Goal: Task Accomplishment & Management: Manage account settings

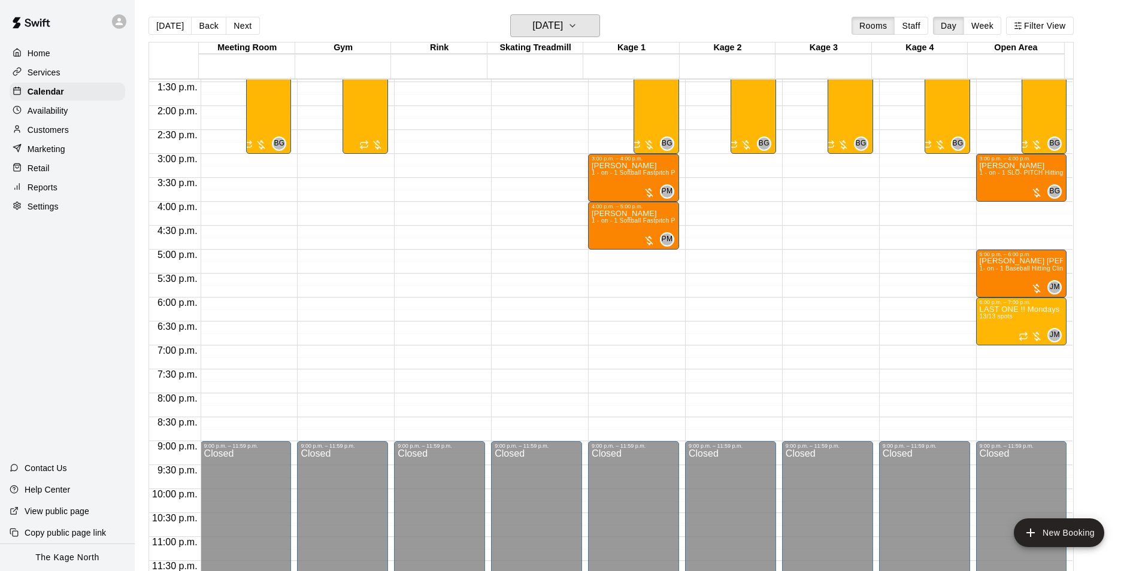
scroll to position [526, 0]
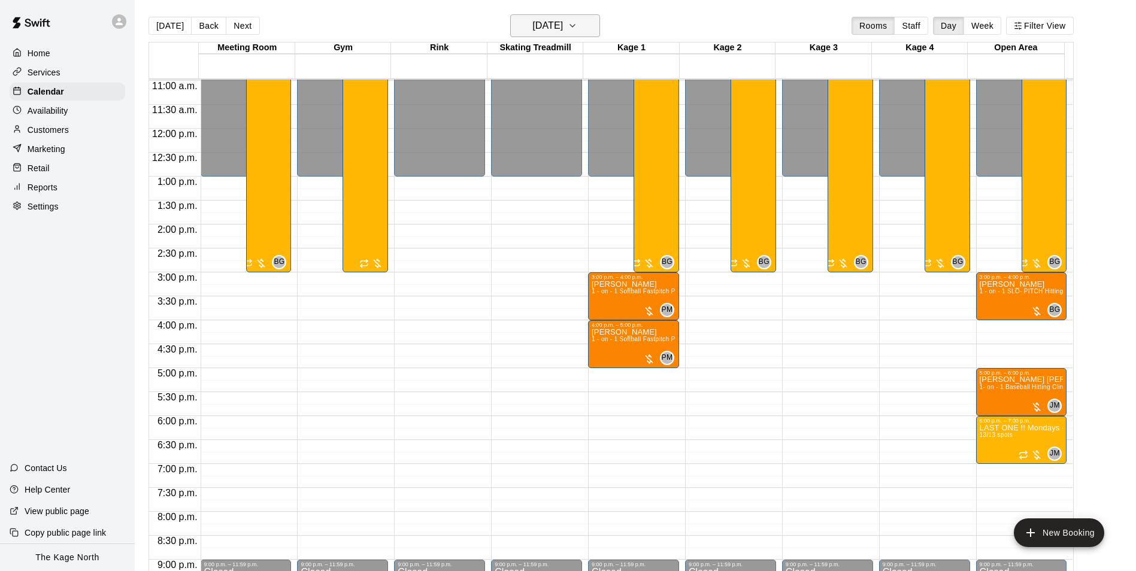
click at [585, 35] on button "[DATE]" at bounding box center [555, 25] width 90 height 23
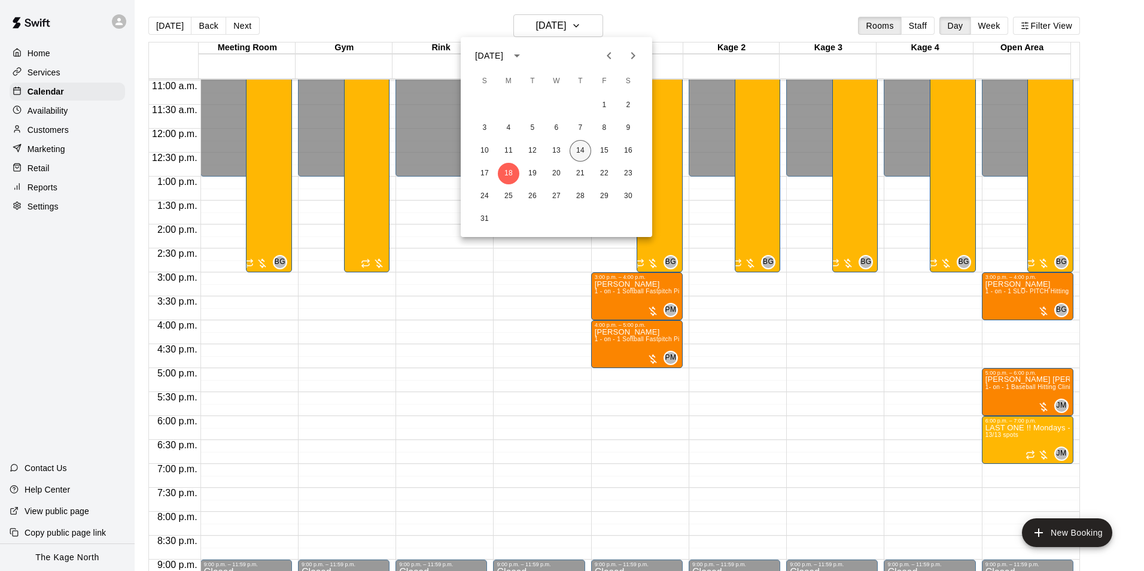
click at [583, 150] on button "14" at bounding box center [581, 151] width 22 height 22
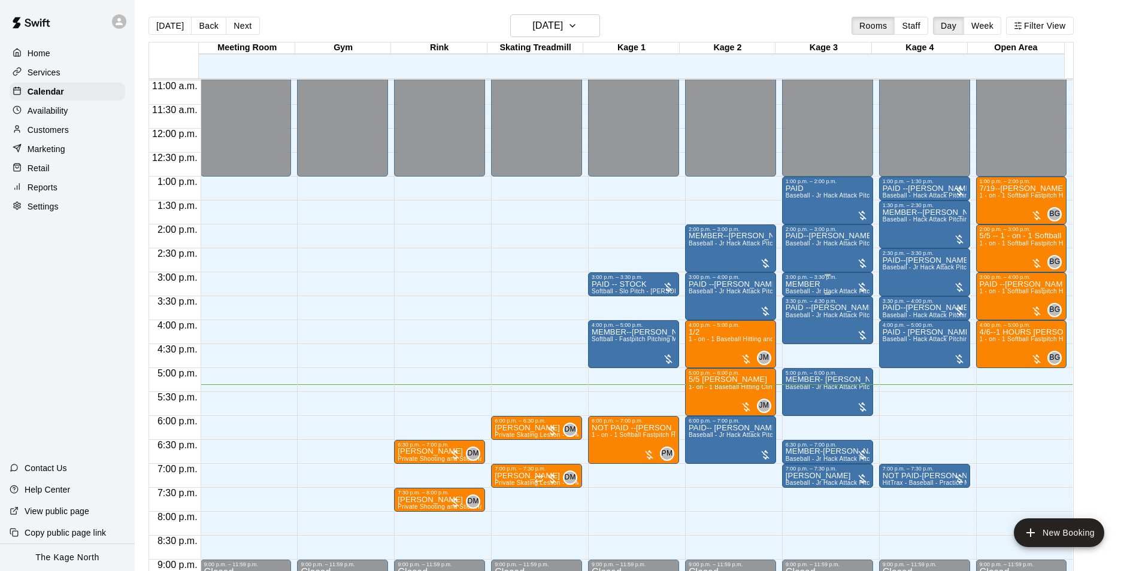
click at [826, 287] on div "MEMBER Baseball - Jr Hack Attack Pitching Machine - Perfect for all ages and sk…" at bounding box center [827, 565] width 84 height 571
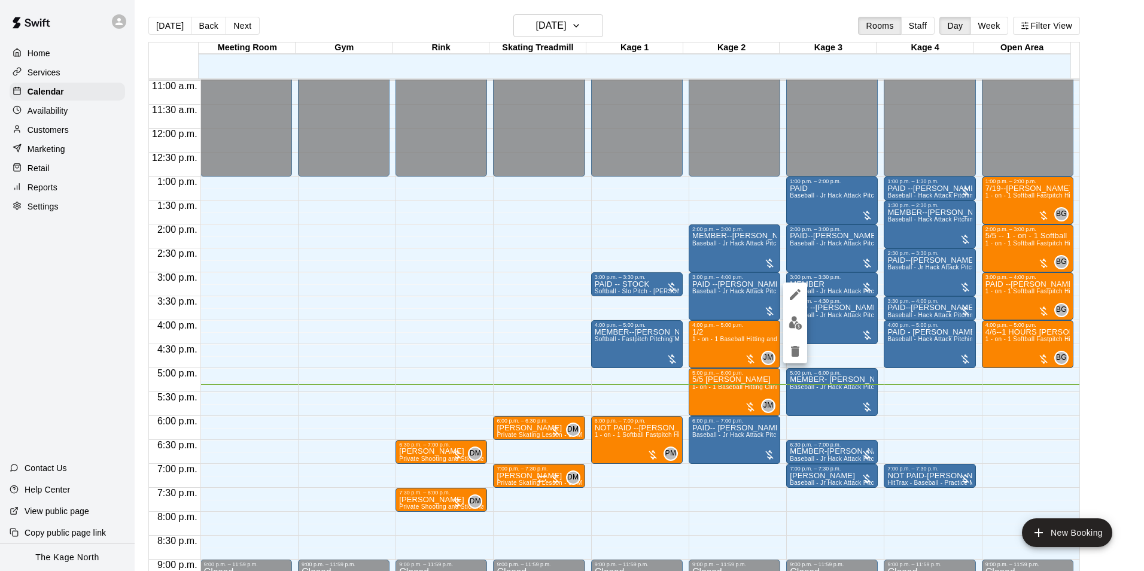
click at [790, 321] on img "edit" at bounding box center [796, 323] width 14 height 14
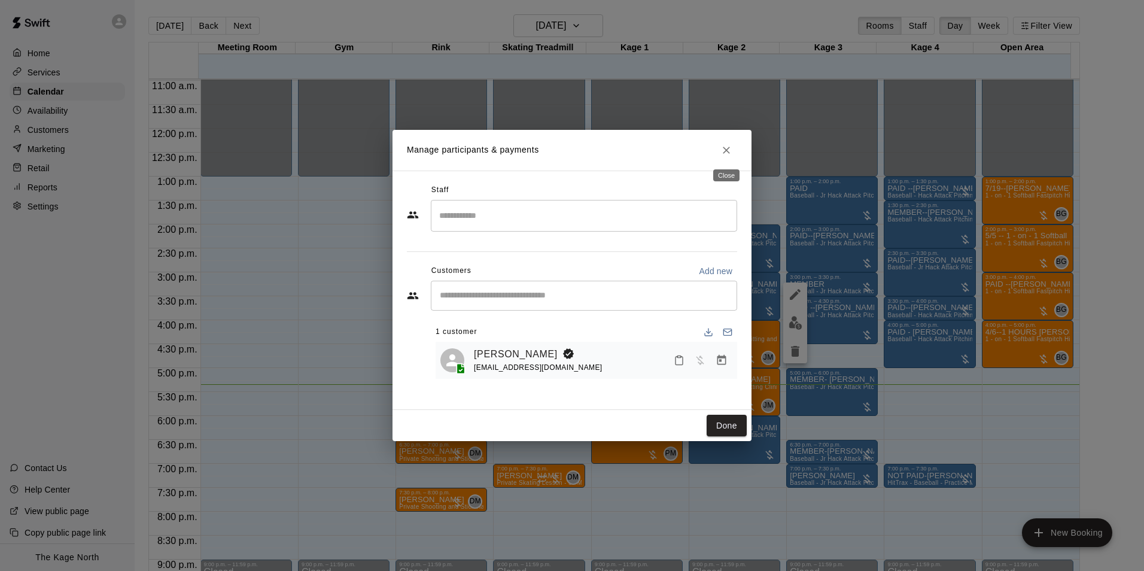
click at [727, 142] on button "Close" at bounding box center [727, 150] width 22 height 22
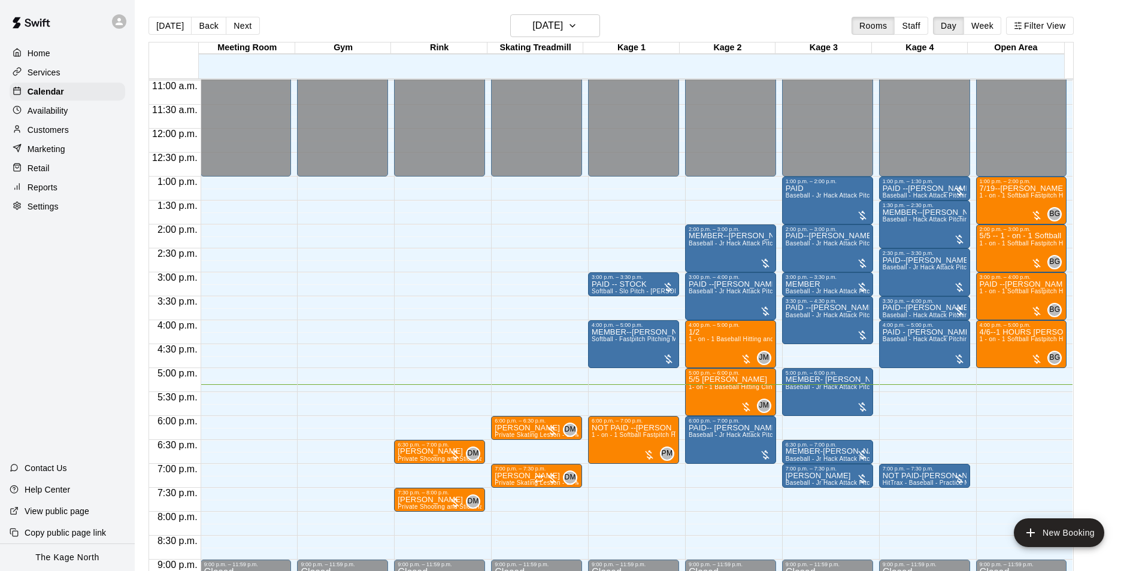
scroll to position [645, 0]
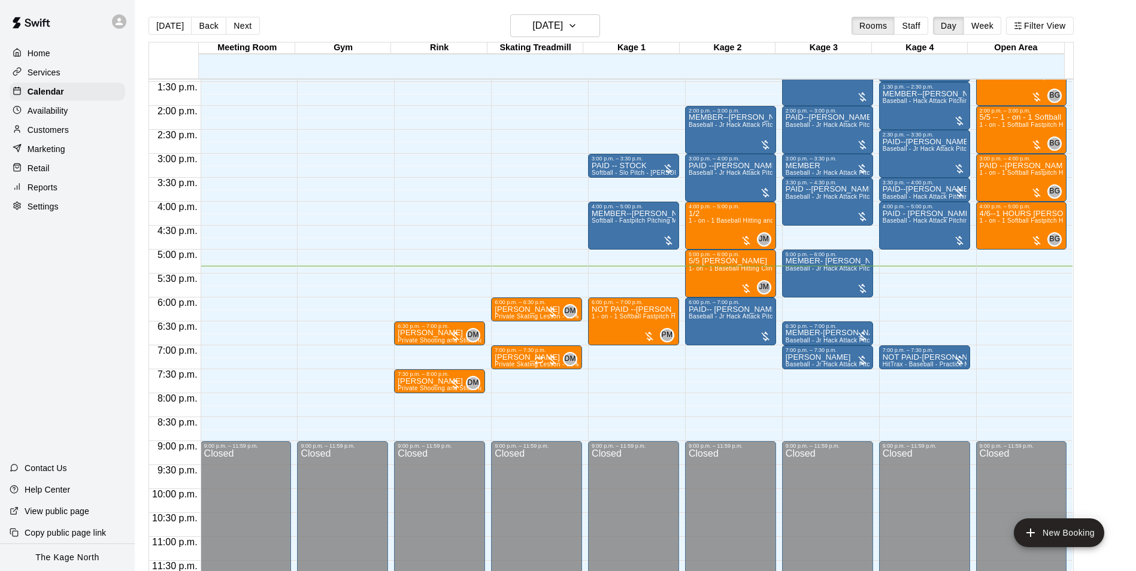
click at [64, 130] on p "Customers" at bounding box center [48, 130] width 41 height 12
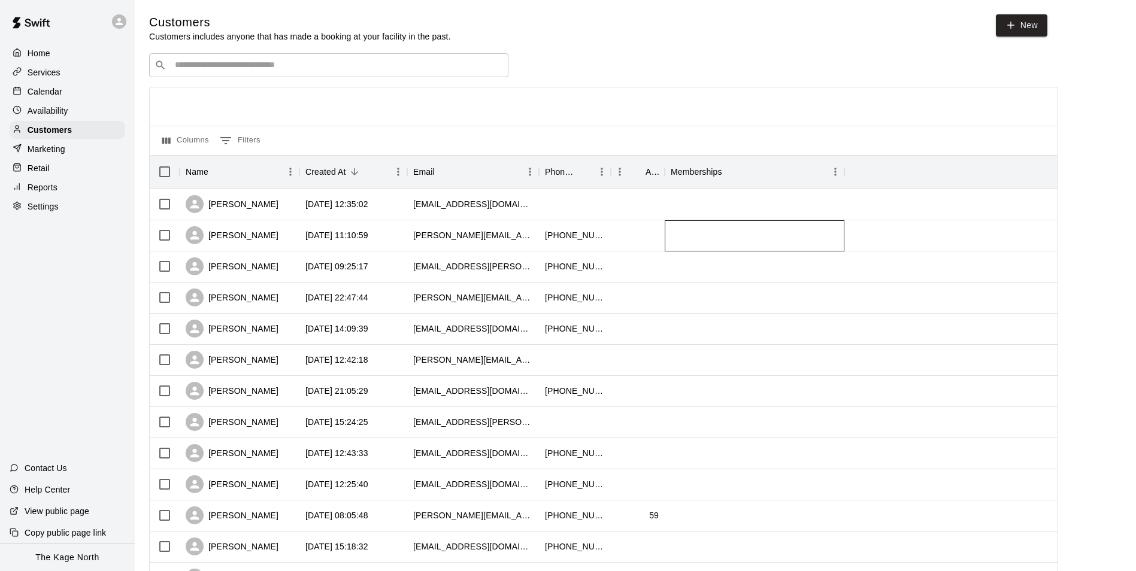
click at [750, 242] on div at bounding box center [754, 235] width 180 height 31
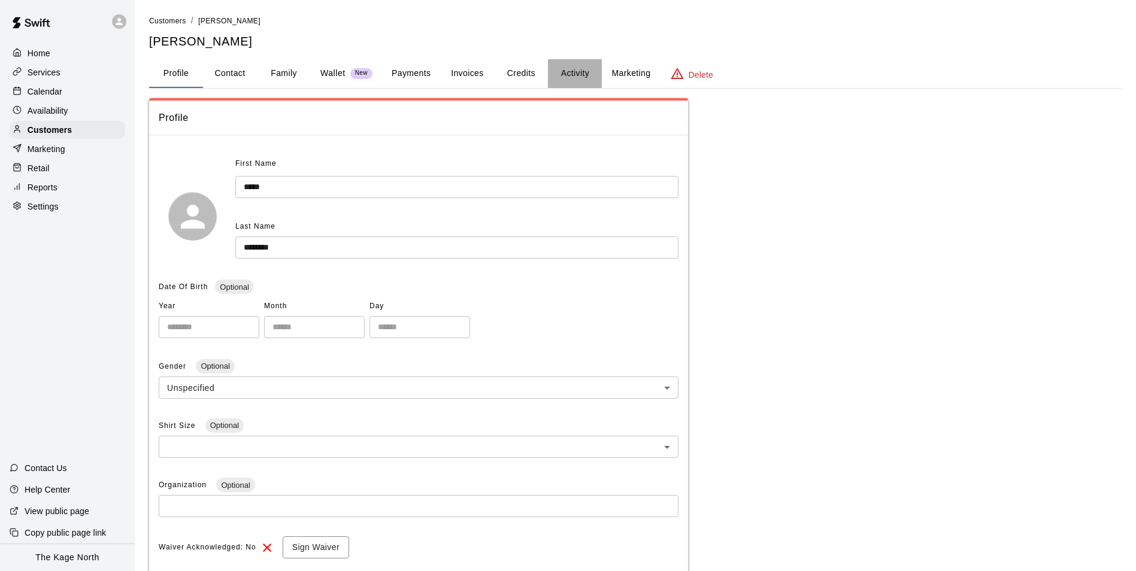
click at [578, 72] on button "Activity" at bounding box center [575, 73] width 54 height 29
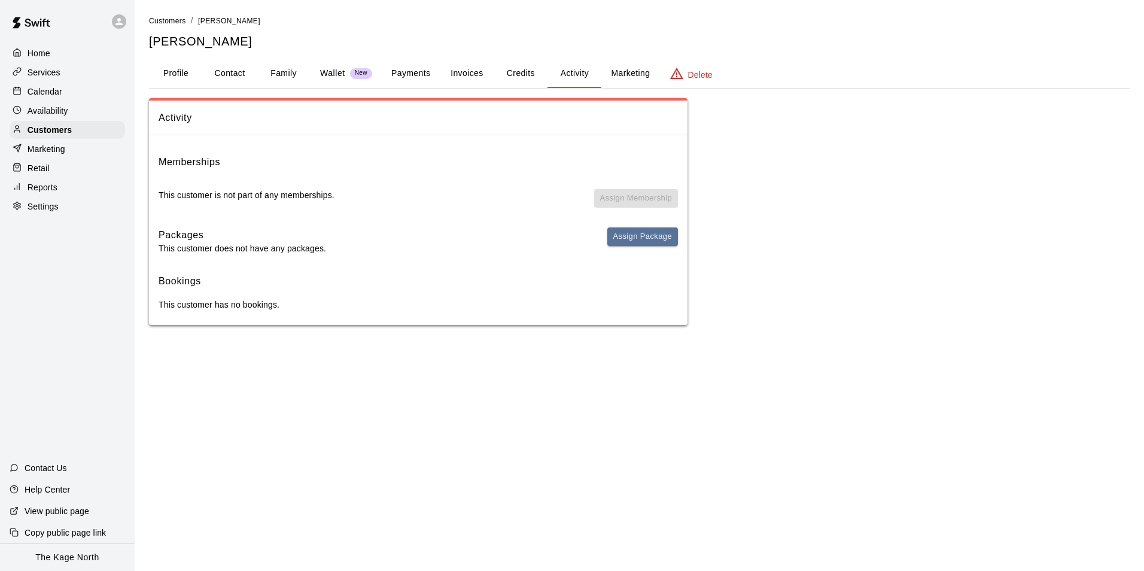
click at [283, 75] on button "Family" at bounding box center [284, 73] width 54 height 29
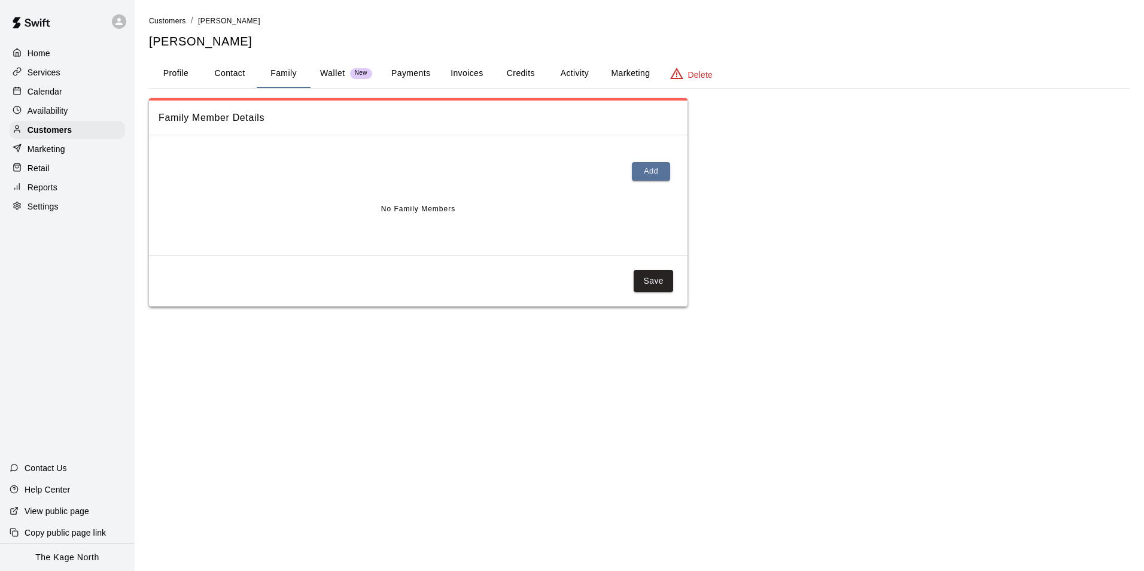
click at [209, 75] on button "Contact" at bounding box center [230, 73] width 54 height 29
select select "**"
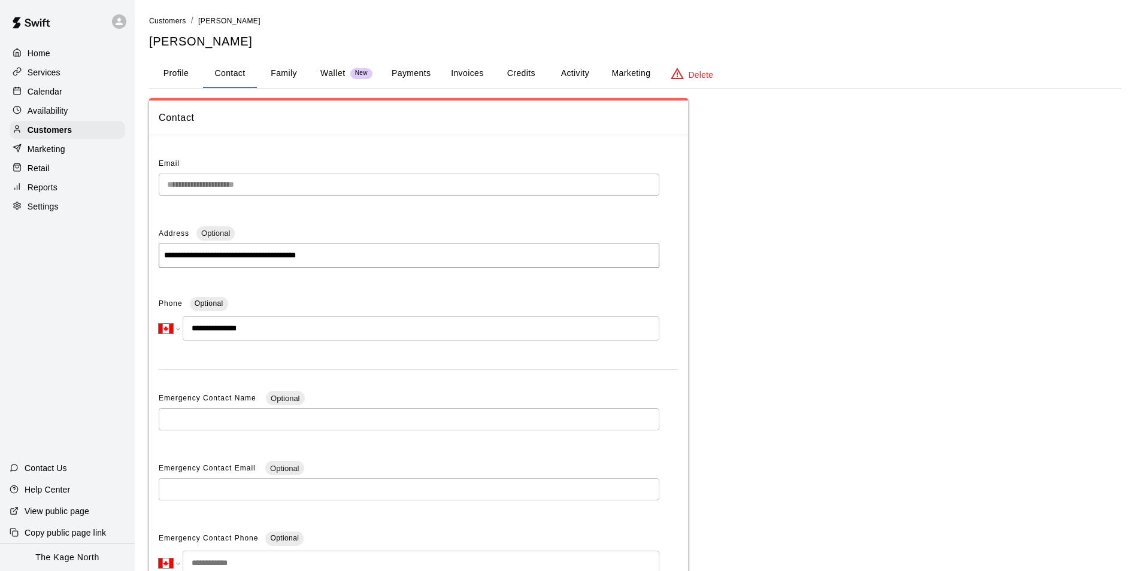
click at [48, 88] on p "Calendar" at bounding box center [45, 92] width 35 height 12
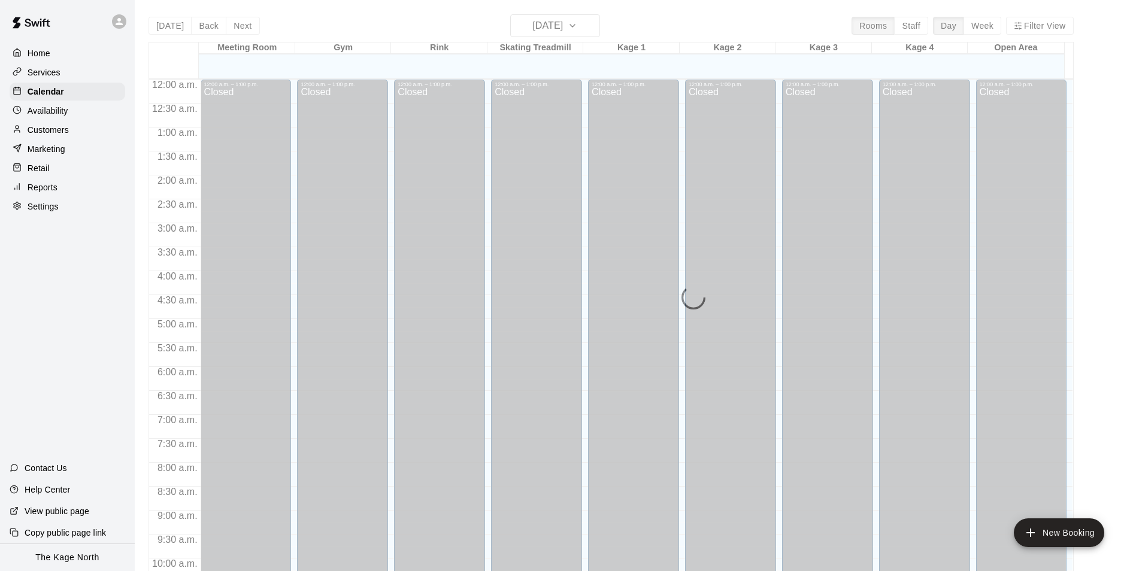
scroll to position [608, 0]
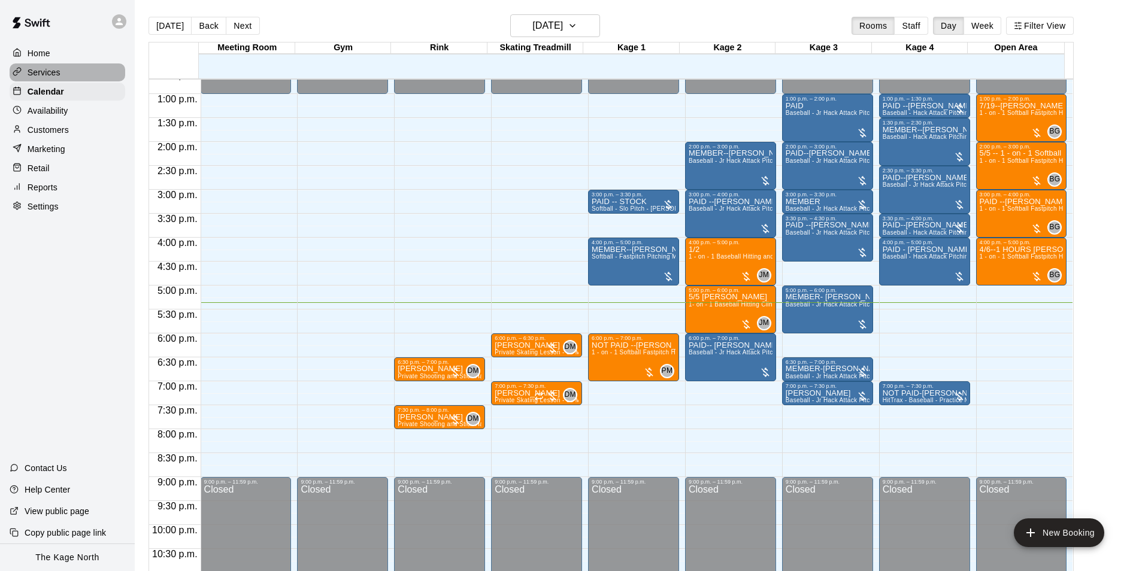
click at [51, 70] on p "Services" at bounding box center [44, 72] width 33 height 12
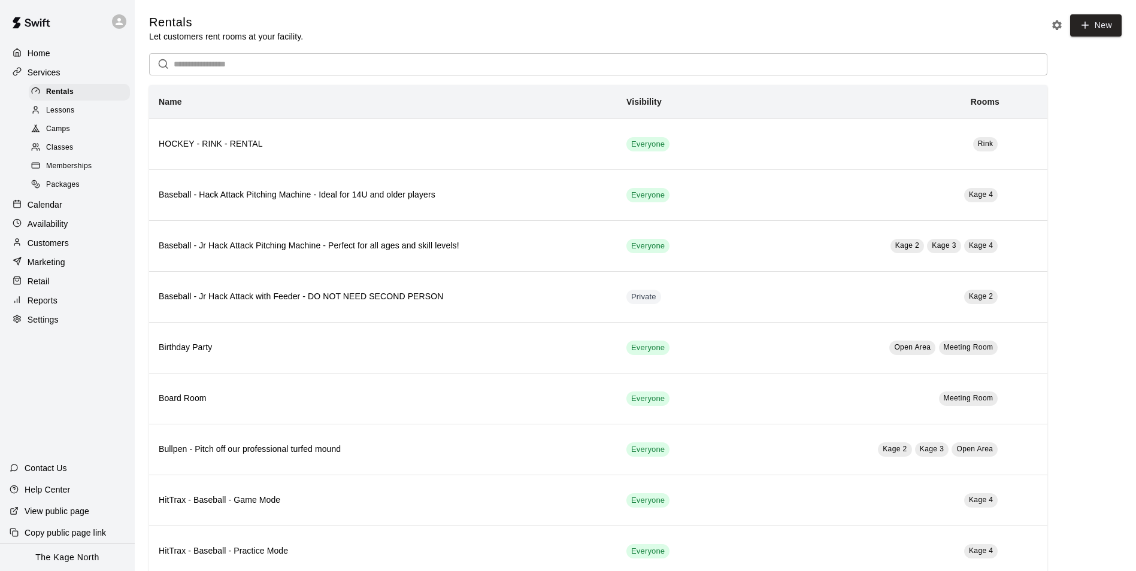
click at [54, 131] on span "Camps" at bounding box center [58, 129] width 24 height 12
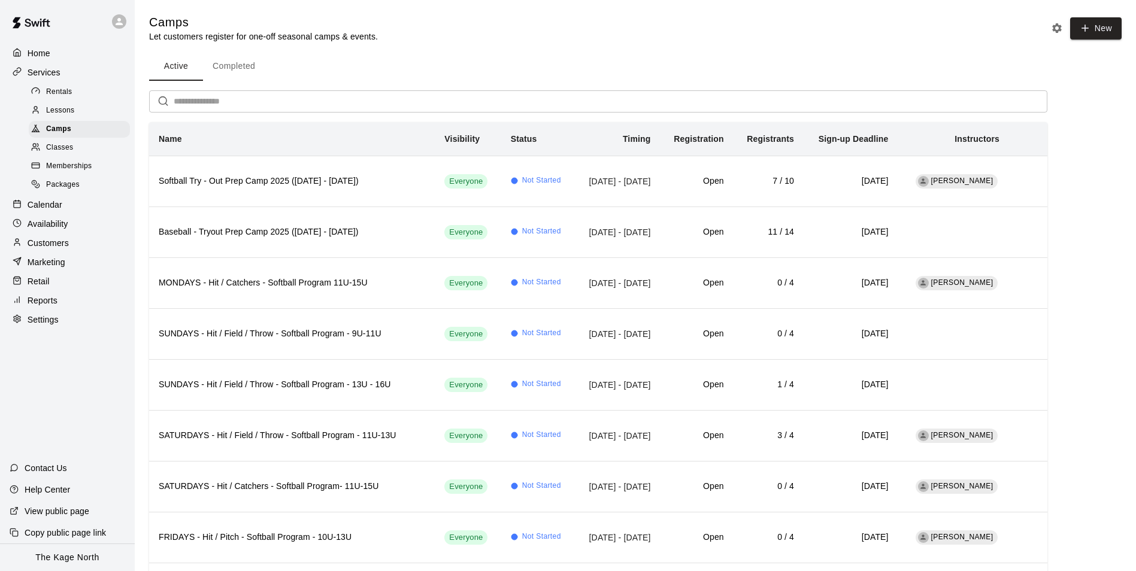
click at [59, 47] on div "Home" at bounding box center [68, 53] width 116 height 18
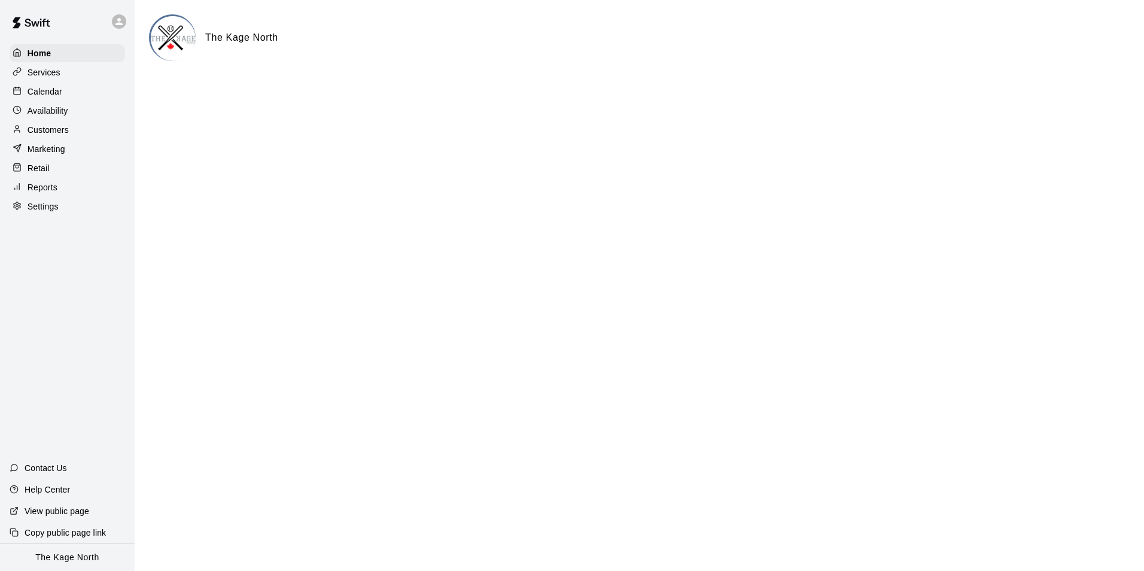
click at [57, 92] on p "Calendar" at bounding box center [45, 92] width 35 height 12
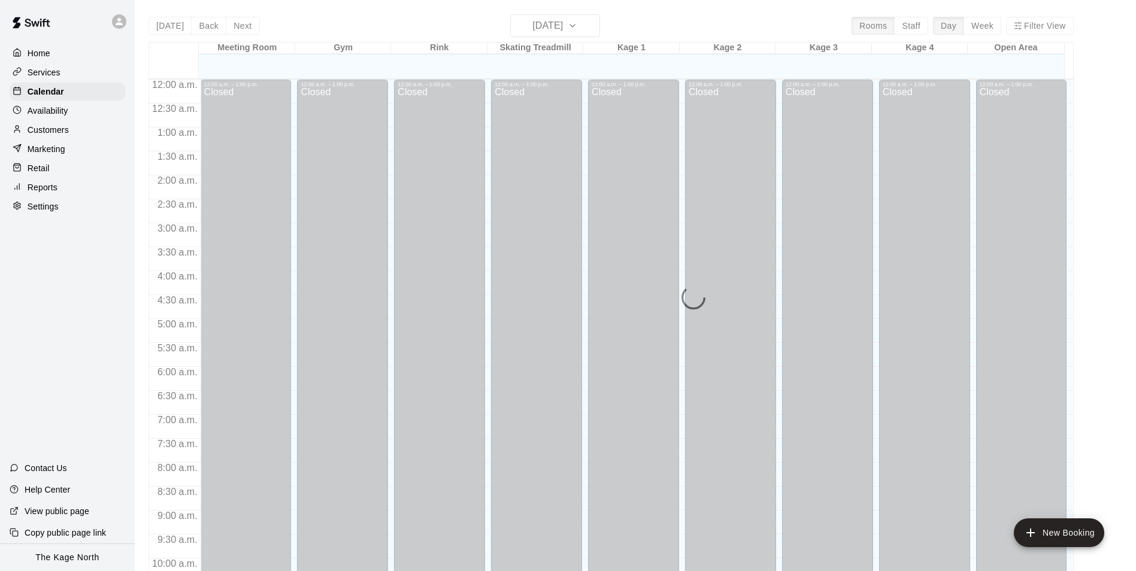
scroll to position [608, 0]
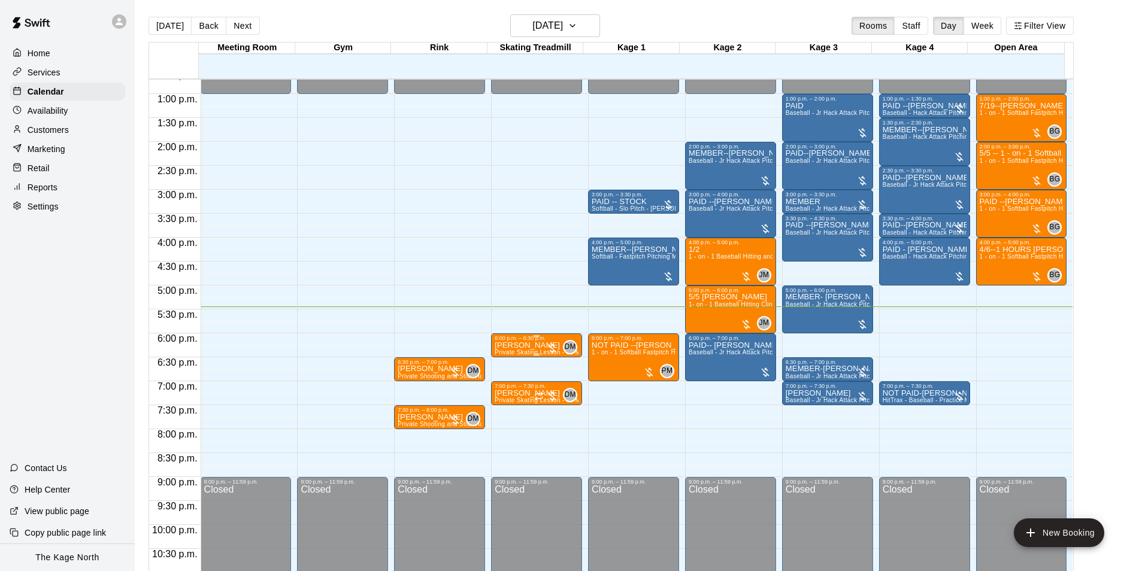
click at [536, 341] on div "6:00 p.m. – 6:30 p.m." at bounding box center [536, 338] width 84 height 6
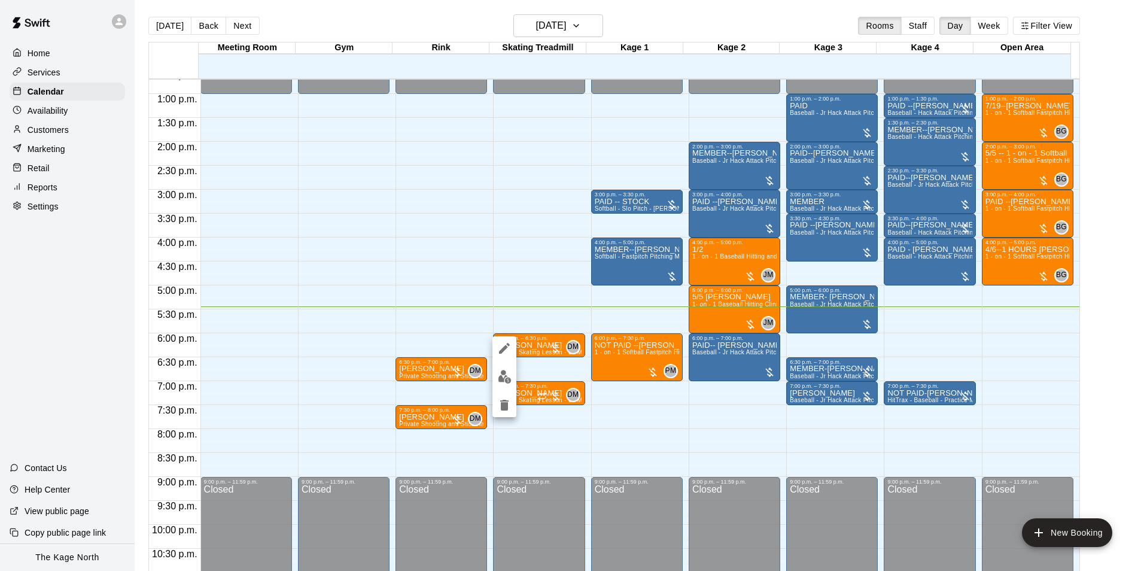
click at [509, 378] on img "edit" at bounding box center [505, 377] width 14 height 14
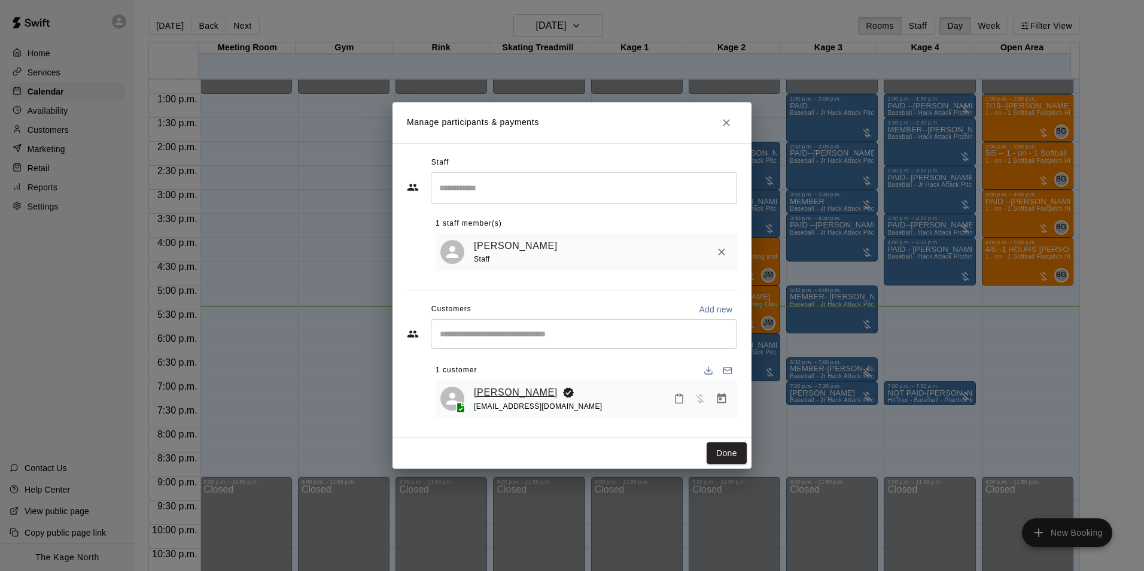
click at [514, 388] on link "[PERSON_NAME]" at bounding box center [516, 393] width 84 height 16
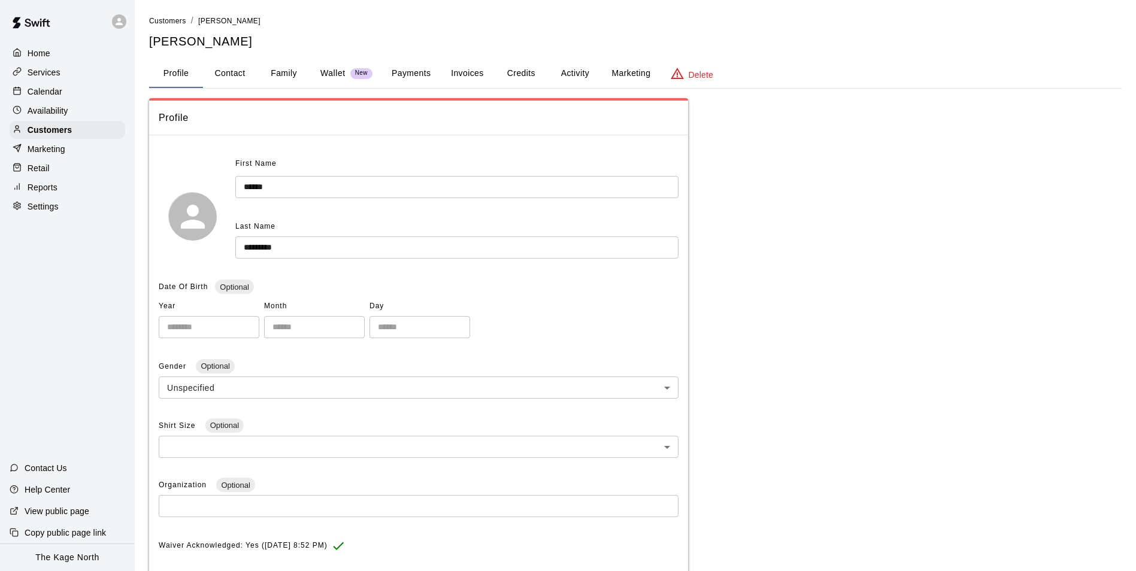
click at [583, 70] on button "Activity" at bounding box center [575, 73] width 54 height 29
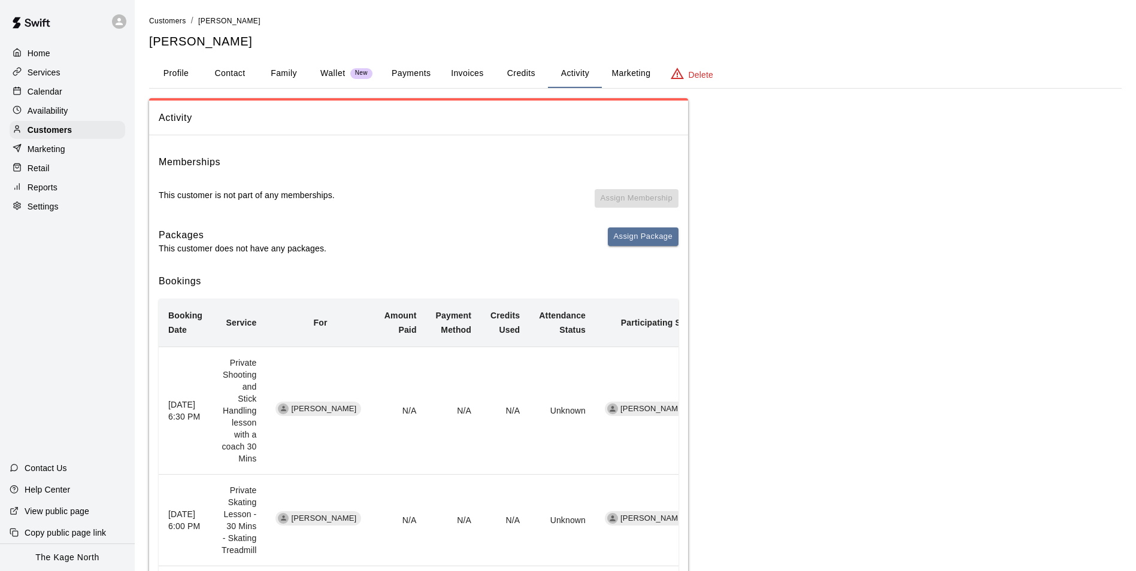
click at [49, 90] on p "Calendar" at bounding box center [45, 92] width 35 height 12
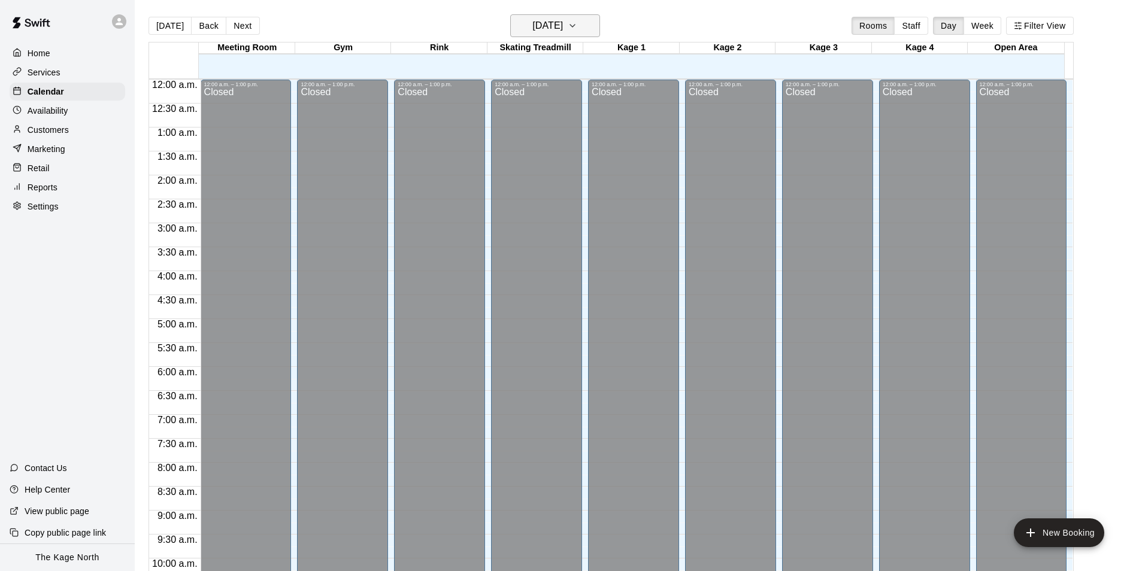
scroll to position [608, 0]
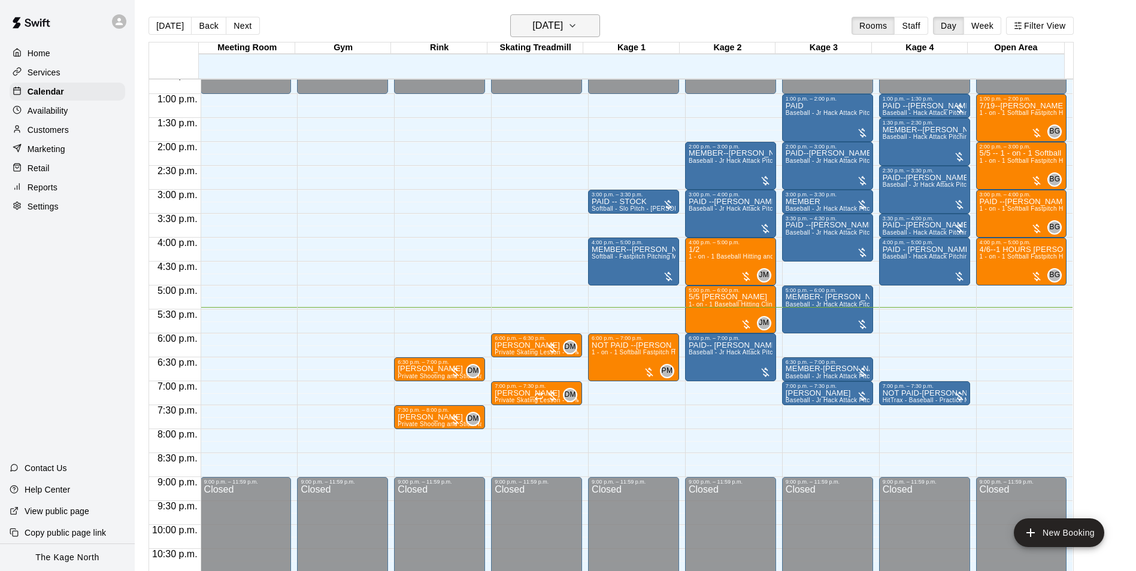
click at [563, 28] on h6 "[DATE]" at bounding box center [547, 25] width 31 height 17
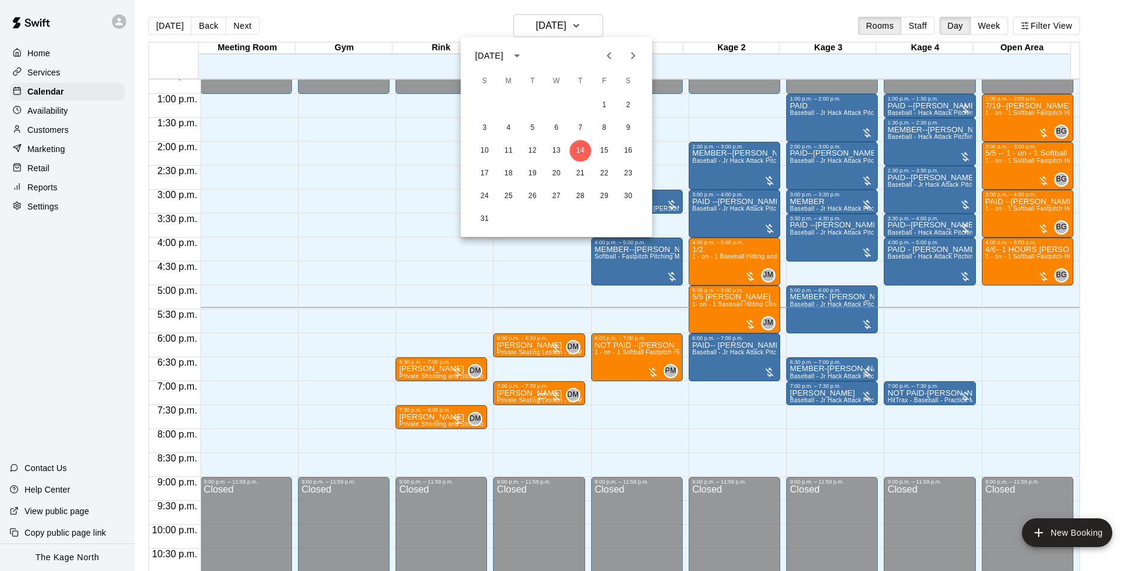
click at [606, 55] on icon "Previous month" at bounding box center [609, 55] width 14 height 14
click at [583, 151] on button "17" at bounding box center [581, 151] width 22 height 22
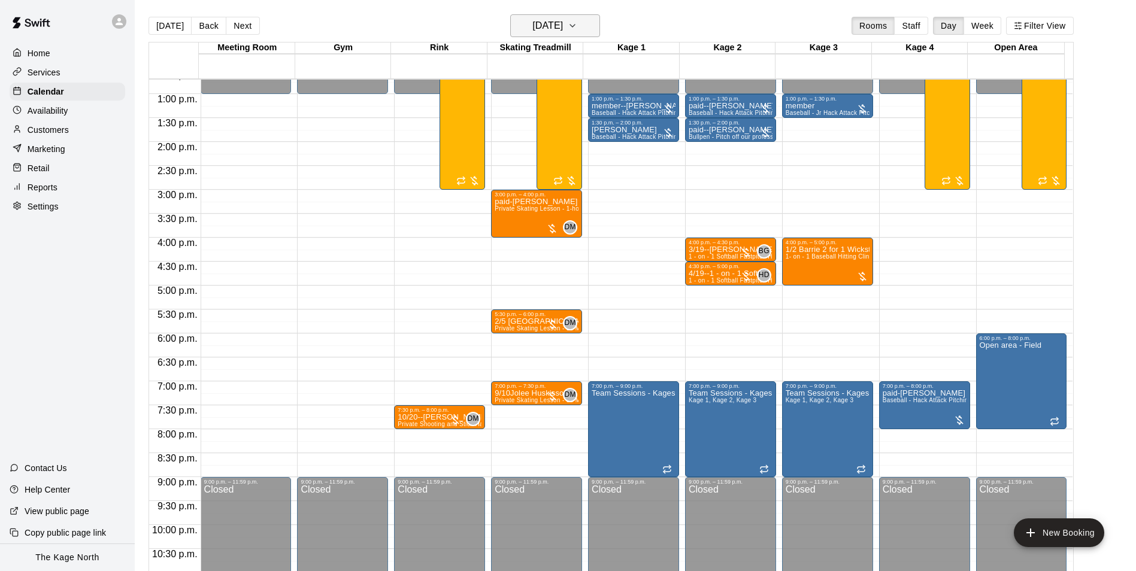
click at [585, 23] on button "[DATE]" at bounding box center [555, 25] width 90 height 23
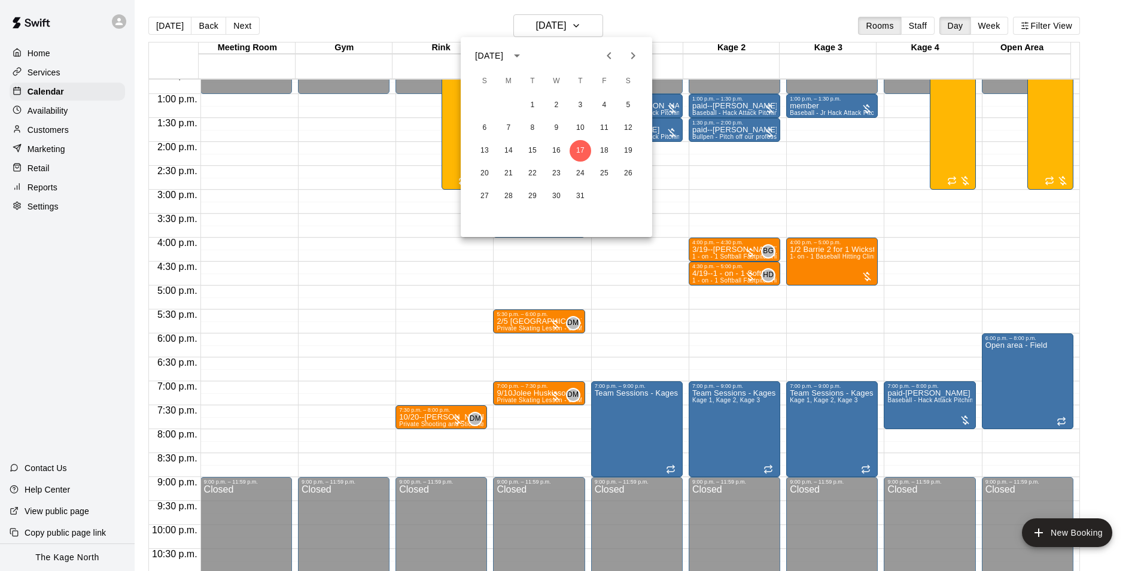
click at [637, 51] on icon "Next month" at bounding box center [633, 55] width 14 height 14
click at [583, 150] on button "14" at bounding box center [581, 151] width 22 height 22
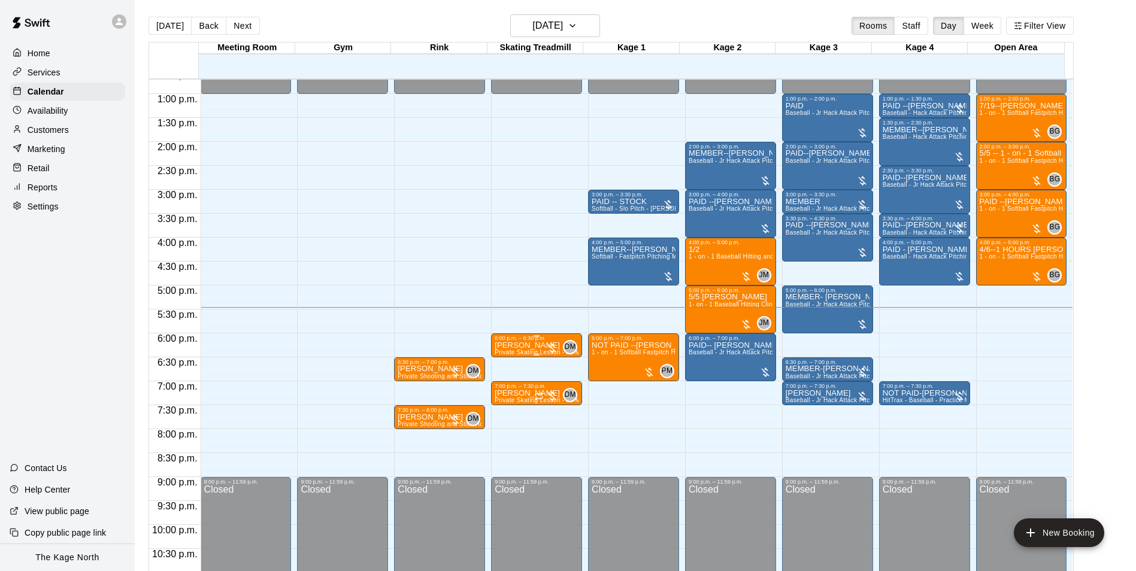
click at [511, 345] on p "[PERSON_NAME]" at bounding box center [536, 345] width 84 height 0
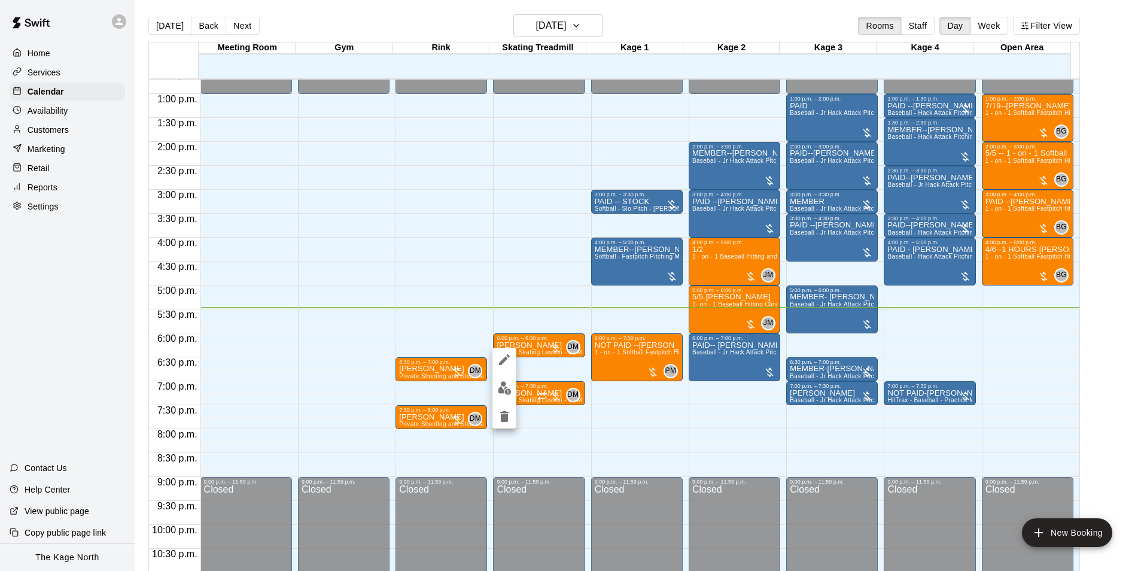
click at [507, 363] on icon "edit" at bounding box center [504, 360] width 14 height 14
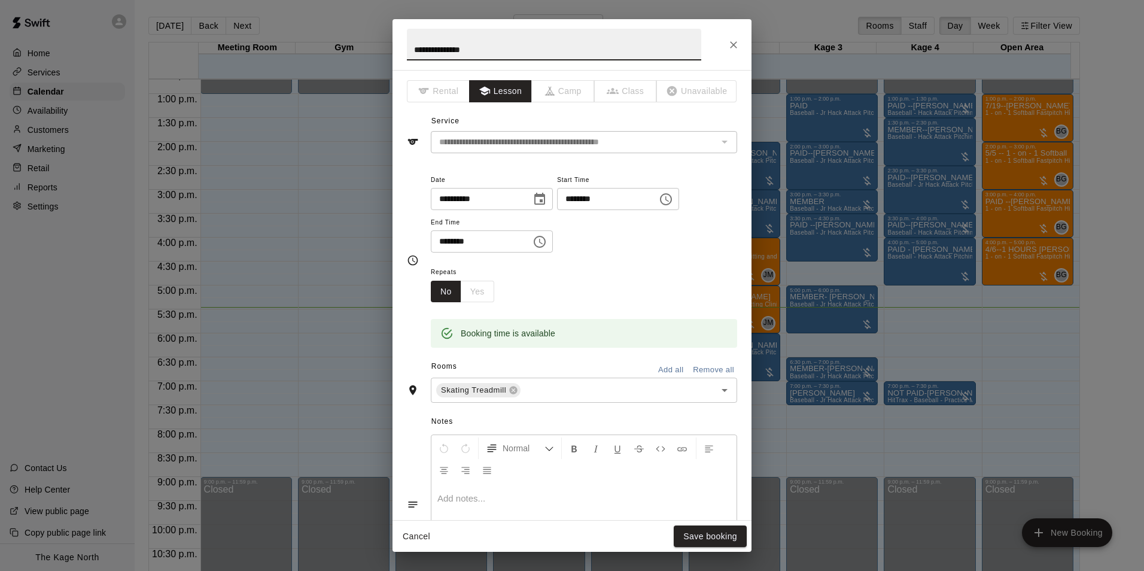
drag, startPoint x: 402, startPoint y: 42, endPoint x: 380, endPoint y: 37, distance: 22.7
click at [385, 38] on div "**********" at bounding box center [572, 285] width 1144 height 571
type input "***"
click at [712, 532] on button "Save booking" at bounding box center [710, 537] width 73 height 22
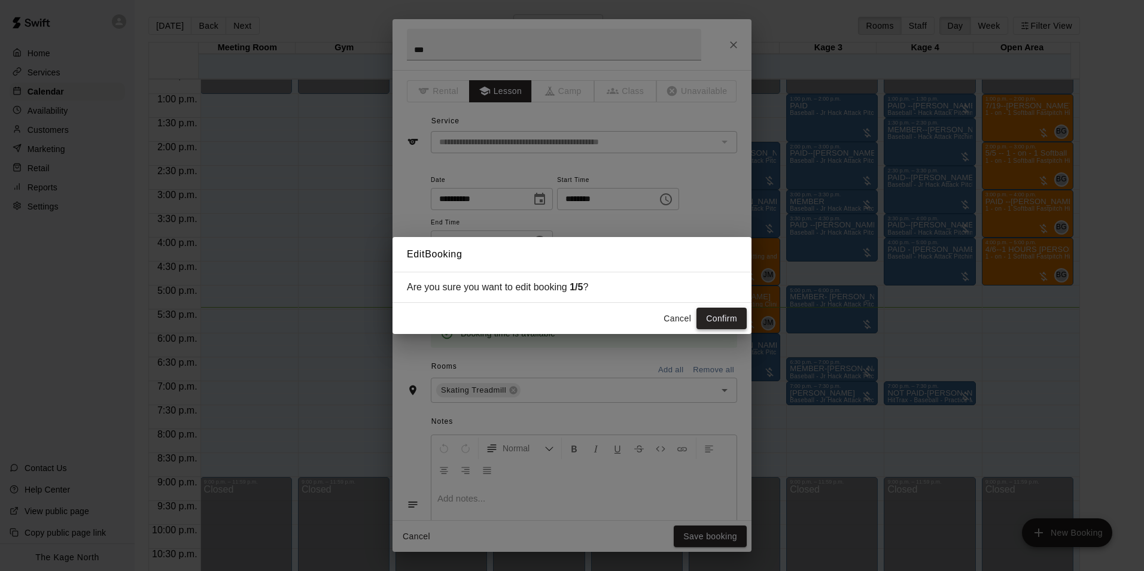
click at [717, 326] on button "Confirm" at bounding box center [722, 319] width 50 height 22
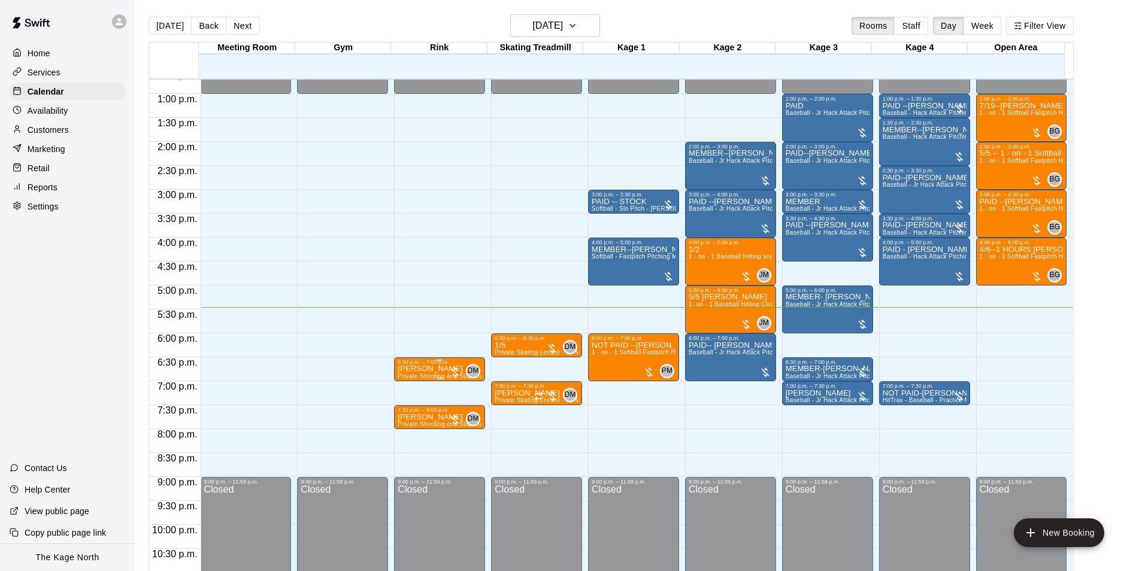
click at [443, 364] on div "6:30 p.m. – 7:00 p.m." at bounding box center [439, 362] width 84 height 6
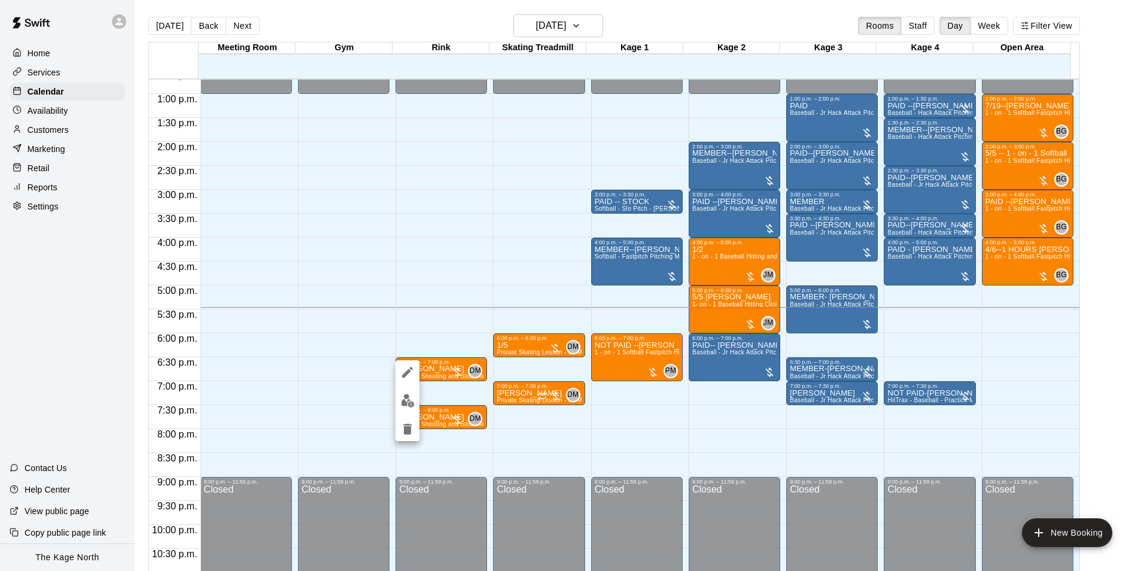
click at [411, 371] on icon "edit" at bounding box center [407, 372] width 11 height 11
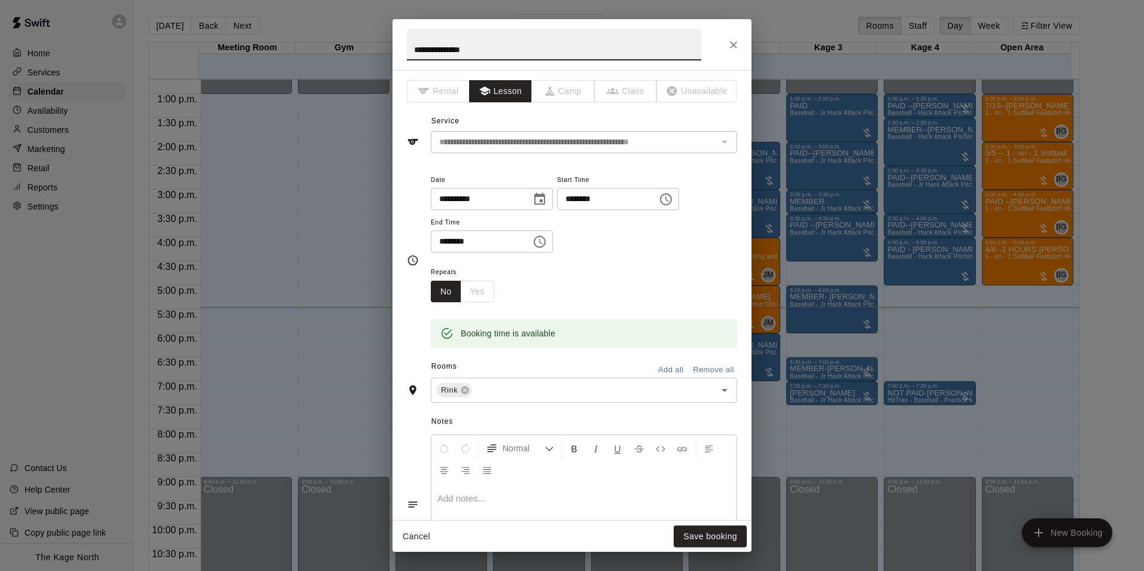
click at [347, 35] on div "**********" at bounding box center [572, 285] width 1144 height 571
type input "***"
click at [722, 535] on button "Save booking" at bounding box center [710, 537] width 73 height 22
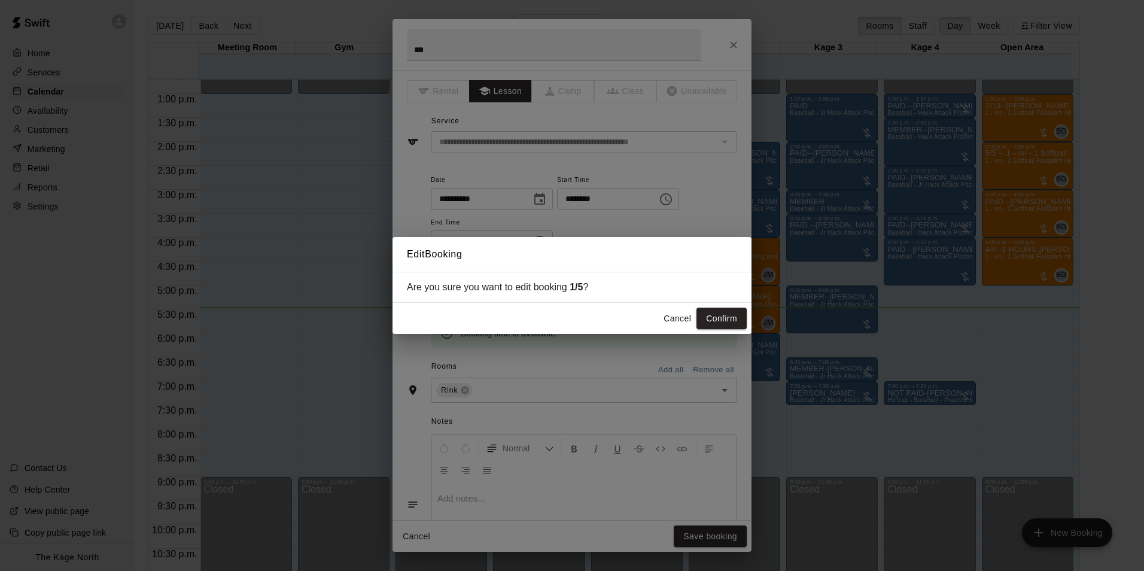
click at [727, 314] on button "Confirm" at bounding box center [722, 319] width 50 height 22
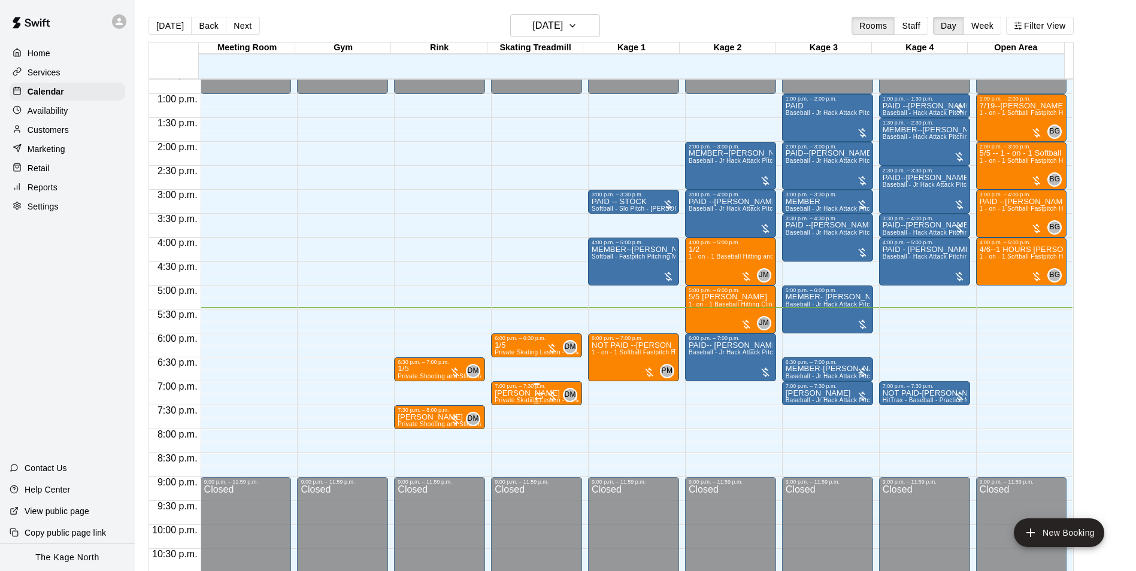
click at [534, 396] on icon "Recurring event" at bounding box center [539, 396] width 10 height 10
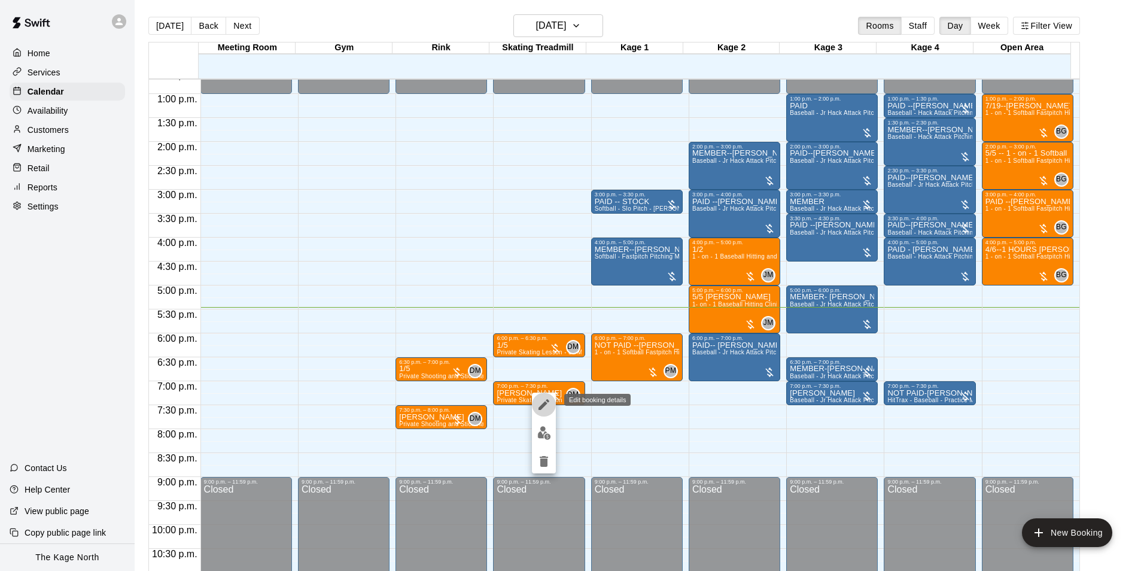
click at [544, 406] on icon "edit" at bounding box center [544, 404] width 11 height 11
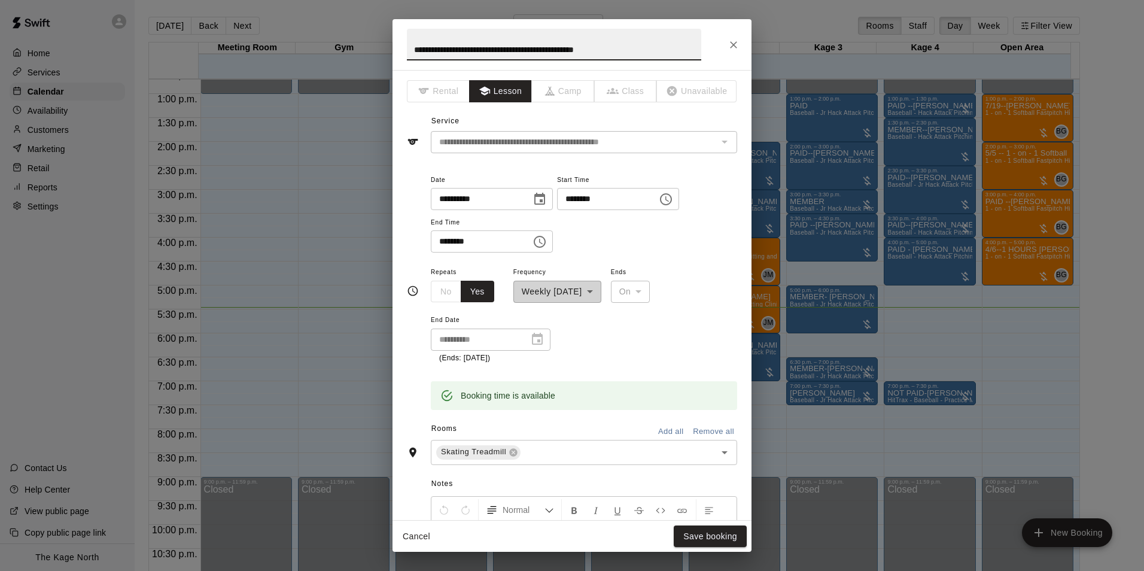
click at [730, 44] on icon "Close" at bounding box center [734, 45] width 12 height 12
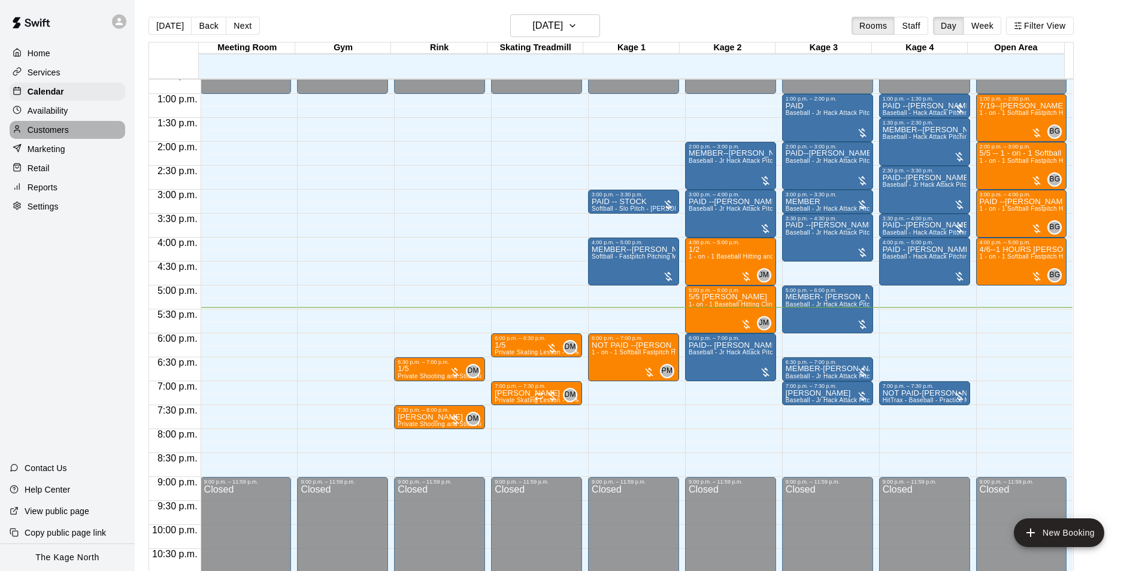
click at [58, 132] on p "Customers" at bounding box center [48, 130] width 41 height 12
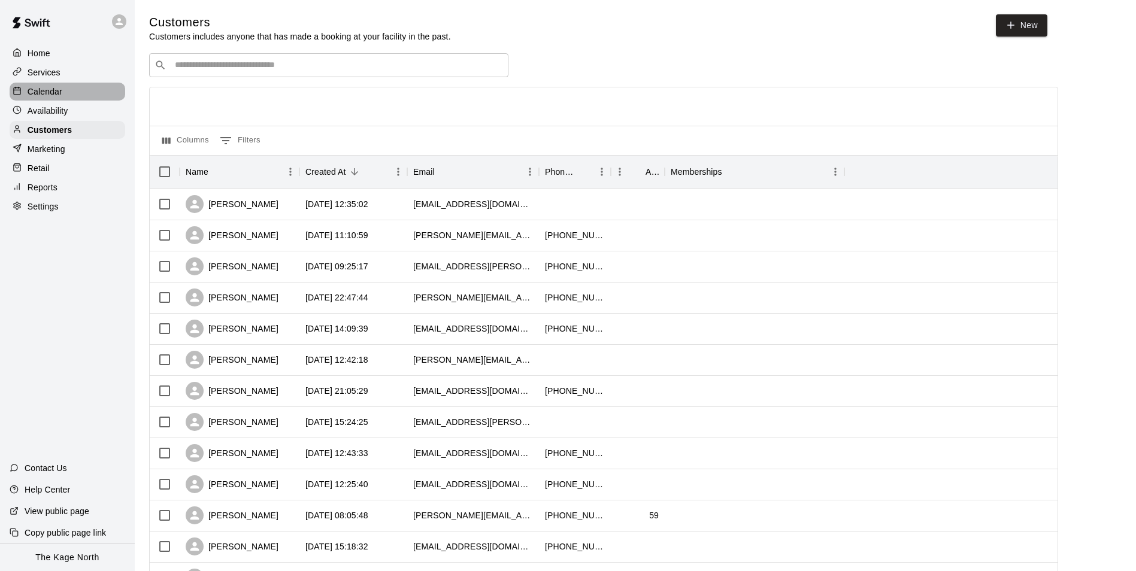
click at [43, 89] on p "Calendar" at bounding box center [45, 92] width 35 height 12
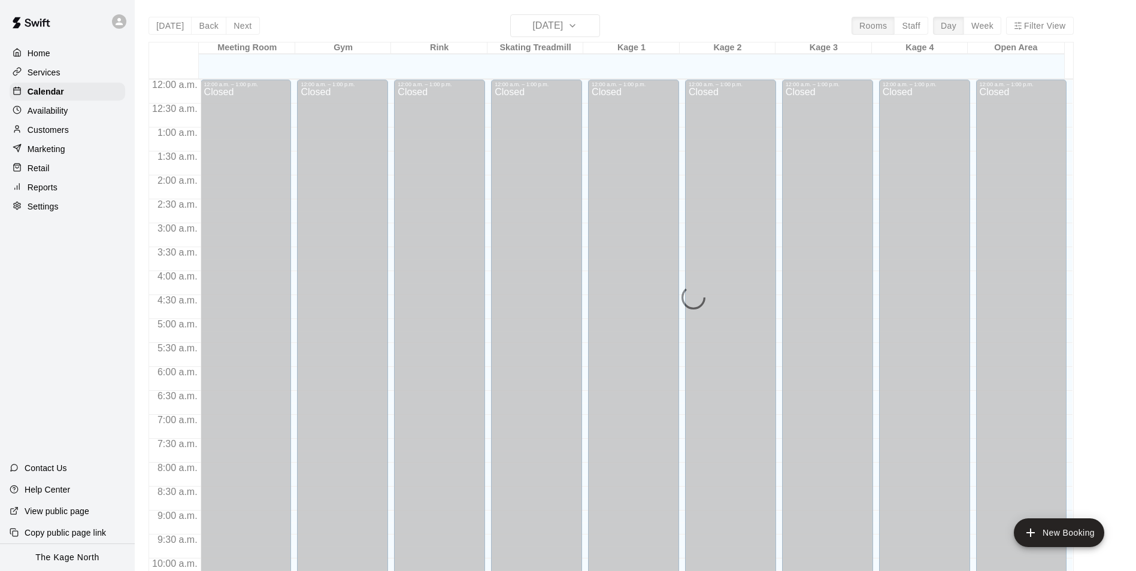
scroll to position [608, 0]
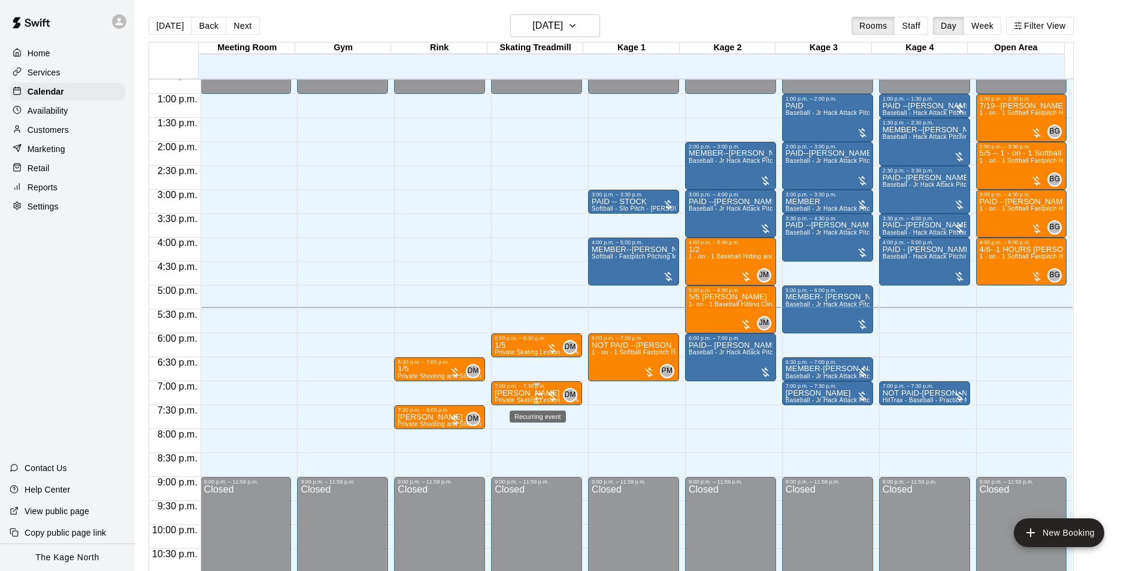
click at [541, 399] on icon "Recurring event" at bounding box center [538, 398] width 7 height 2
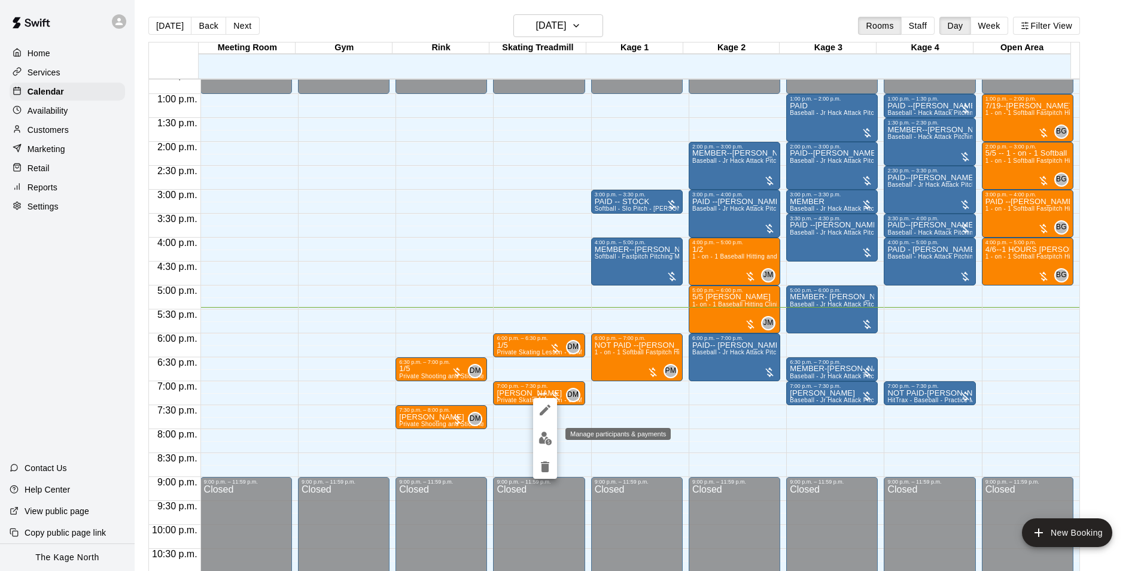
click at [548, 441] on img "edit" at bounding box center [546, 439] width 14 height 14
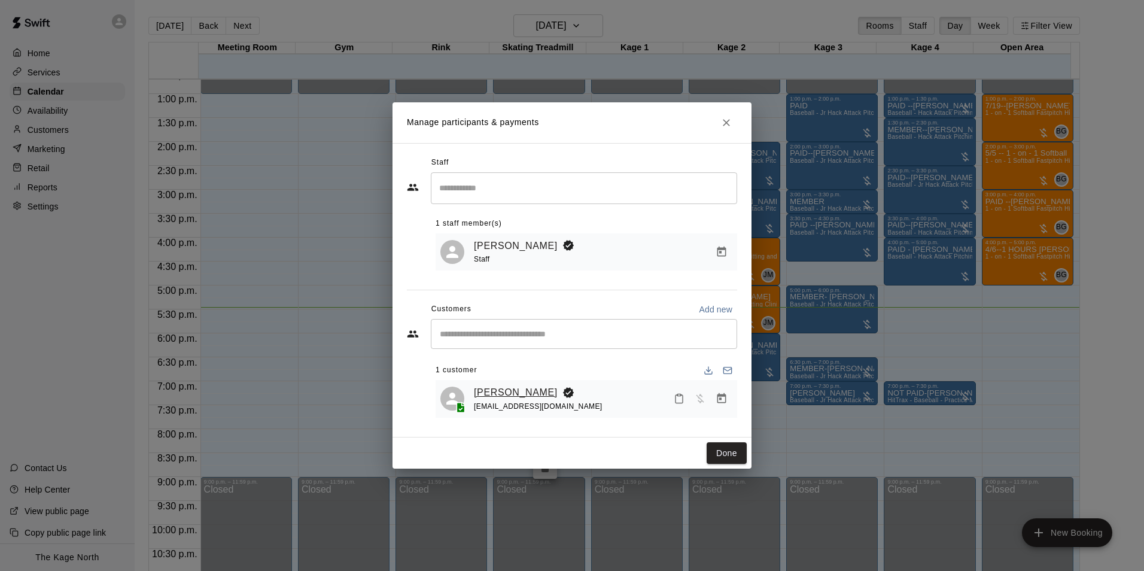
click at [493, 396] on link "[PERSON_NAME]" at bounding box center [516, 393] width 84 height 16
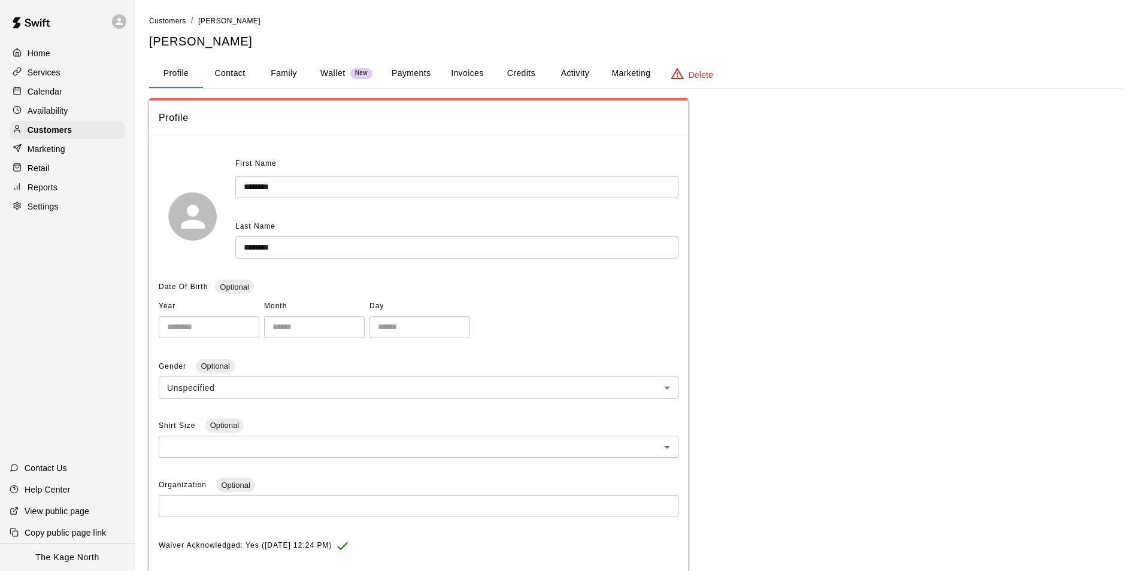
click at [567, 73] on button "Activity" at bounding box center [575, 73] width 54 height 29
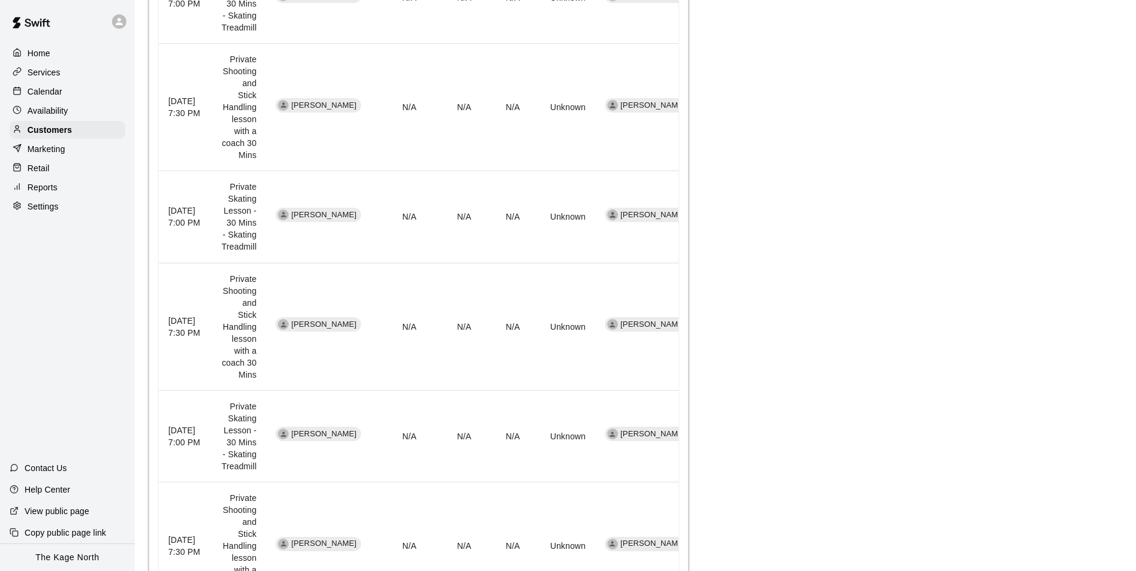
scroll to position [599, 0]
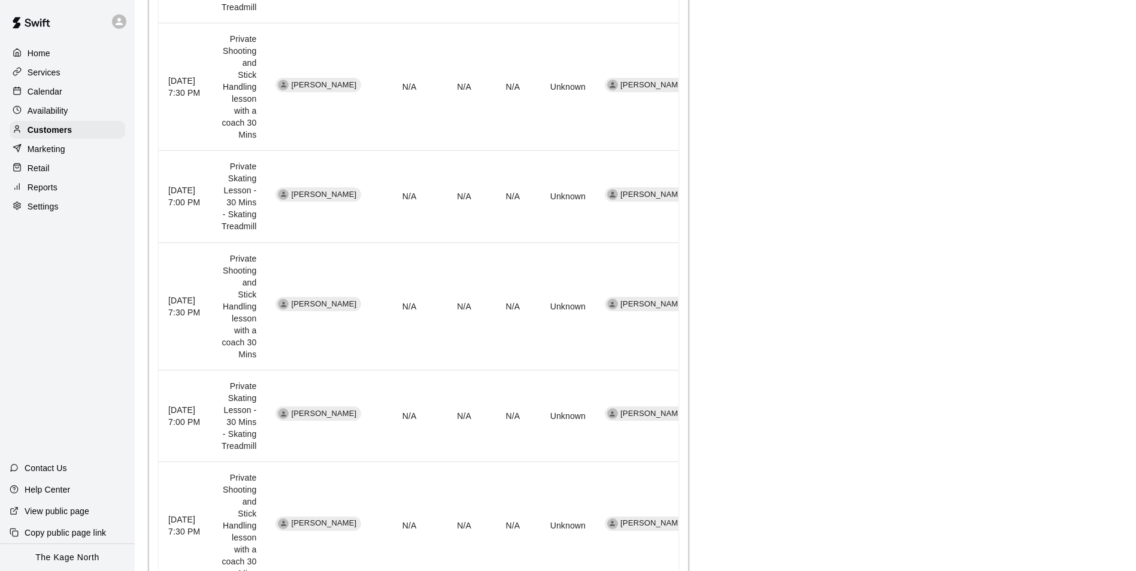
click at [51, 95] on p "Calendar" at bounding box center [45, 92] width 35 height 12
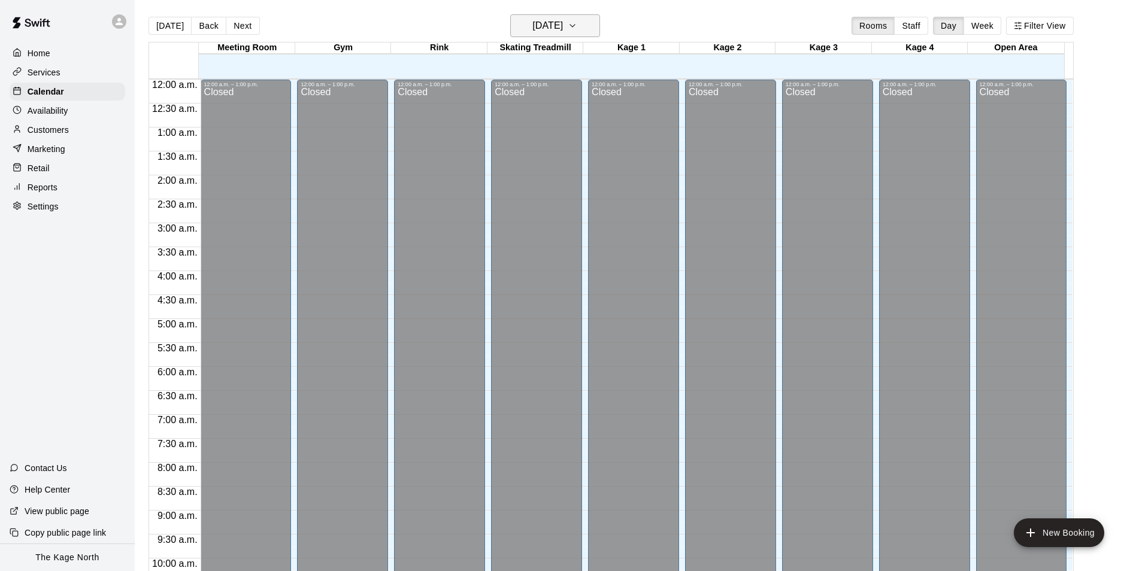
scroll to position [608, 0]
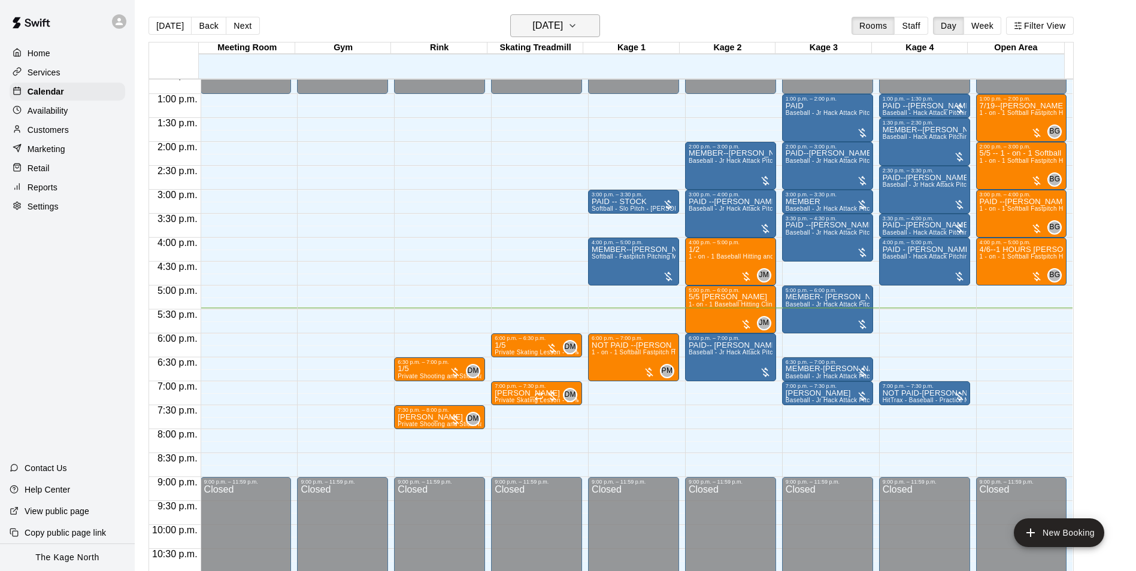
click at [563, 25] on h6 "[DATE]" at bounding box center [547, 25] width 31 height 17
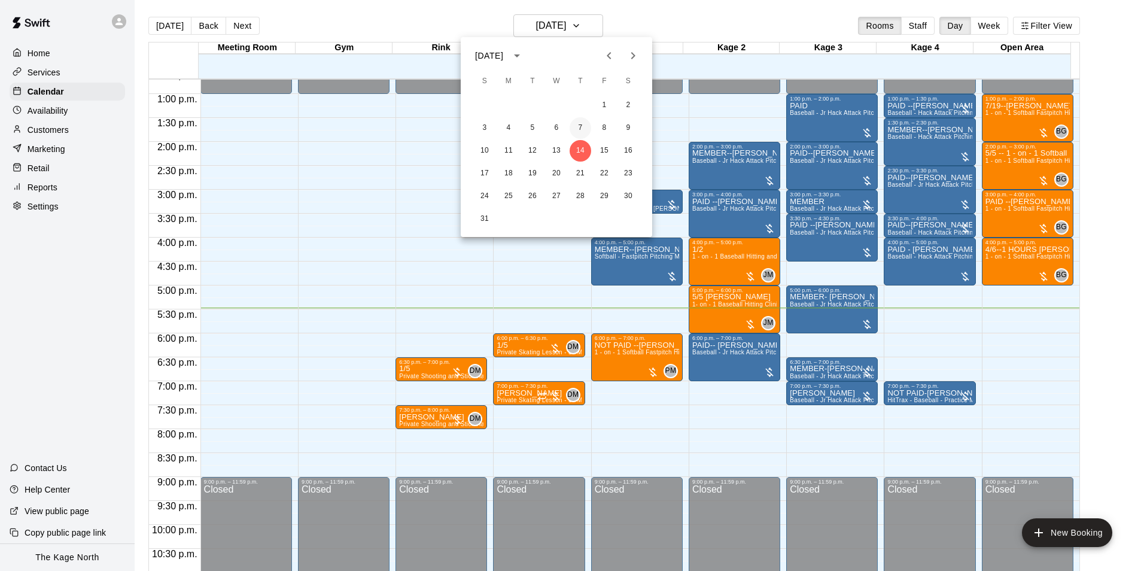
click at [580, 122] on button "7" at bounding box center [581, 128] width 22 height 22
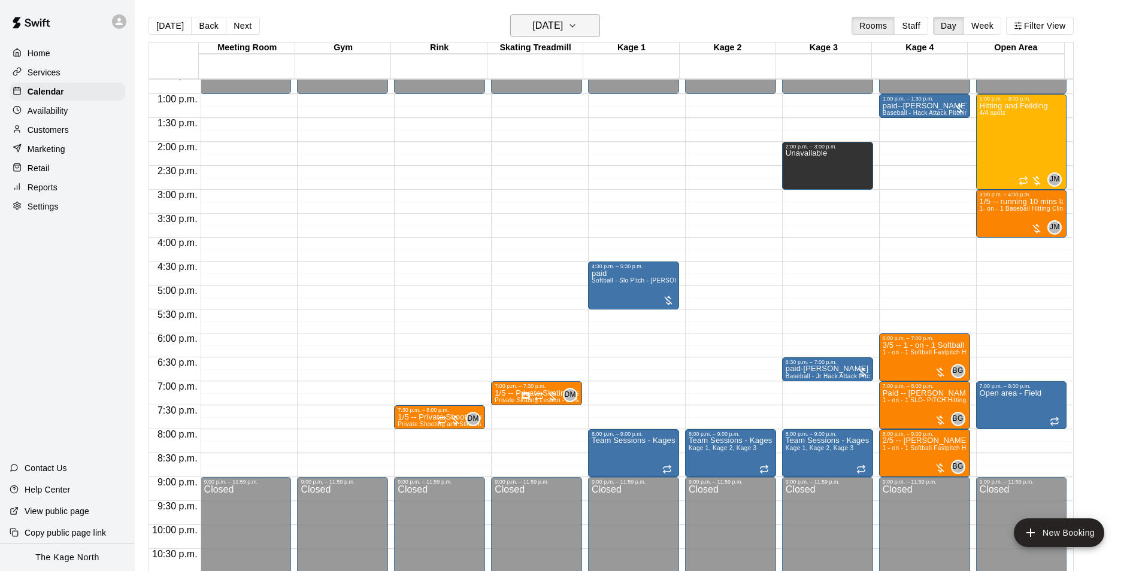
click at [542, 20] on h6 "[DATE]" at bounding box center [547, 25] width 31 height 17
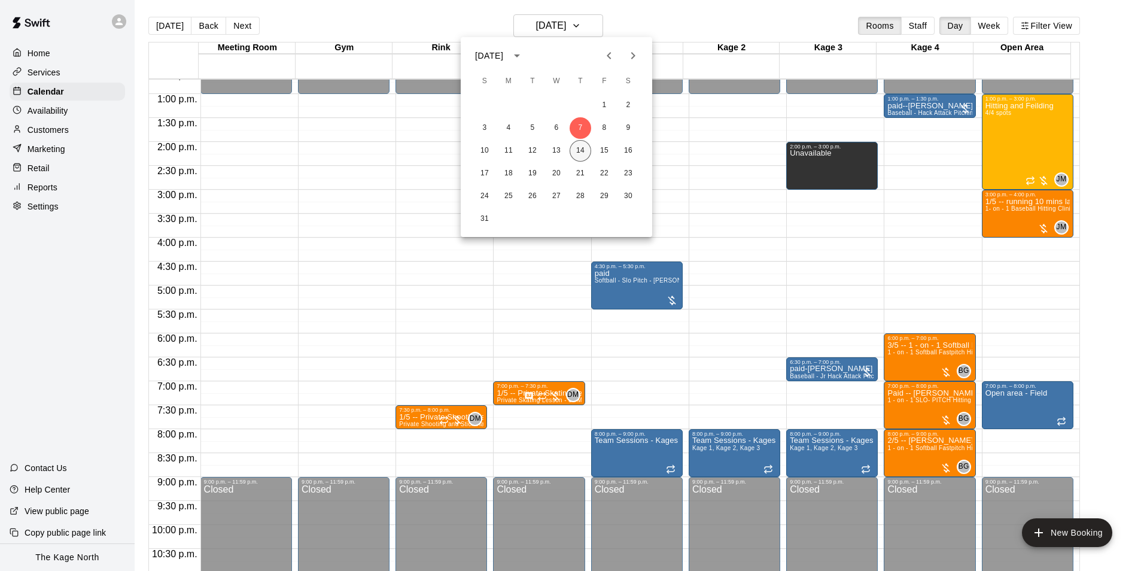
click at [583, 150] on button "14" at bounding box center [581, 151] width 22 height 22
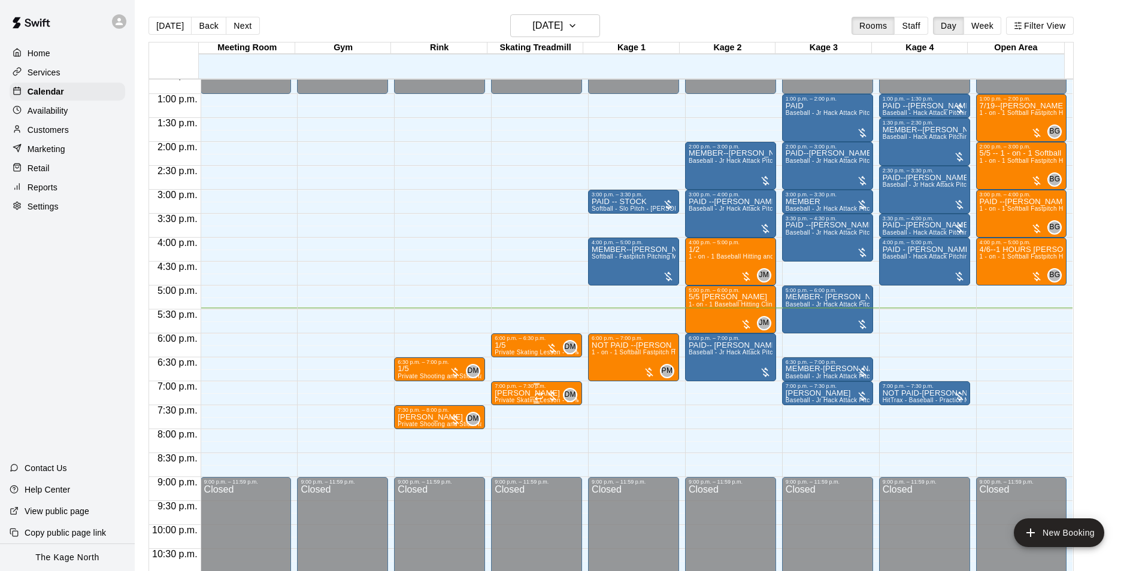
click at [535, 397] on icon "Recurring event" at bounding box center [539, 396] width 10 height 10
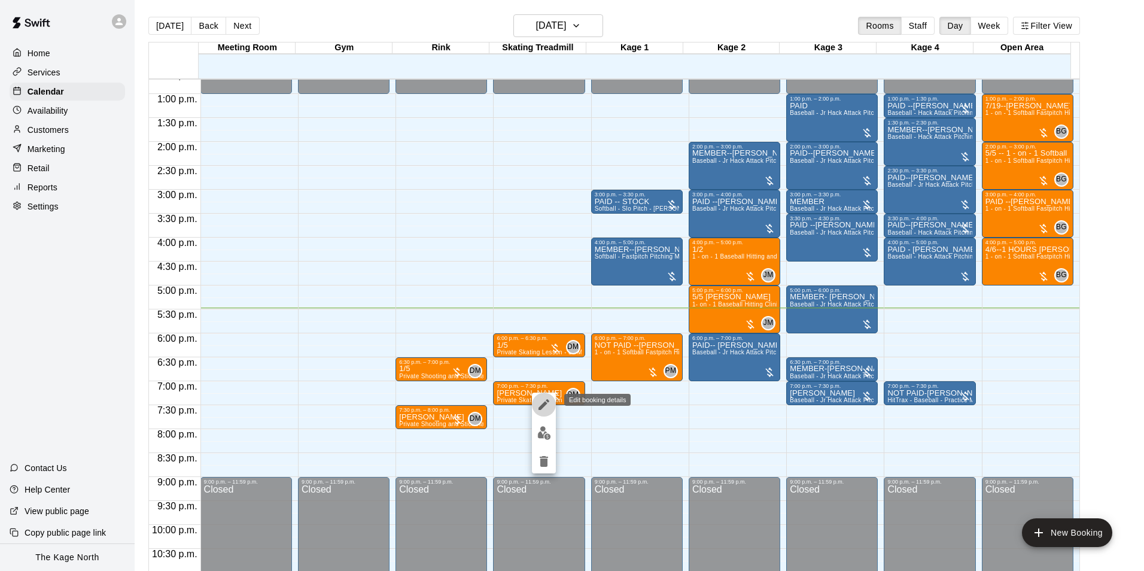
click at [544, 402] on icon "edit" at bounding box center [544, 404] width 14 height 14
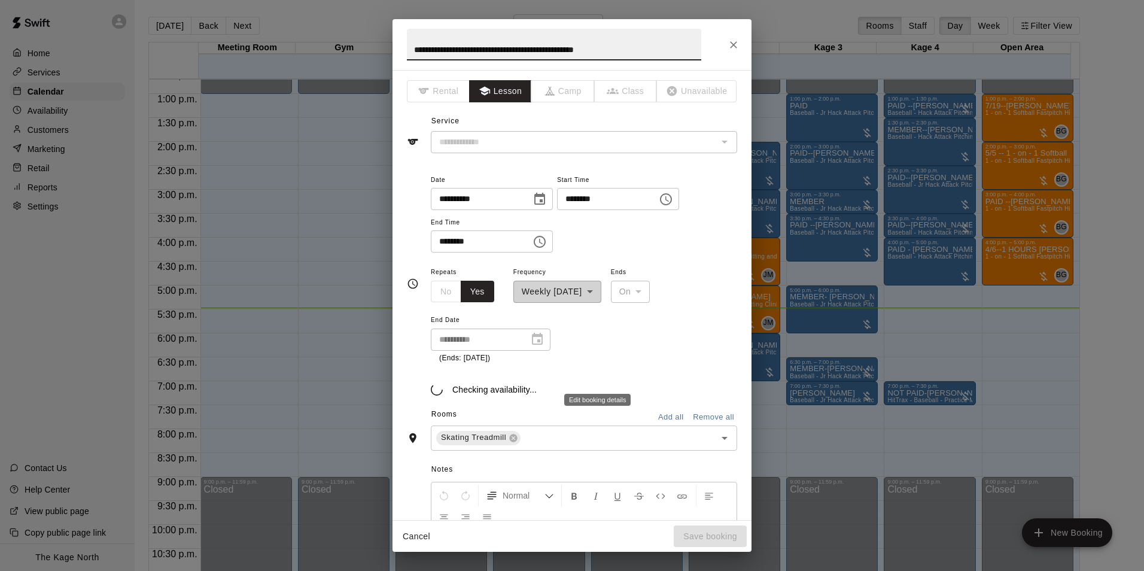
type input "**********"
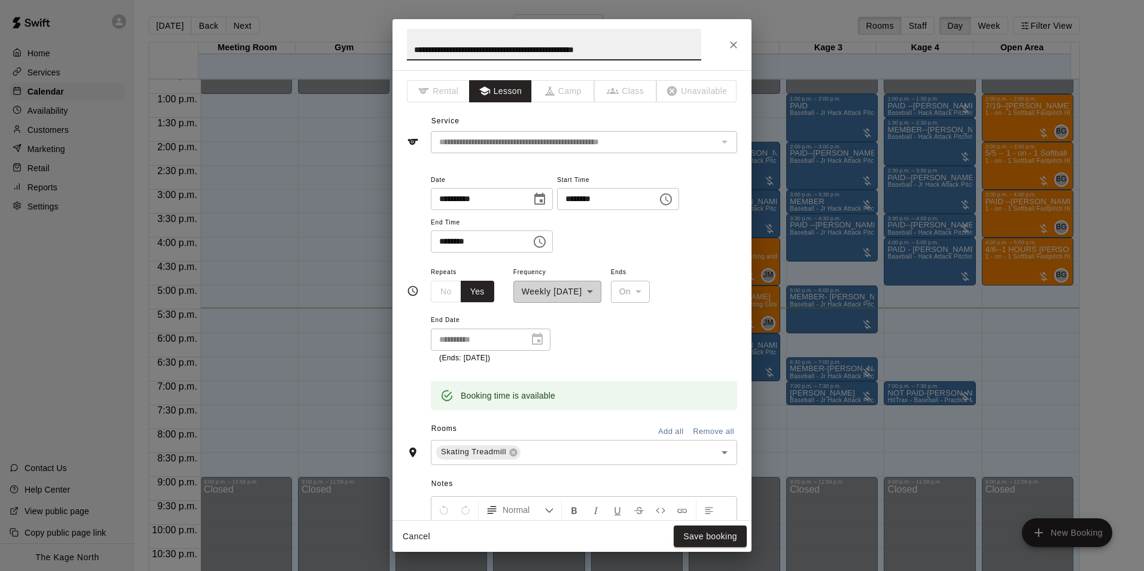
drag, startPoint x: 605, startPoint y: 47, endPoint x: 308, endPoint y: 8, distance: 298.9
click at [308, 8] on div "**********" at bounding box center [572, 285] width 1144 height 571
type input "***"
click at [713, 530] on button "Save booking" at bounding box center [710, 537] width 73 height 22
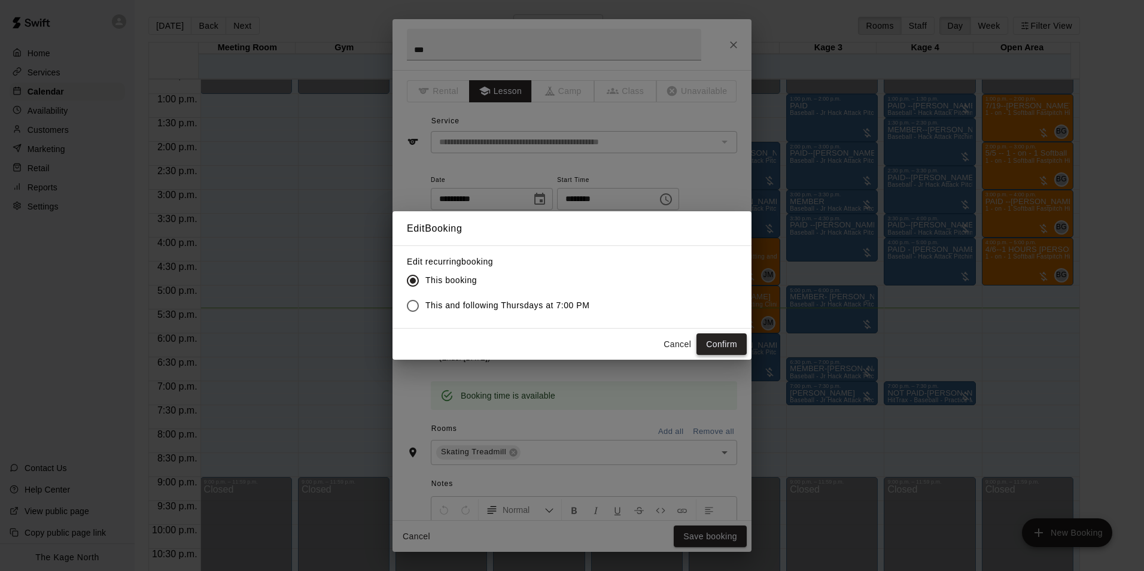
click at [724, 340] on button "Confirm" at bounding box center [722, 344] width 50 height 22
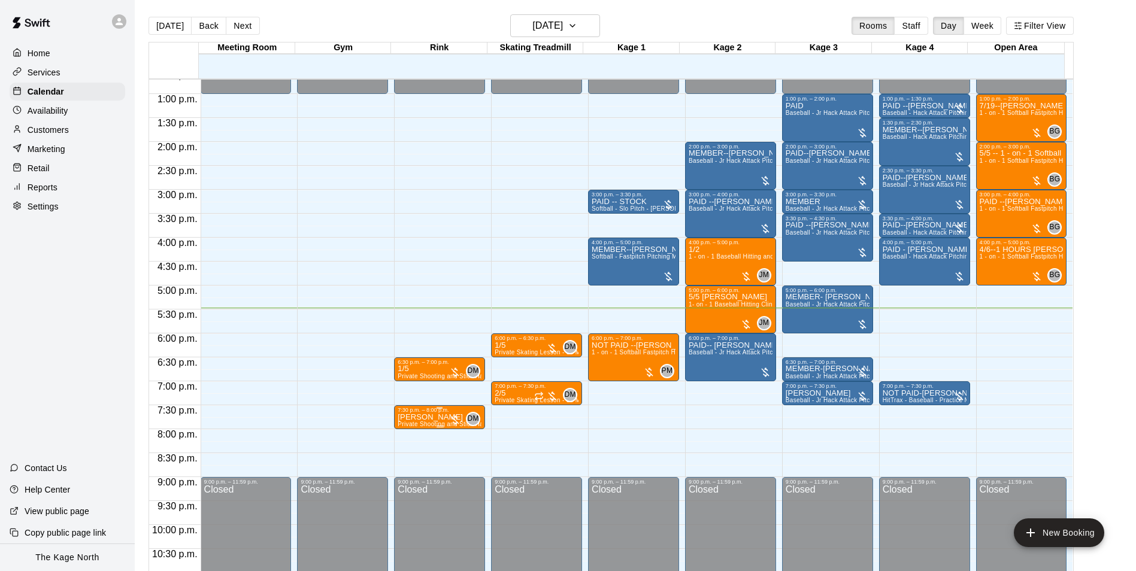
click at [442, 423] on span "Private Shooting and Stick Handling lesson with a coach 30 Mins" at bounding box center [489, 424] width 184 height 7
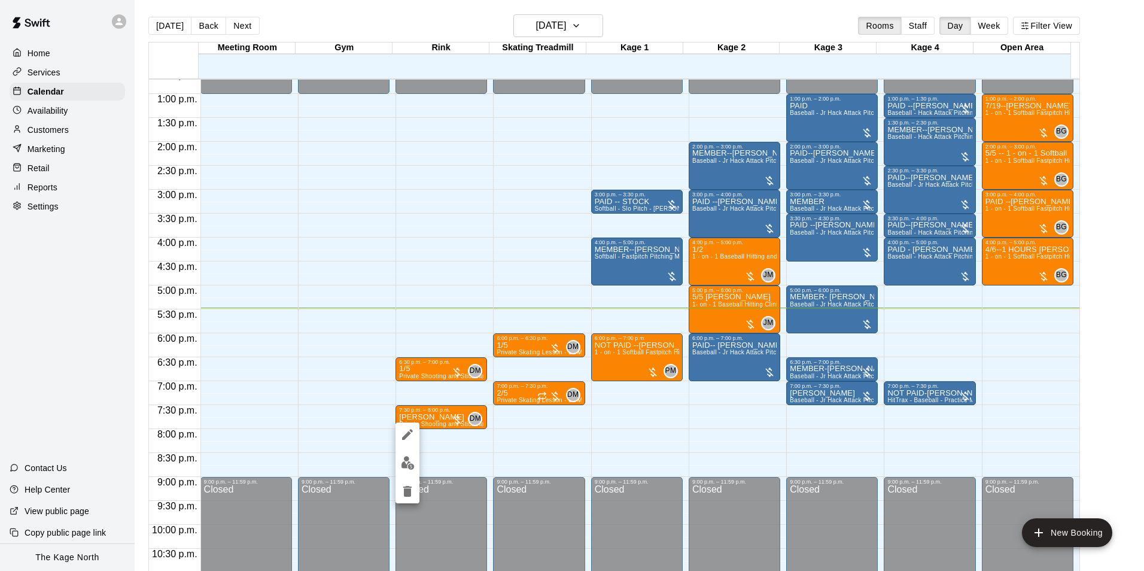
click at [413, 433] on icon "edit" at bounding box center [407, 434] width 14 height 14
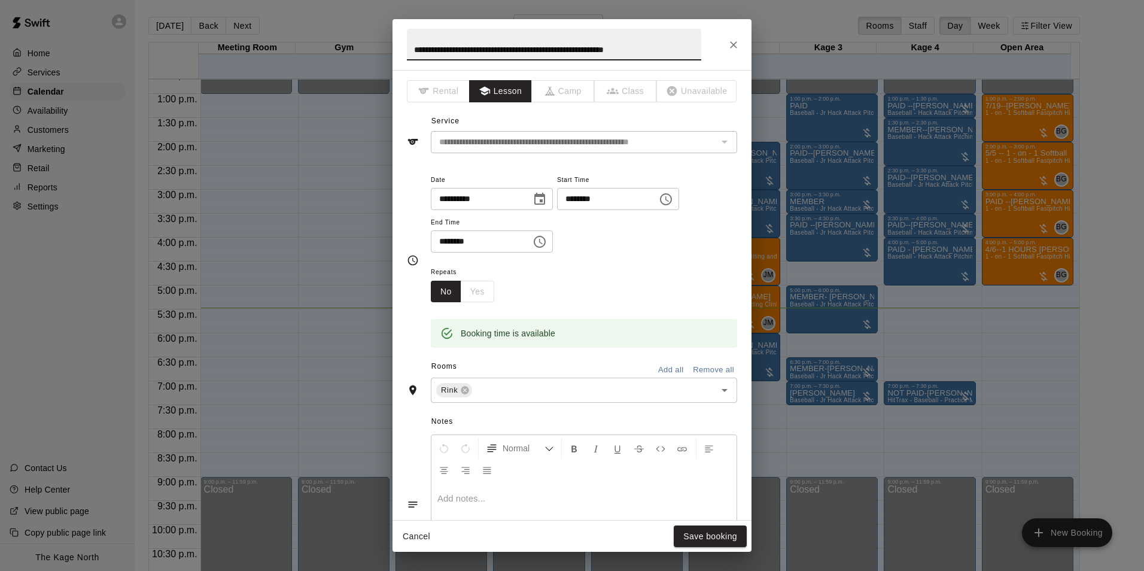
drag, startPoint x: 664, startPoint y: 49, endPoint x: 347, endPoint y: -4, distance: 322.2
click at [347, 0] on html "Home Services Calendar Availability Customers Marketing Retail Reports Settings…" at bounding box center [572, 295] width 1144 height 590
type input "***"
click at [711, 541] on button "Save booking" at bounding box center [710, 537] width 73 height 22
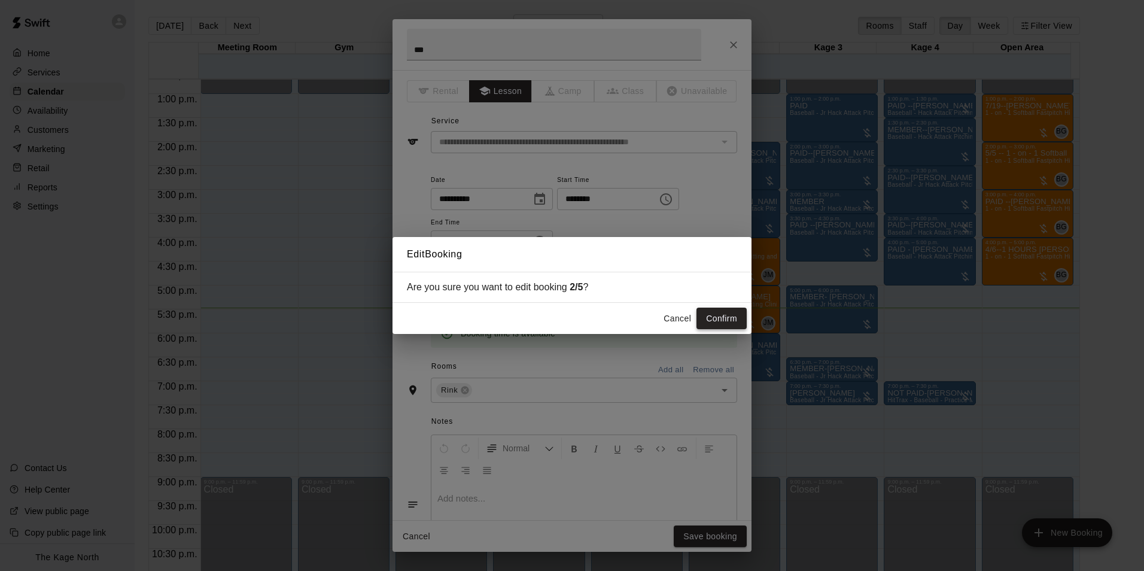
click at [724, 309] on button "Confirm" at bounding box center [722, 319] width 50 height 22
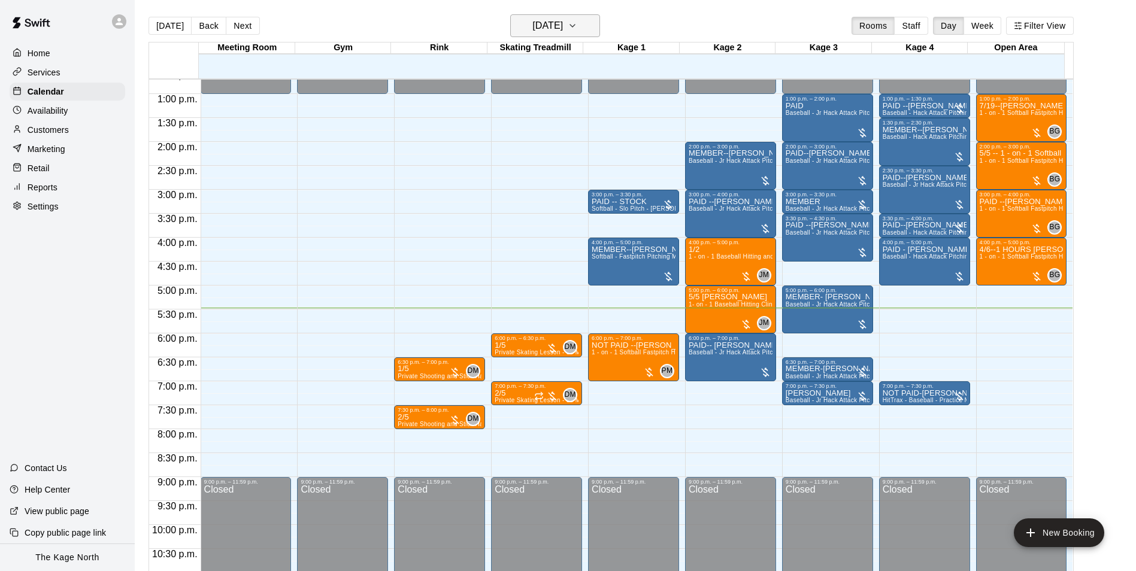
click at [563, 24] on h6 "[DATE]" at bounding box center [547, 25] width 31 height 17
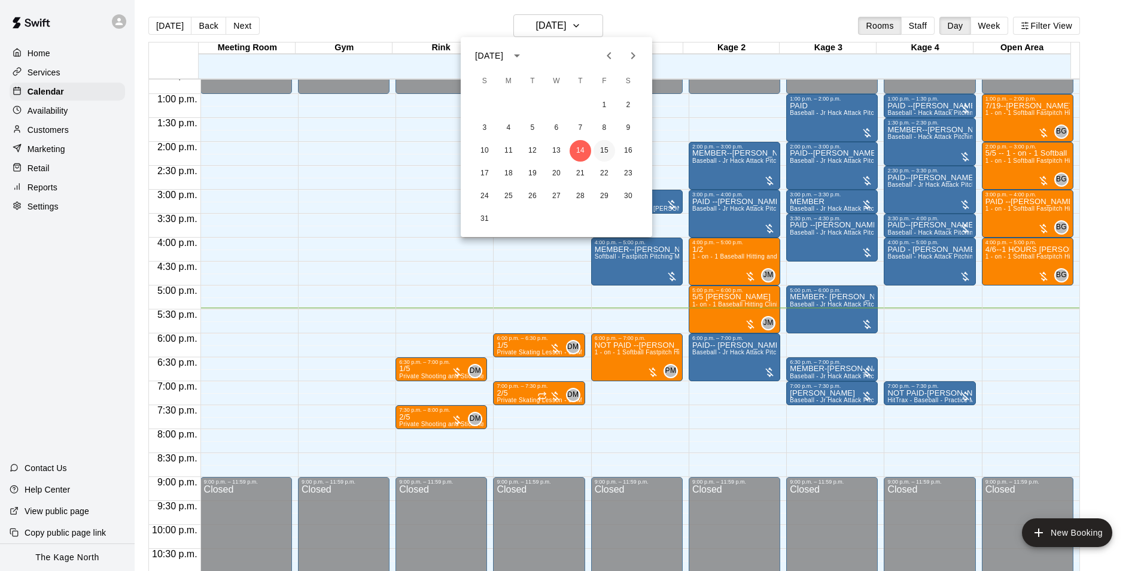
click at [605, 146] on button "15" at bounding box center [605, 151] width 22 height 22
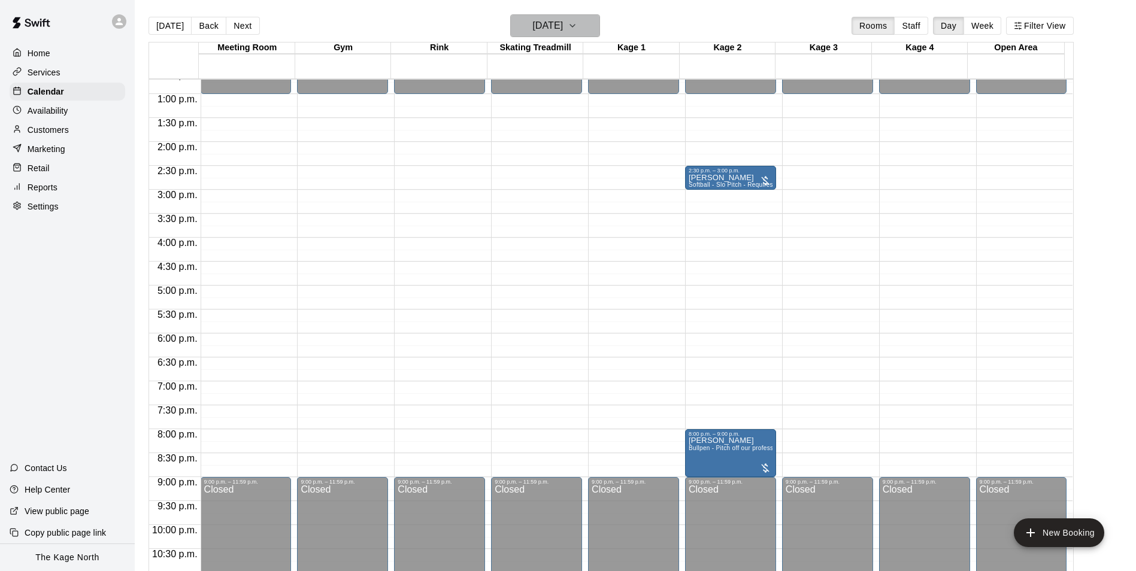
click at [563, 28] on h6 "[DATE]" at bounding box center [547, 25] width 31 height 17
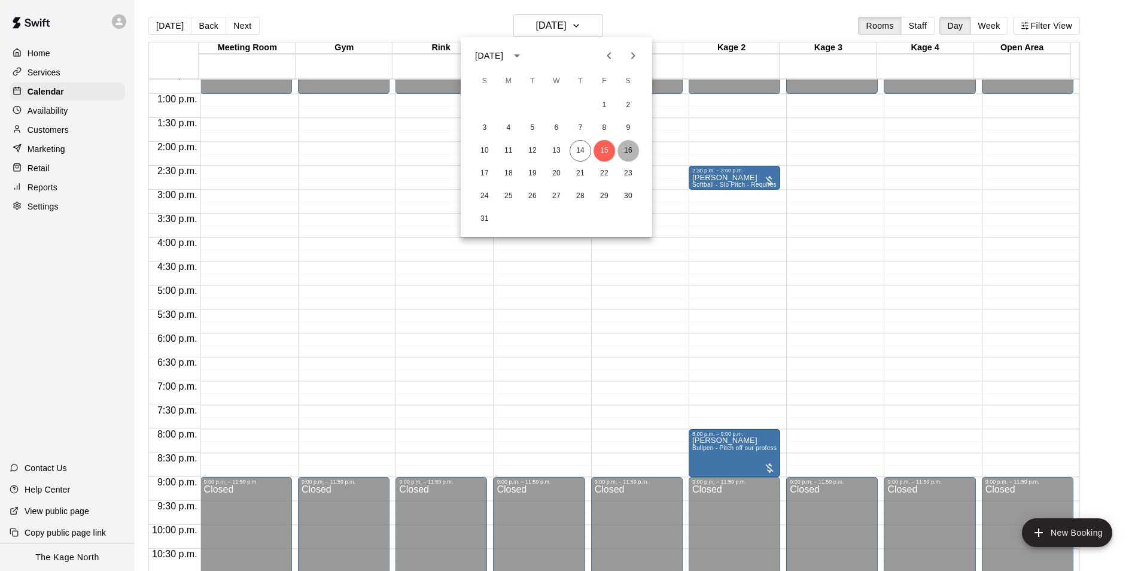
click at [627, 155] on button "16" at bounding box center [629, 151] width 22 height 22
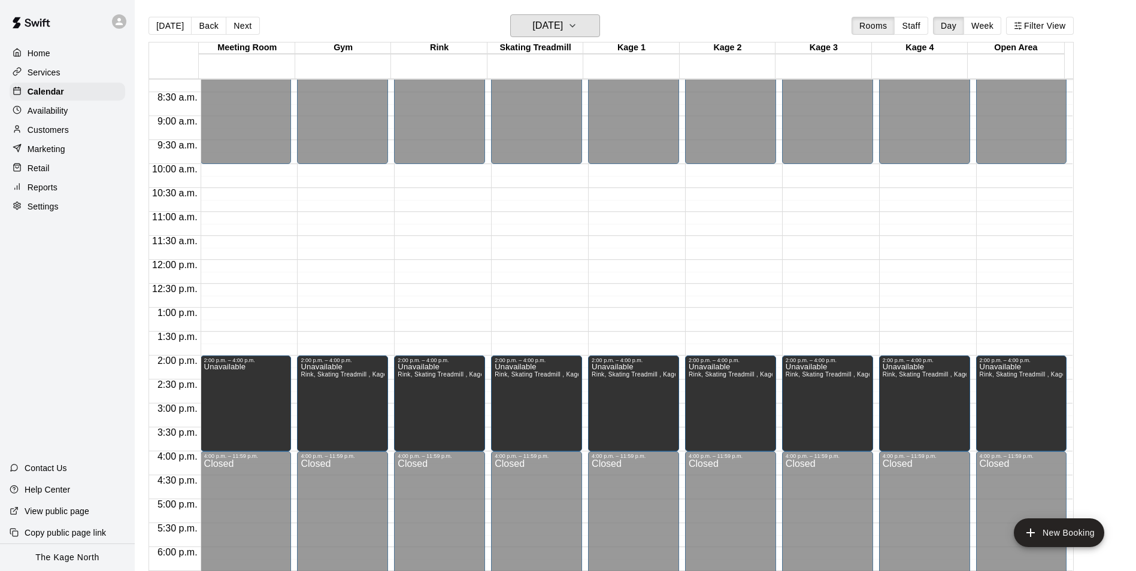
scroll to position [369, 0]
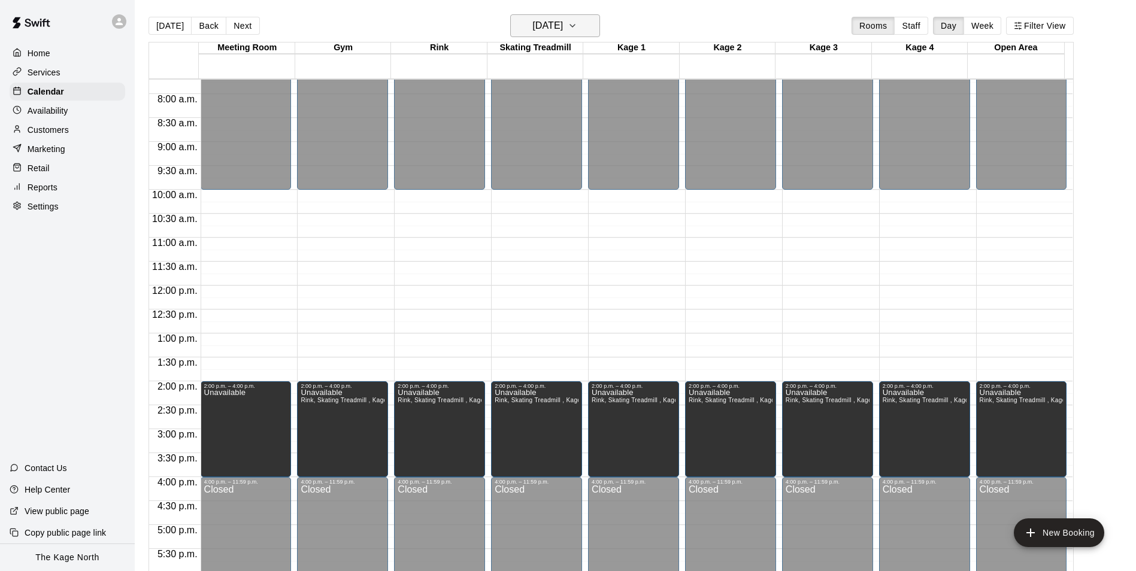
click at [563, 20] on h6 "[DATE]" at bounding box center [547, 25] width 31 height 17
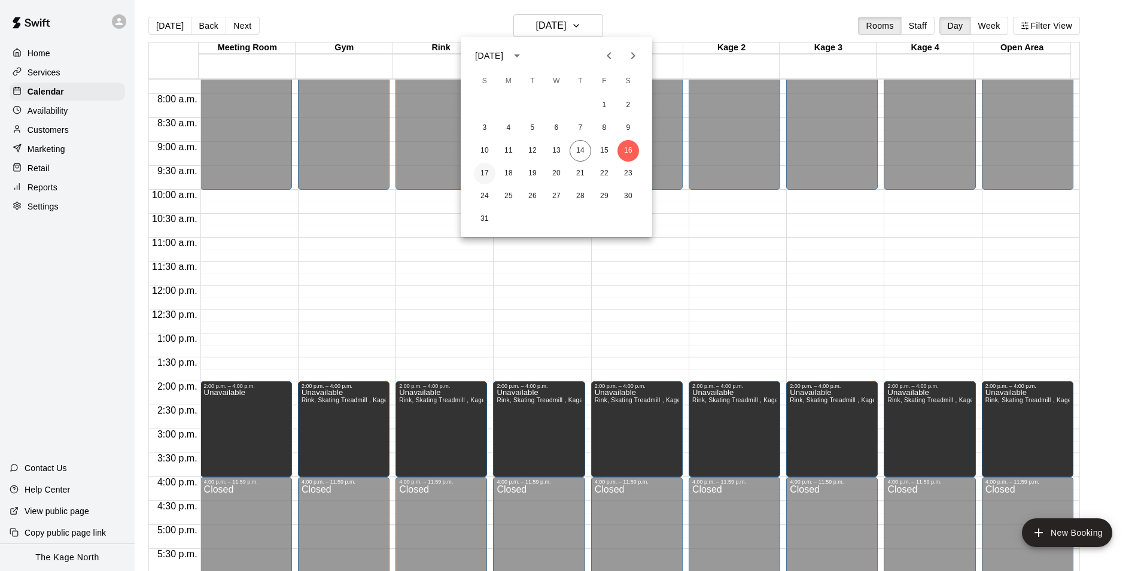
click at [482, 170] on button "17" at bounding box center [485, 174] width 22 height 22
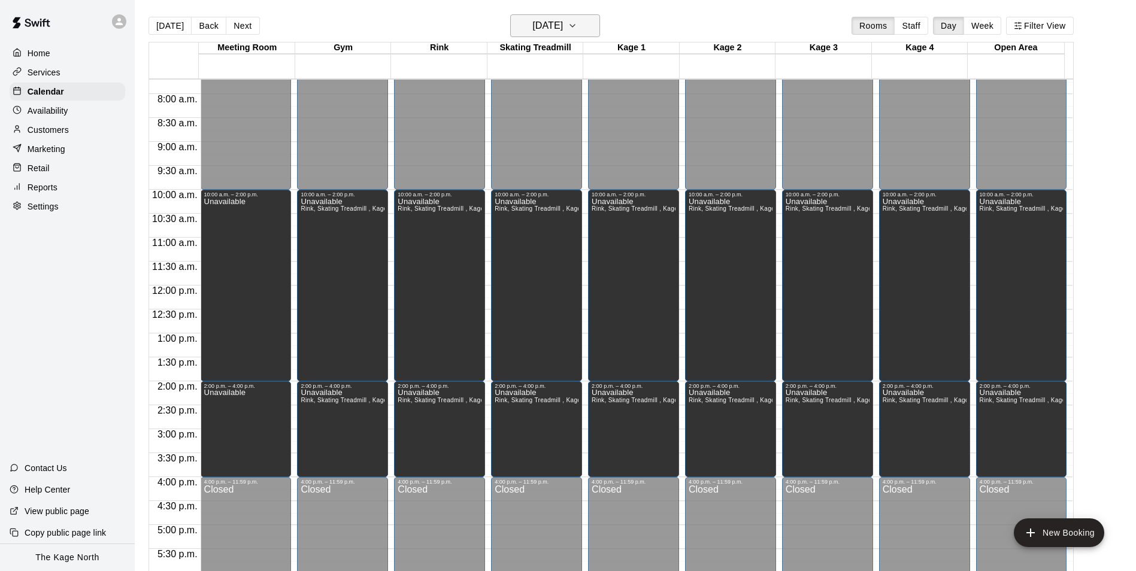
click at [559, 22] on h6 "[DATE]" at bounding box center [547, 25] width 31 height 17
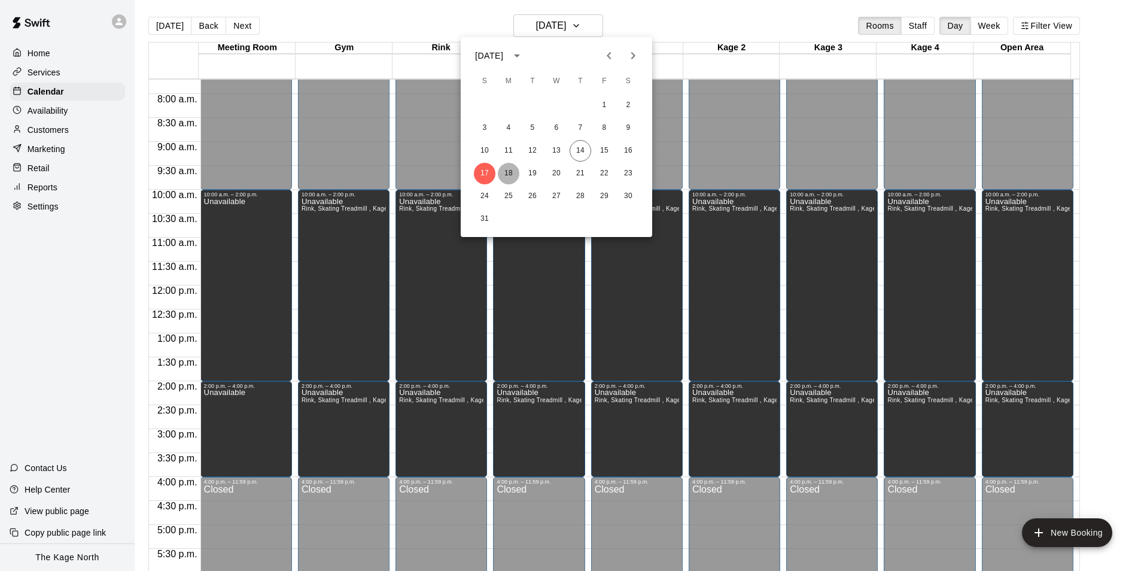
click at [510, 171] on button "18" at bounding box center [509, 174] width 22 height 22
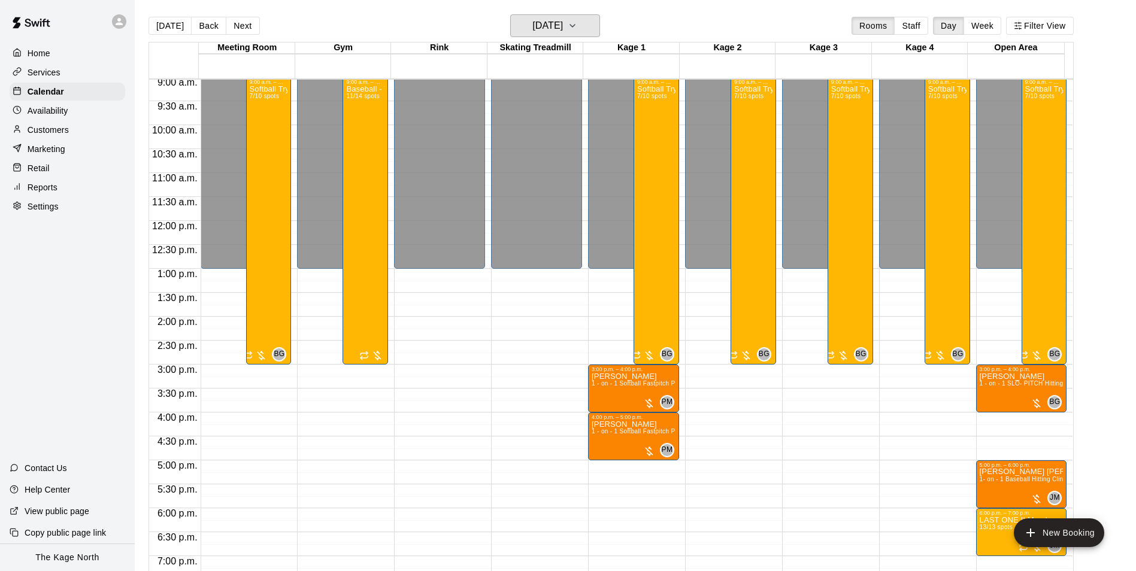
scroll to position [488, 0]
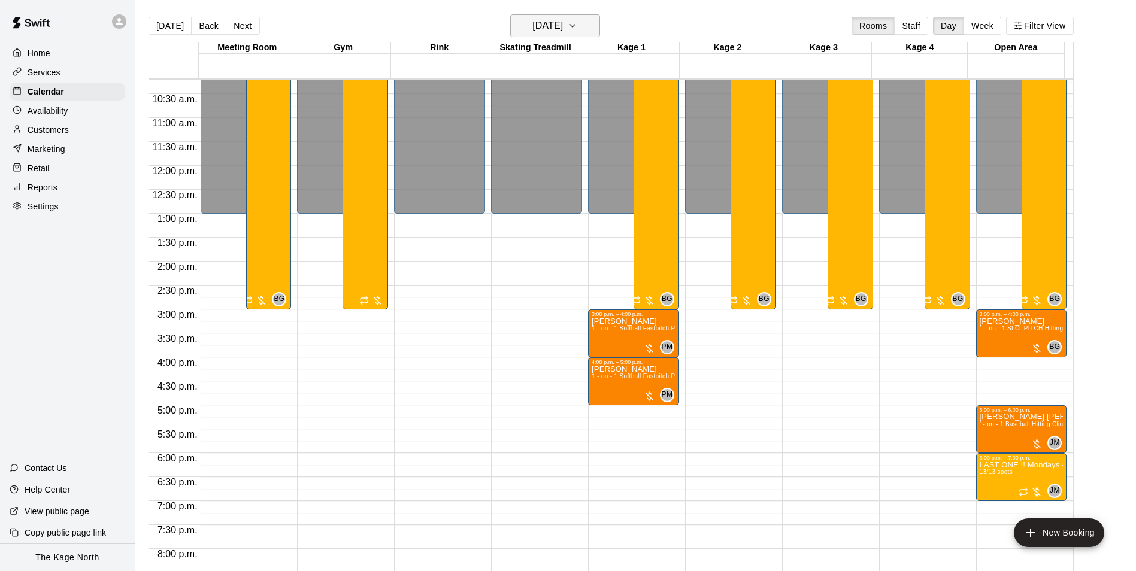
click at [563, 32] on h6 "[DATE]" at bounding box center [547, 25] width 31 height 17
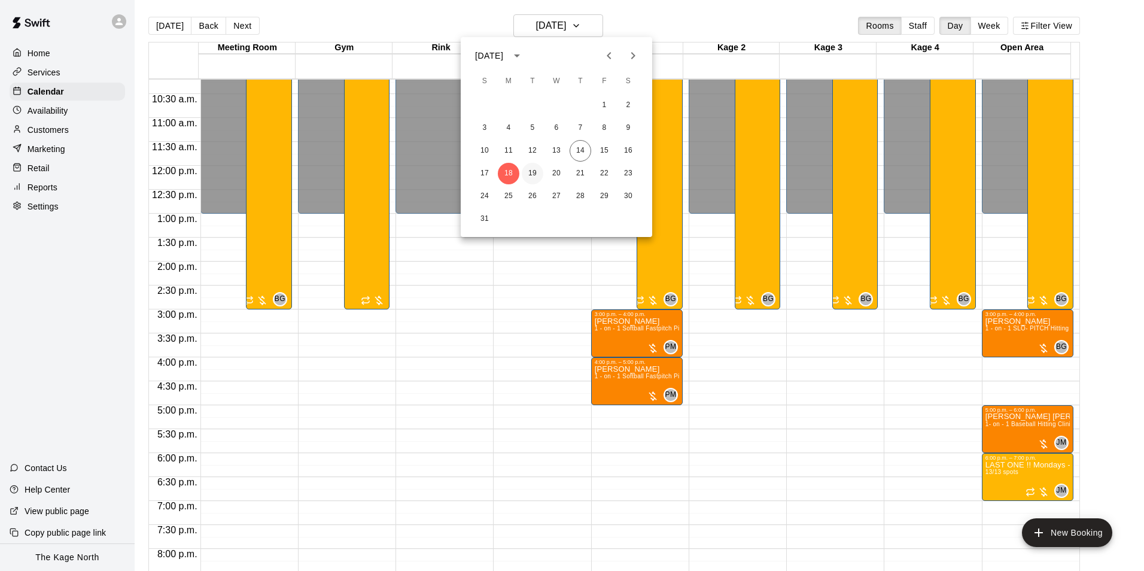
click at [533, 167] on button "19" at bounding box center [533, 174] width 22 height 22
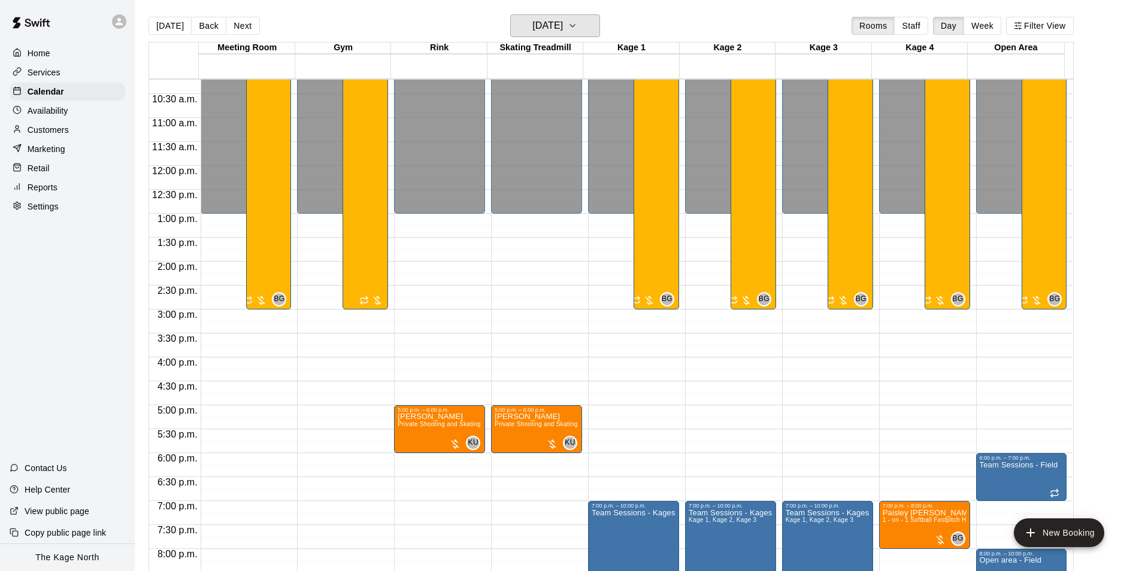
scroll to position [548, 0]
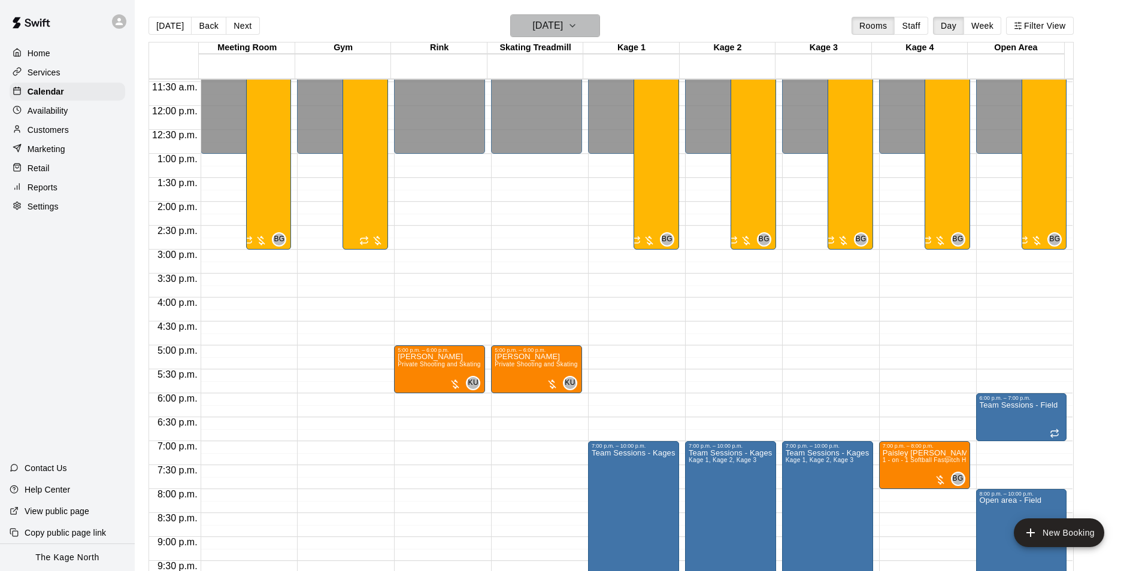
click at [563, 26] on h6 "[DATE]" at bounding box center [547, 25] width 31 height 17
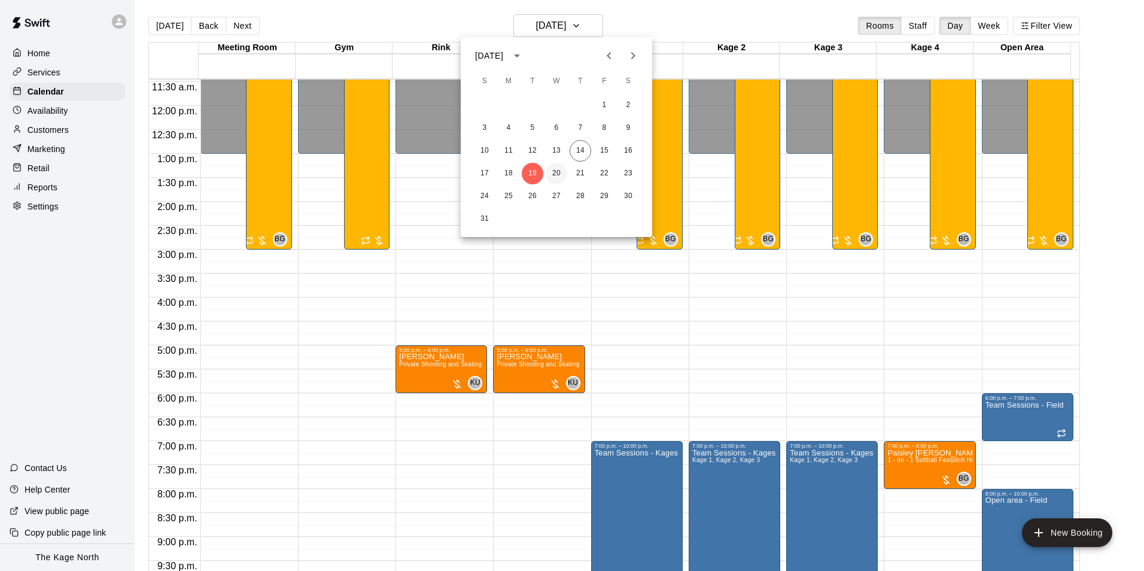
click at [557, 173] on button "20" at bounding box center [557, 174] width 22 height 22
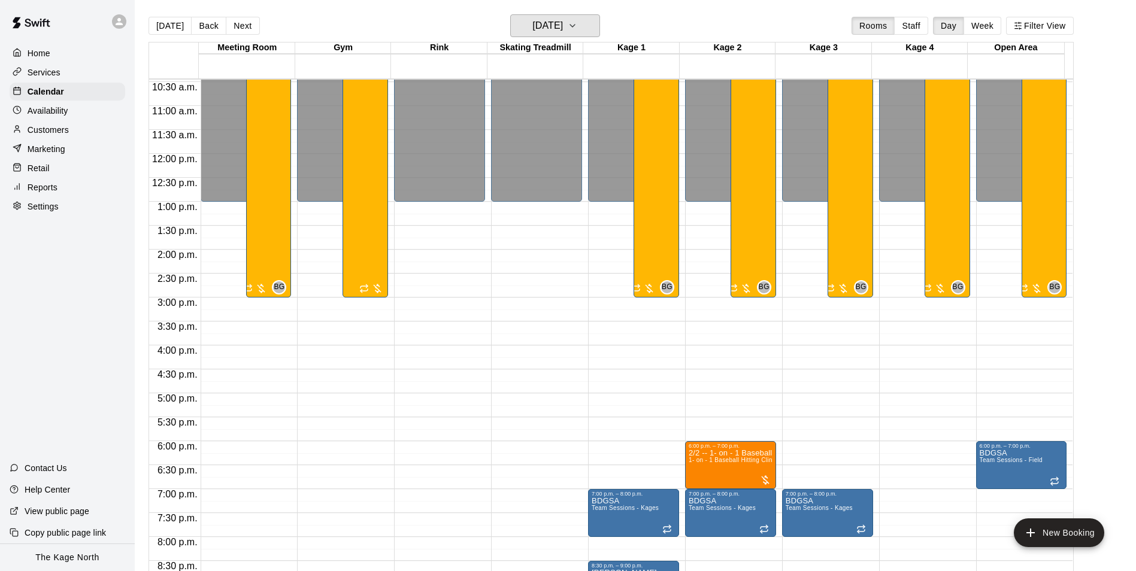
scroll to position [608, 0]
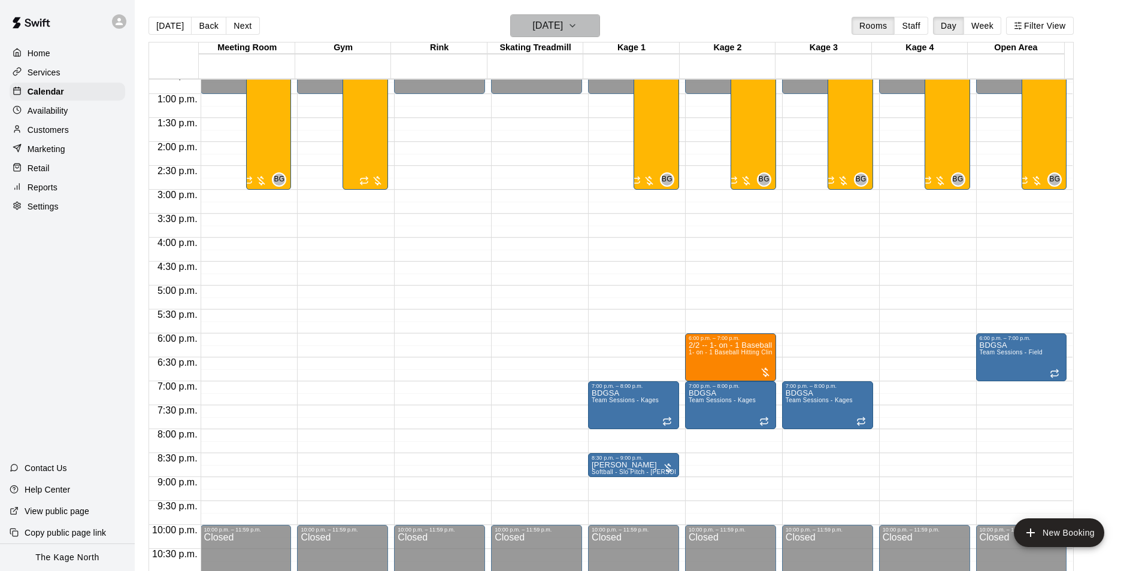
click at [563, 20] on h6 "[DATE]" at bounding box center [547, 25] width 31 height 17
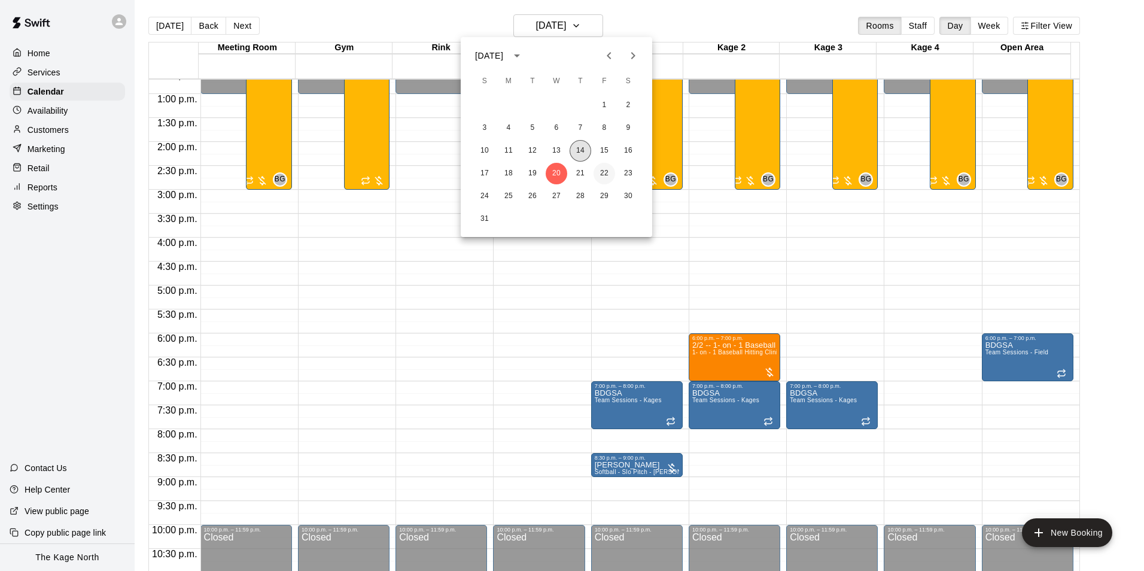
click at [576, 147] on button "14" at bounding box center [581, 151] width 22 height 22
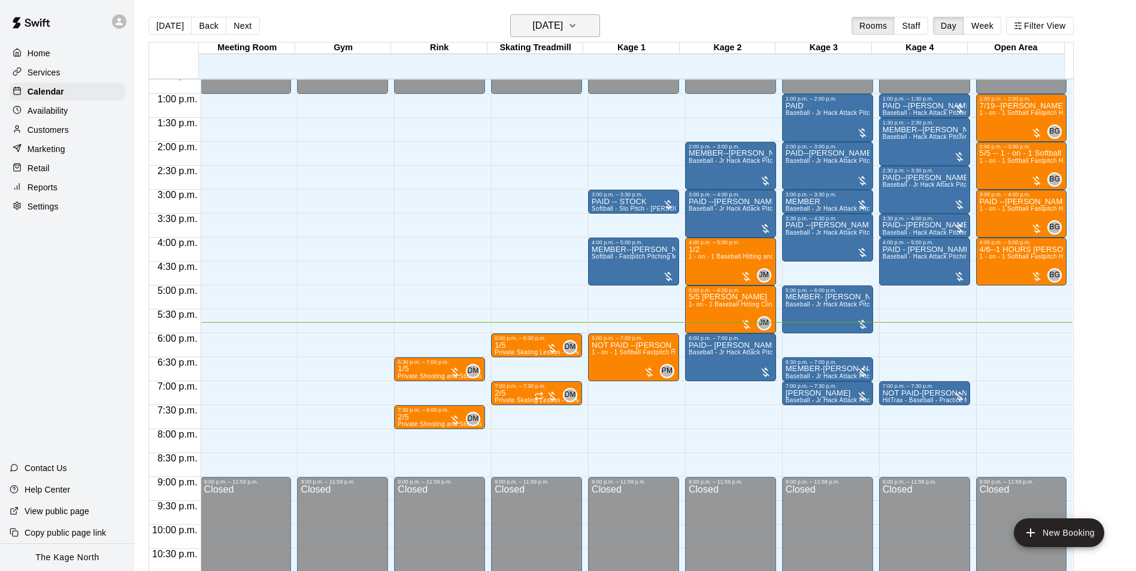
click at [563, 21] on h6 "[DATE]" at bounding box center [547, 25] width 31 height 17
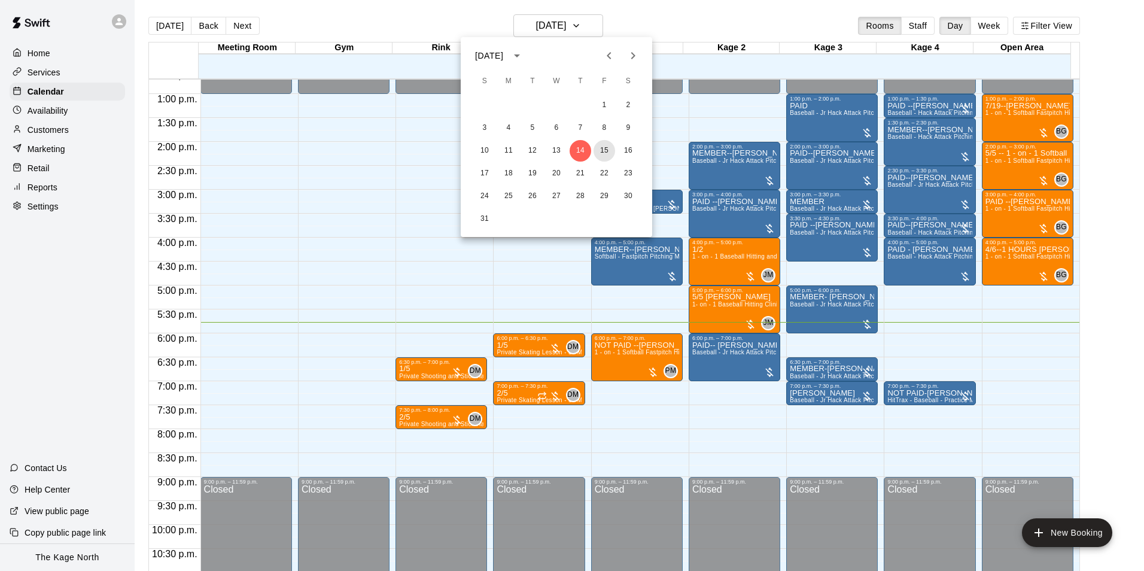
click at [604, 146] on button "15" at bounding box center [605, 151] width 22 height 22
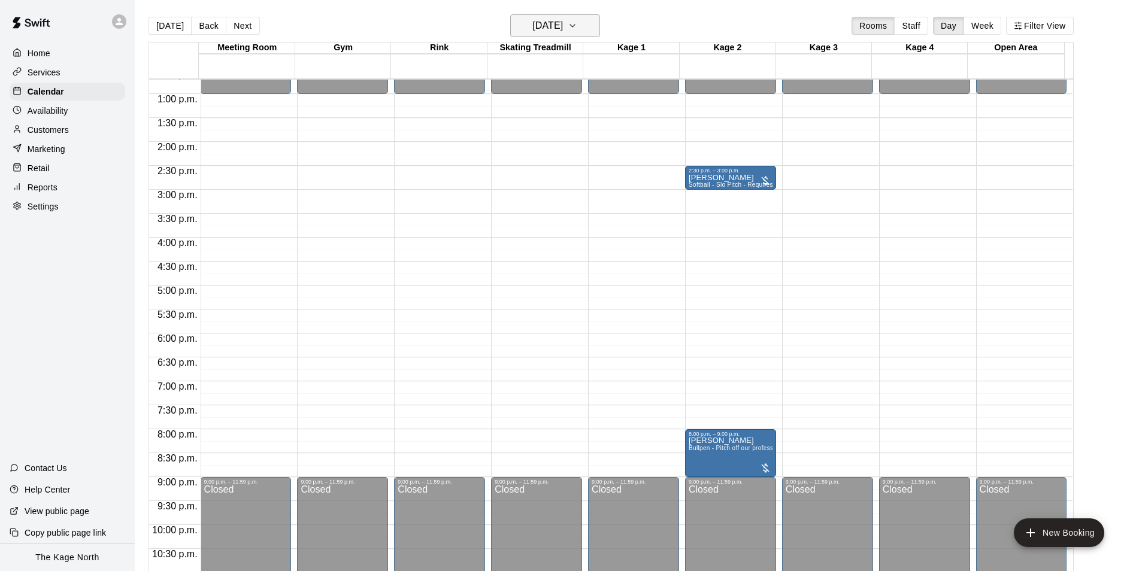
click at [580, 33] on button "[DATE]" at bounding box center [555, 25] width 90 height 23
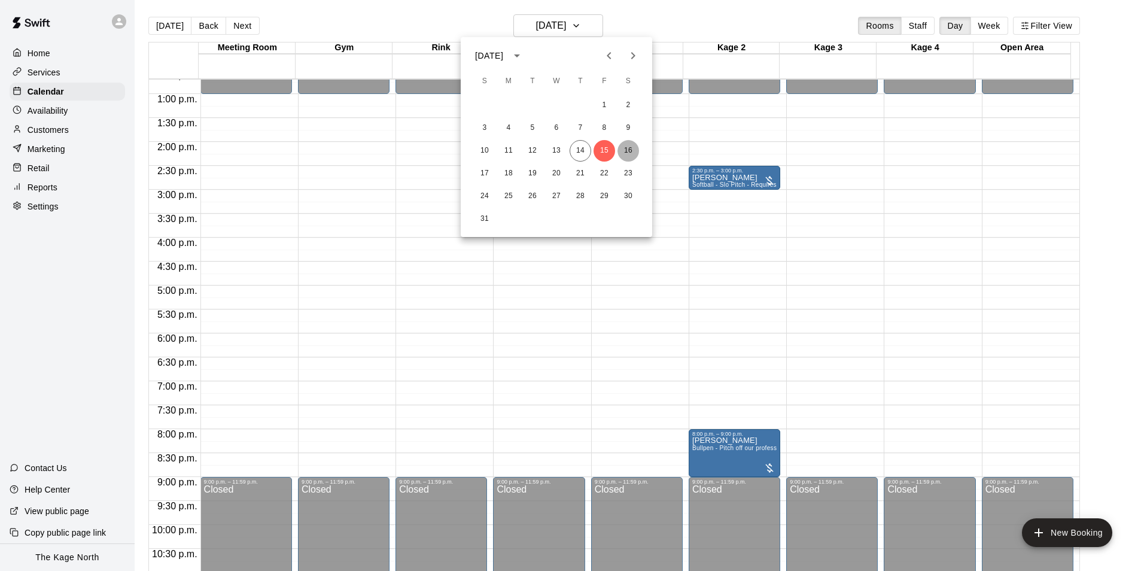
click at [627, 151] on button "16" at bounding box center [629, 151] width 22 height 22
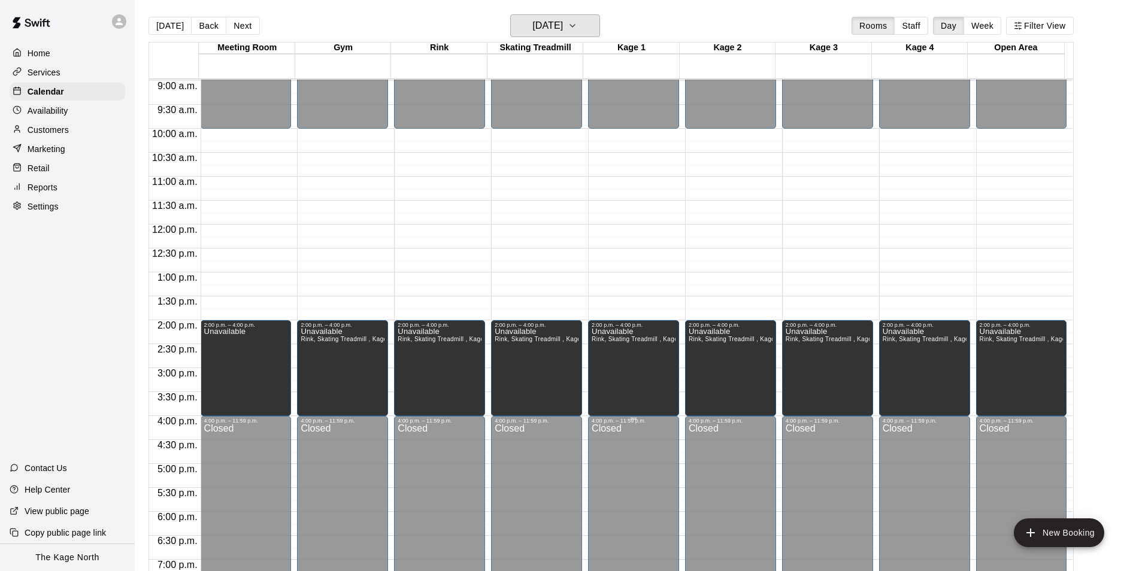
scroll to position [429, 0]
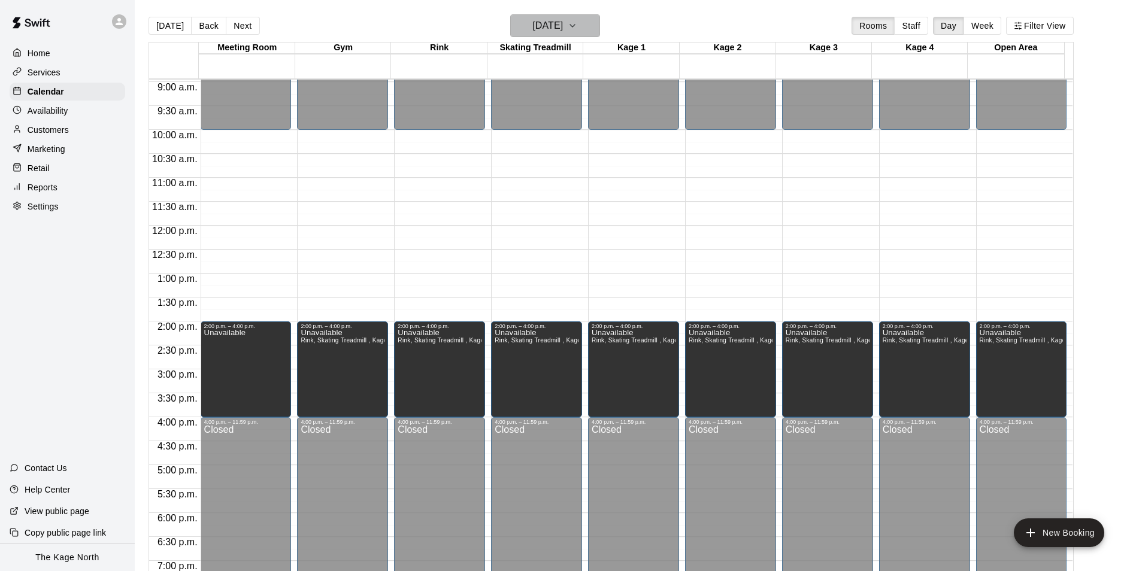
click at [563, 21] on h6 "[DATE]" at bounding box center [547, 25] width 31 height 17
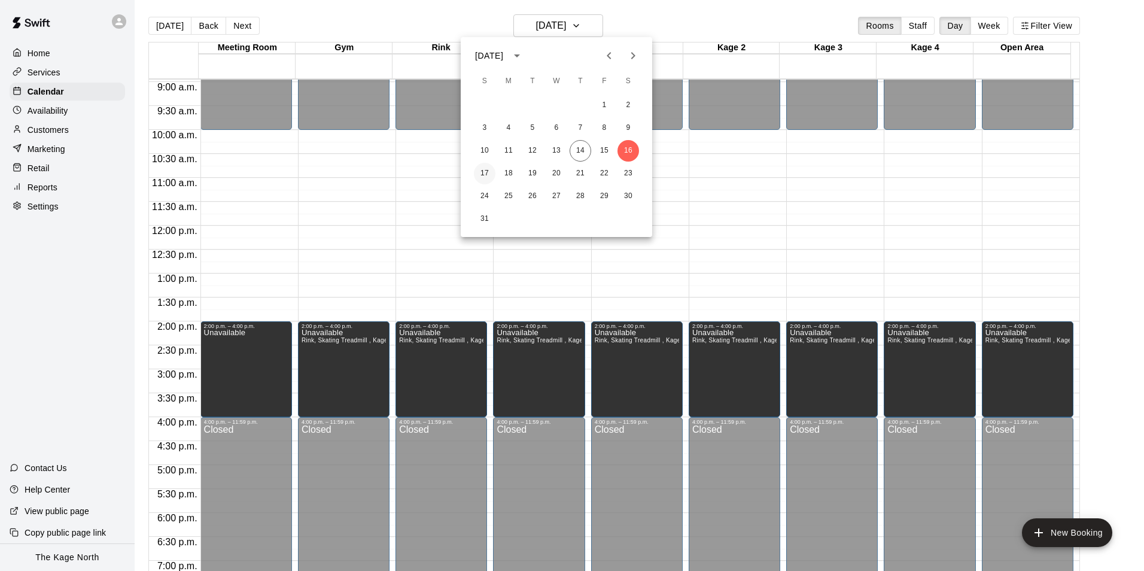
click at [489, 172] on button "17" at bounding box center [485, 174] width 22 height 22
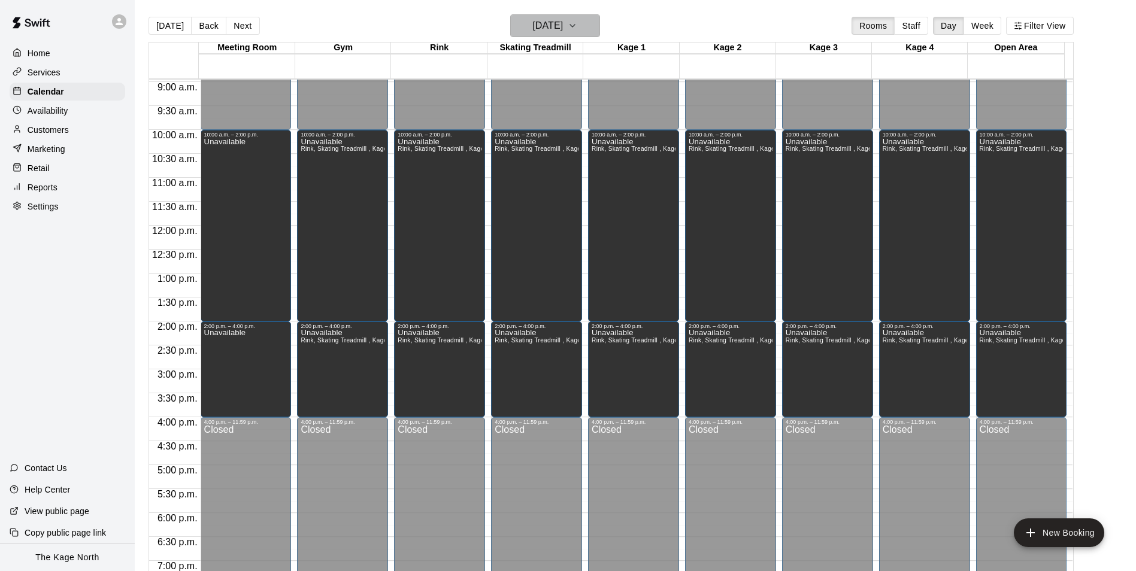
click at [563, 19] on h6 "[DATE]" at bounding box center [547, 25] width 31 height 17
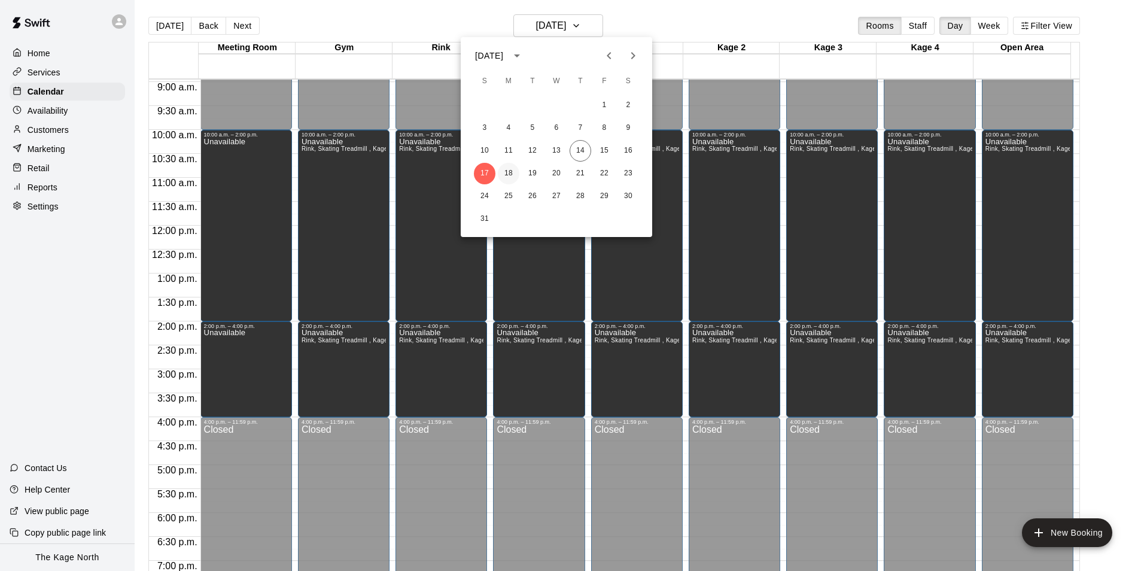
click at [509, 166] on button "18" at bounding box center [509, 174] width 22 height 22
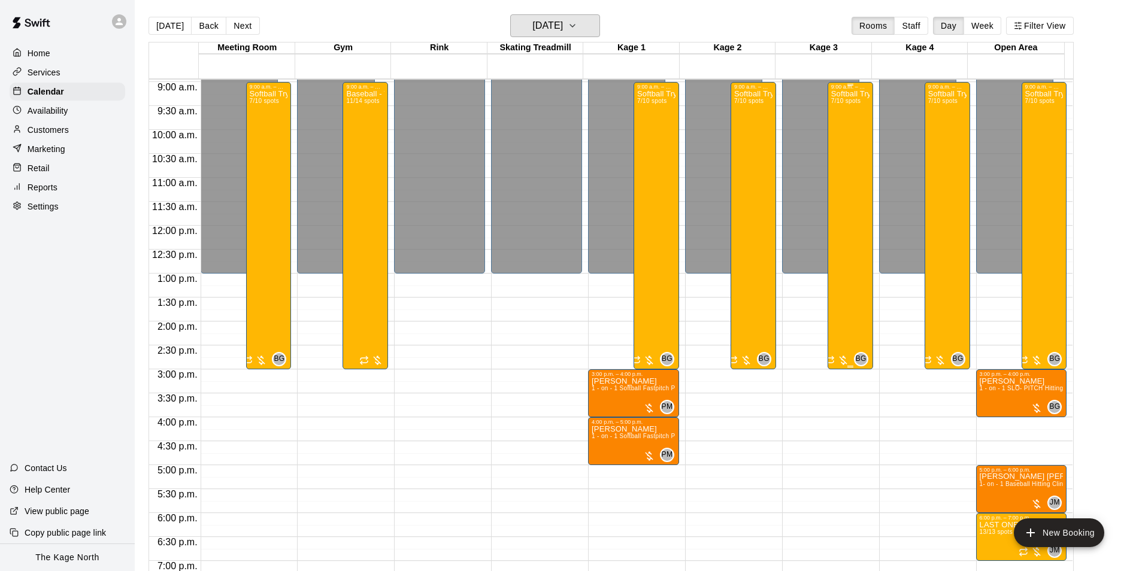
scroll to position [548, 0]
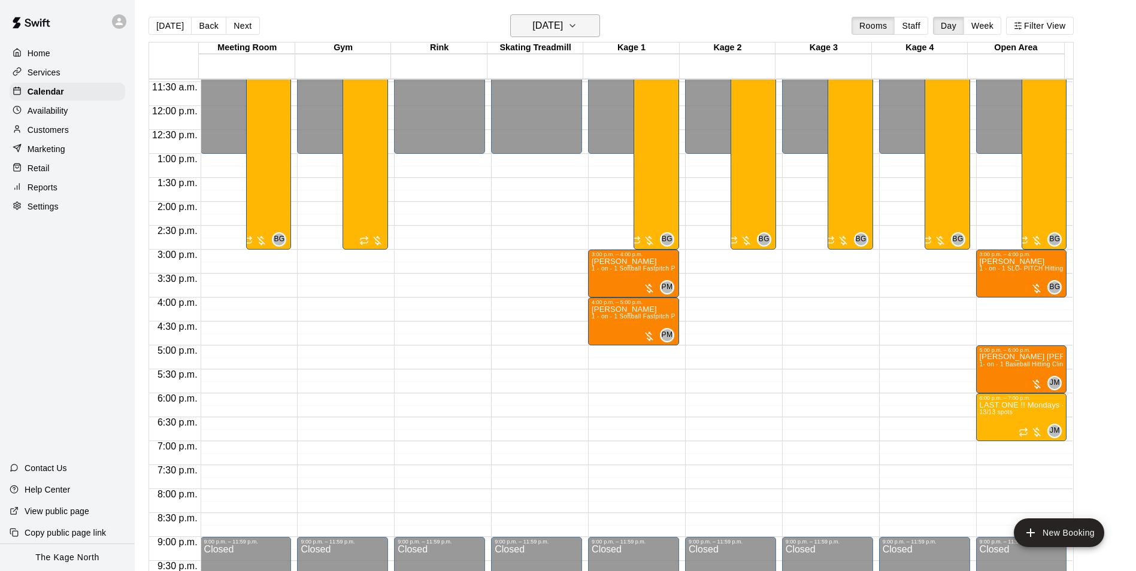
click at [557, 20] on h6 "[DATE]" at bounding box center [547, 25] width 31 height 17
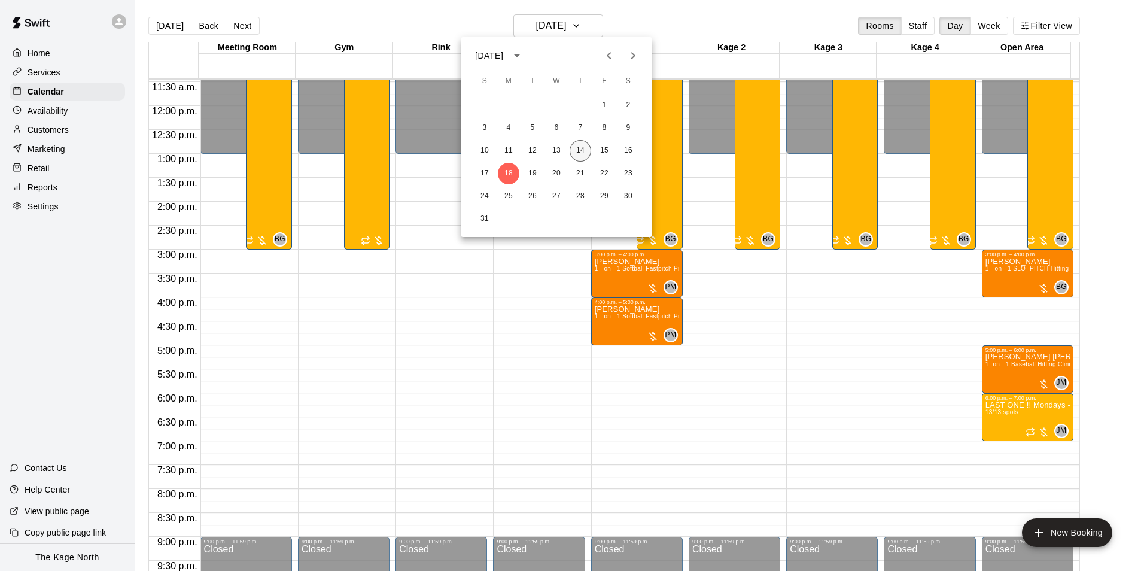
click at [581, 144] on button "14" at bounding box center [581, 151] width 22 height 22
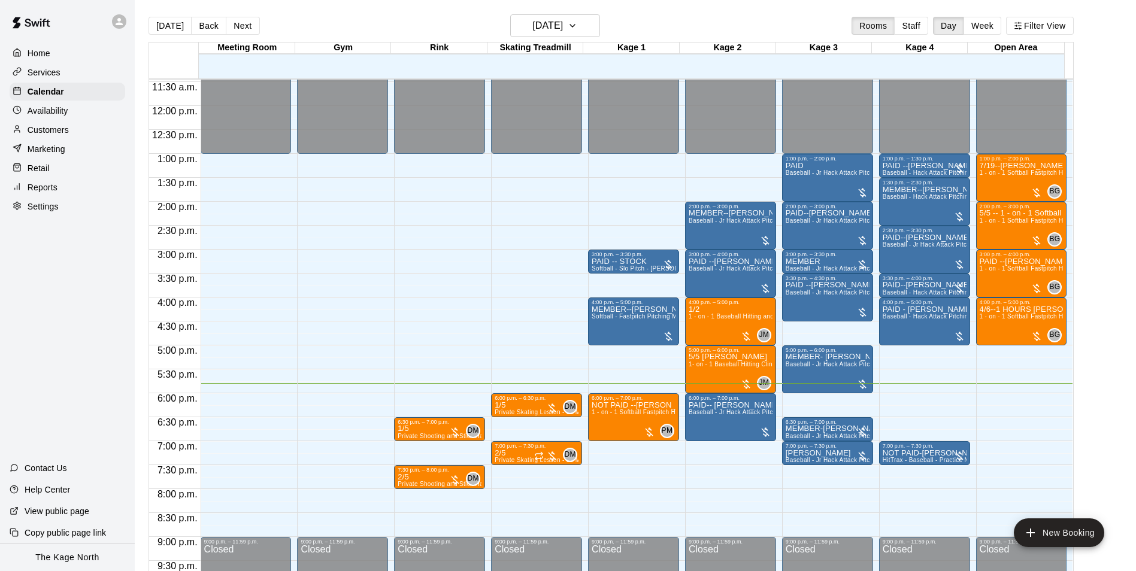
click at [107, 25] on div at bounding box center [67, 21] width 135 height 43
click at [111, 26] on div at bounding box center [122, 22] width 25 height 24
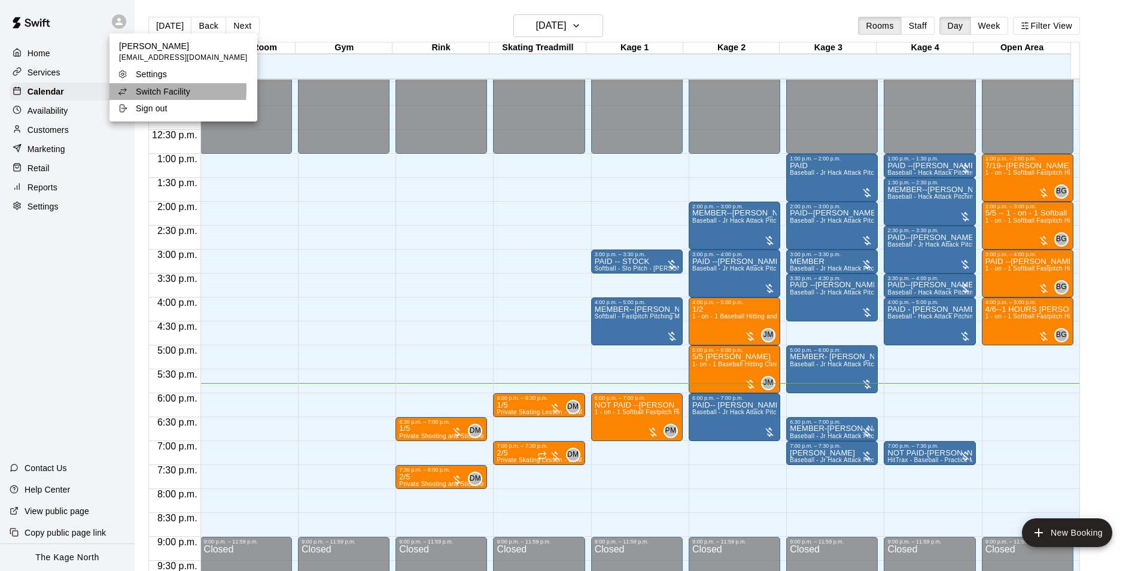
click at [155, 89] on p "Switch Facility" at bounding box center [163, 92] width 54 height 12
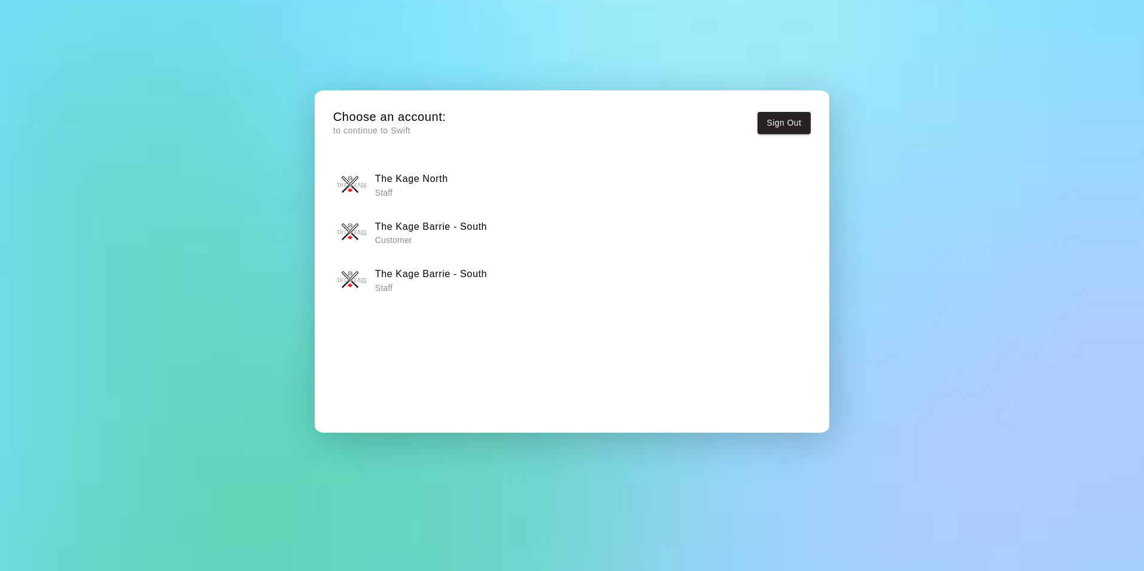
click at [471, 277] on h6 "The Kage Barrie - South" at bounding box center [431, 274] width 112 height 16
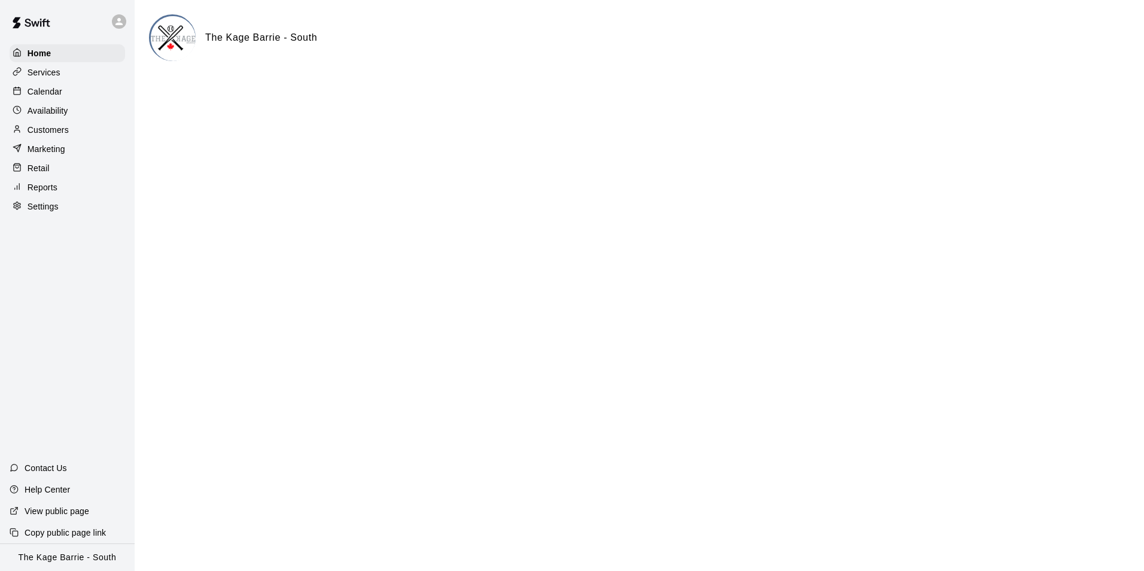
click at [53, 95] on p "Calendar" at bounding box center [45, 92] width 35 height 12
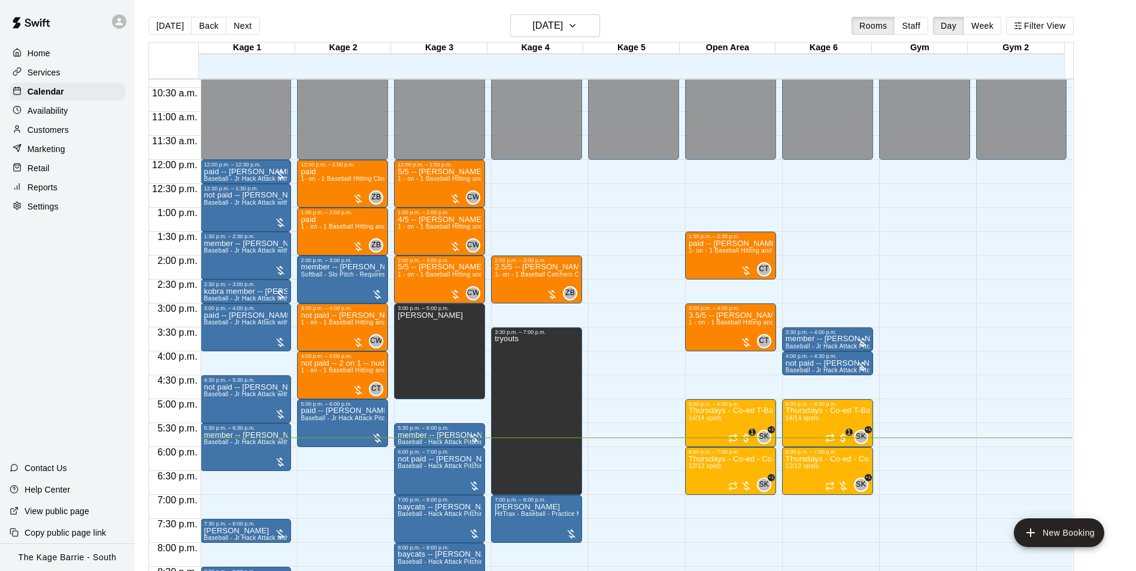
scroll to position [488, 0]
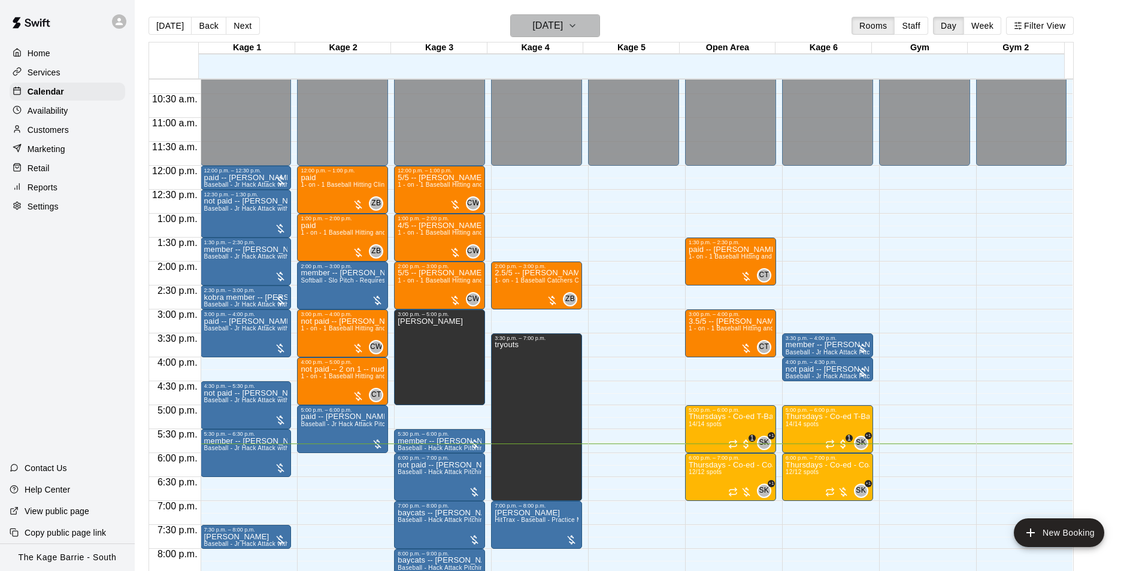
click at [587, 27] on button "[DATE]" at bounding box center [555, 25] width 90 height 23
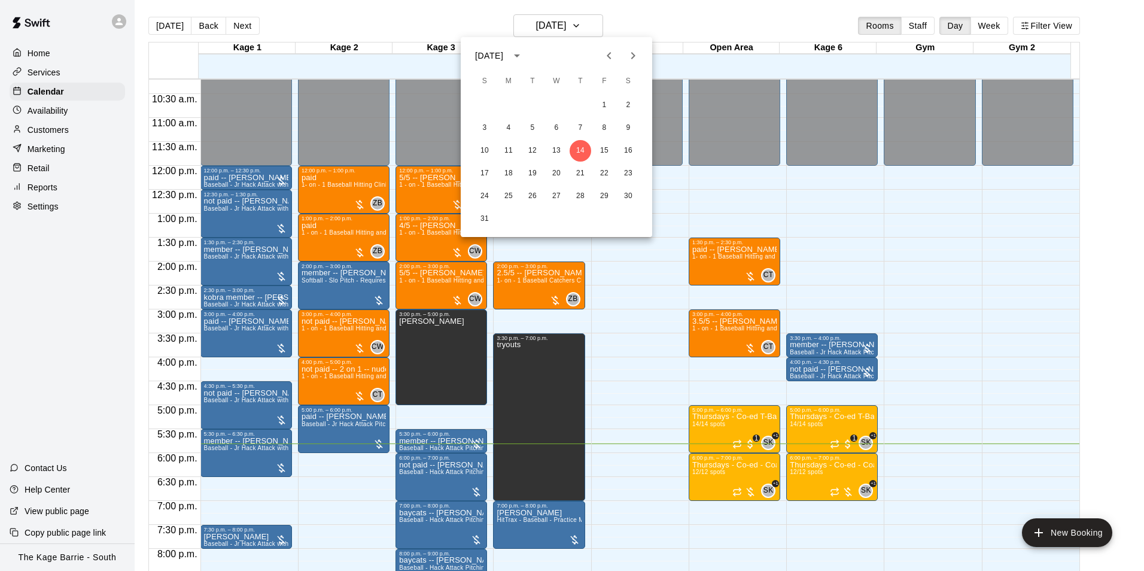
click at [653, 11] on div at bounding box center [572, 285] width 1144 height 571
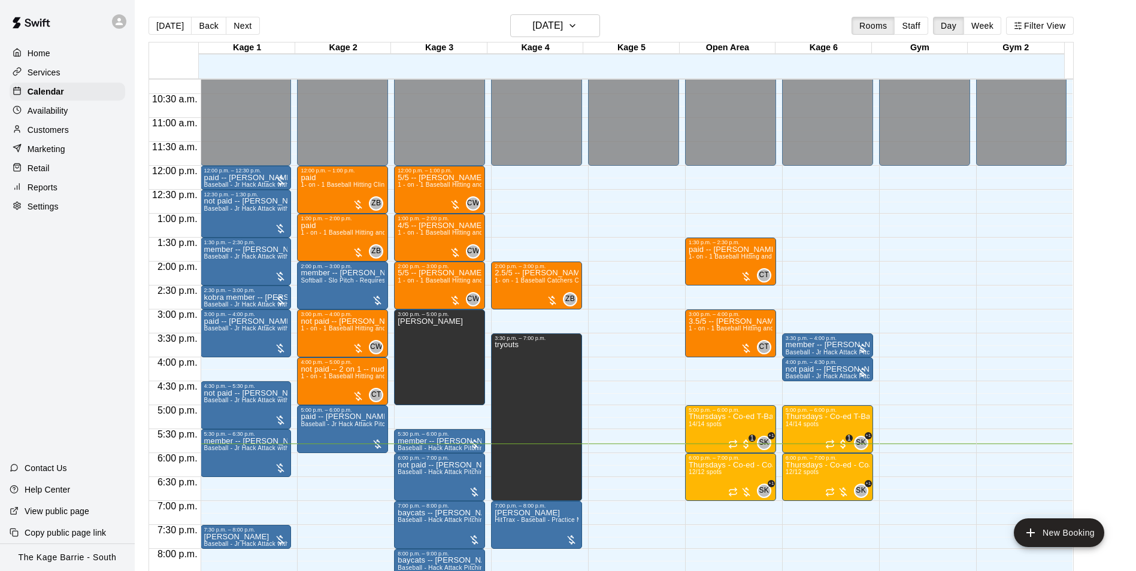
click at [122, 22] on icon at bounding box center [119, 21] width 11 height 11
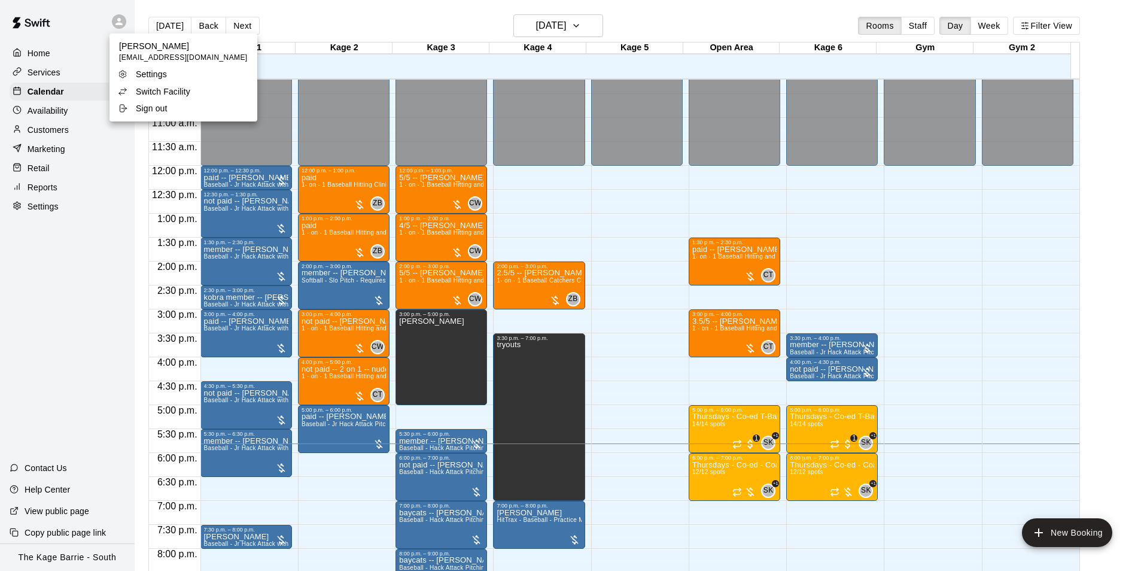
click at [190, 91] on p "Switch Facility" at bounding box center [163, 92] width 54 height 12
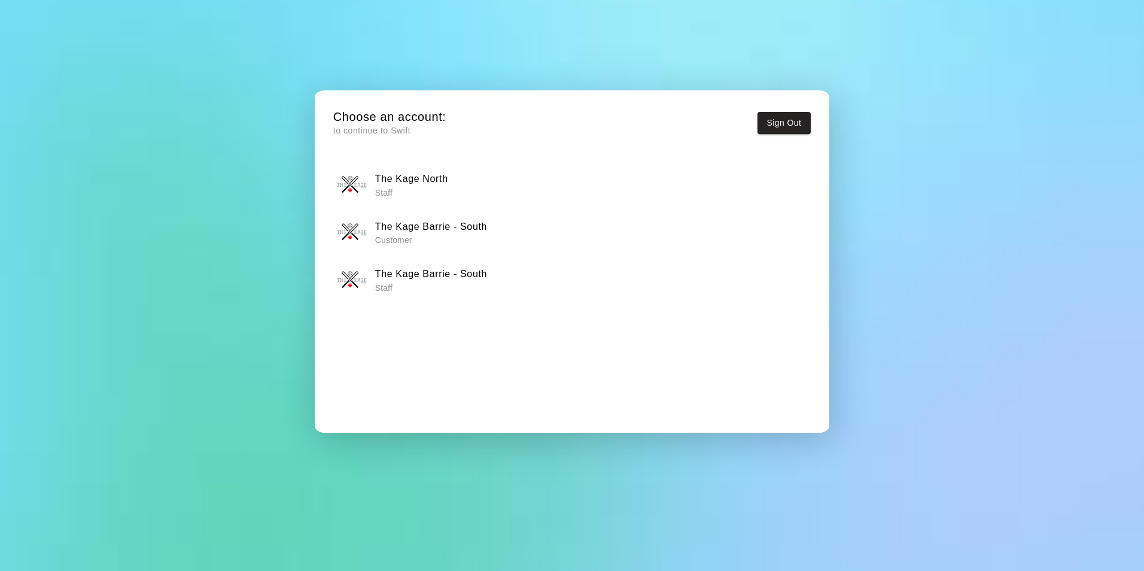
click at [467, 186] on div "The Kage North Staff" at bounding box center [572, 185] width 470 height 30
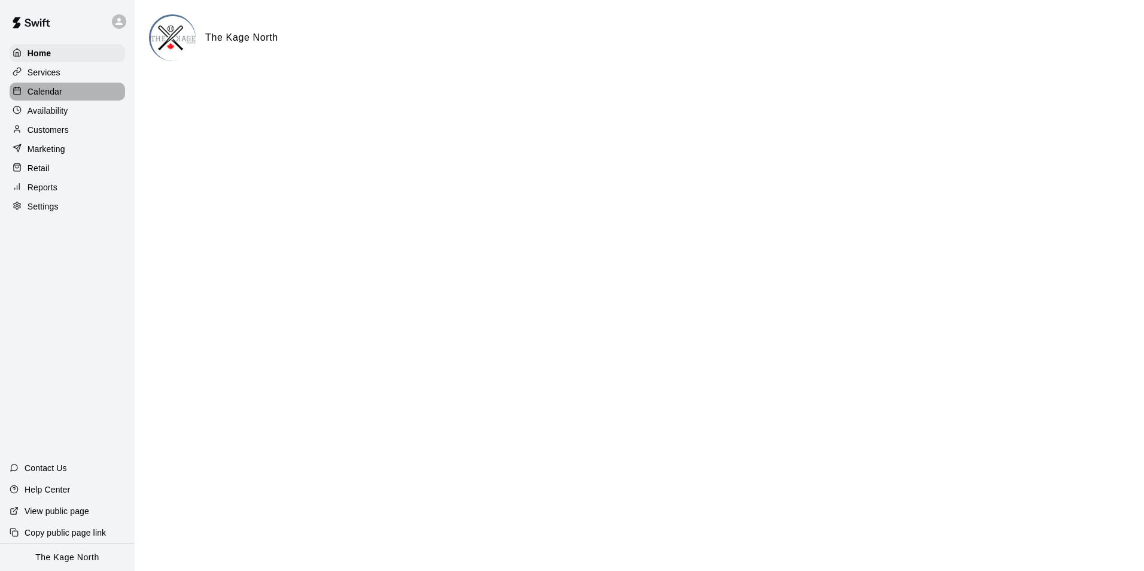
click at [64, 93] on div "Calendar" at bounding box center [68, 92] width 116 height 18
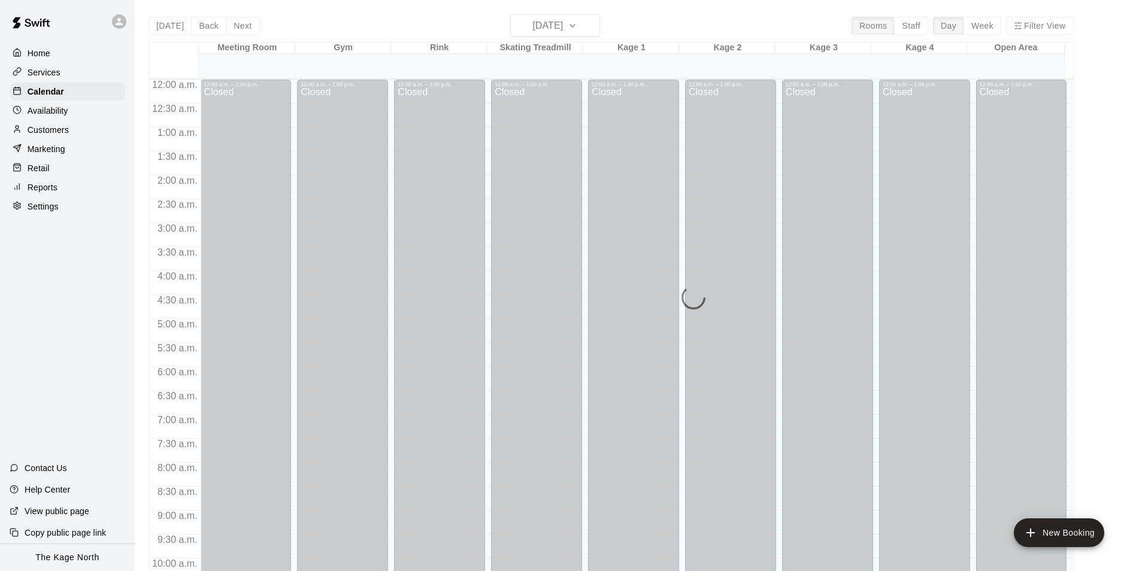
scroll to position [608, 0]
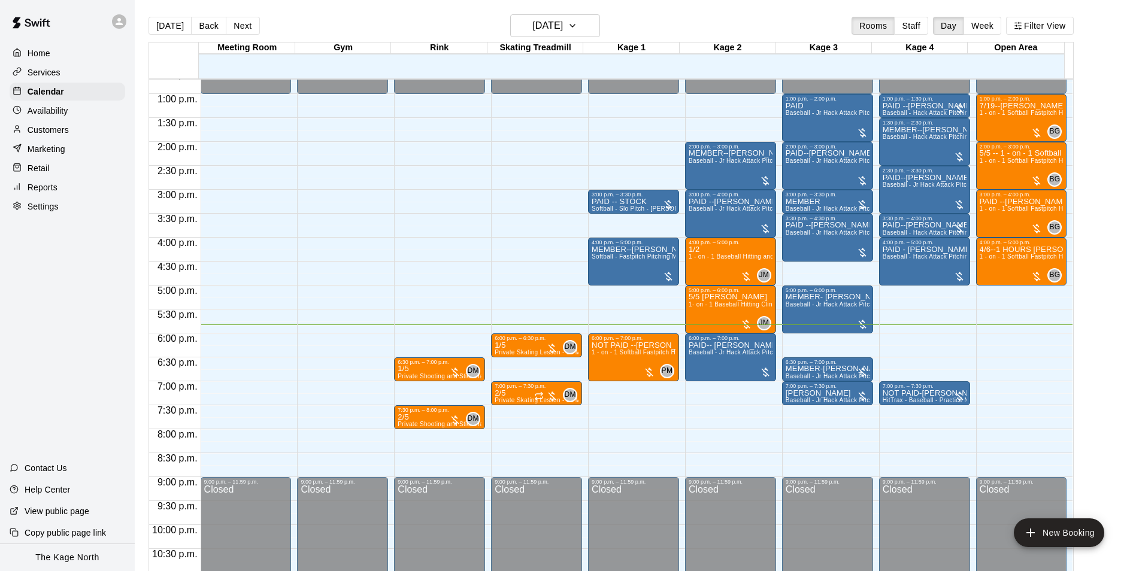
click at [53, 134] on p "Customers" at bounding box center [48, 130] width 41 height 12
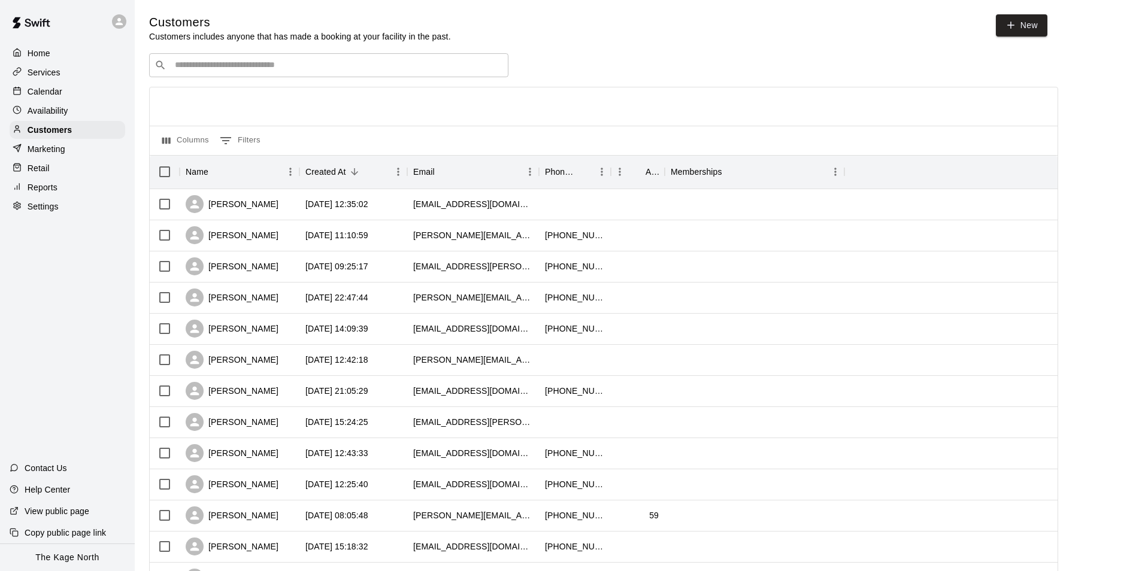
click at [48, 93] on p "Calendar" at bounding box center [45, 92] width 35 height 12
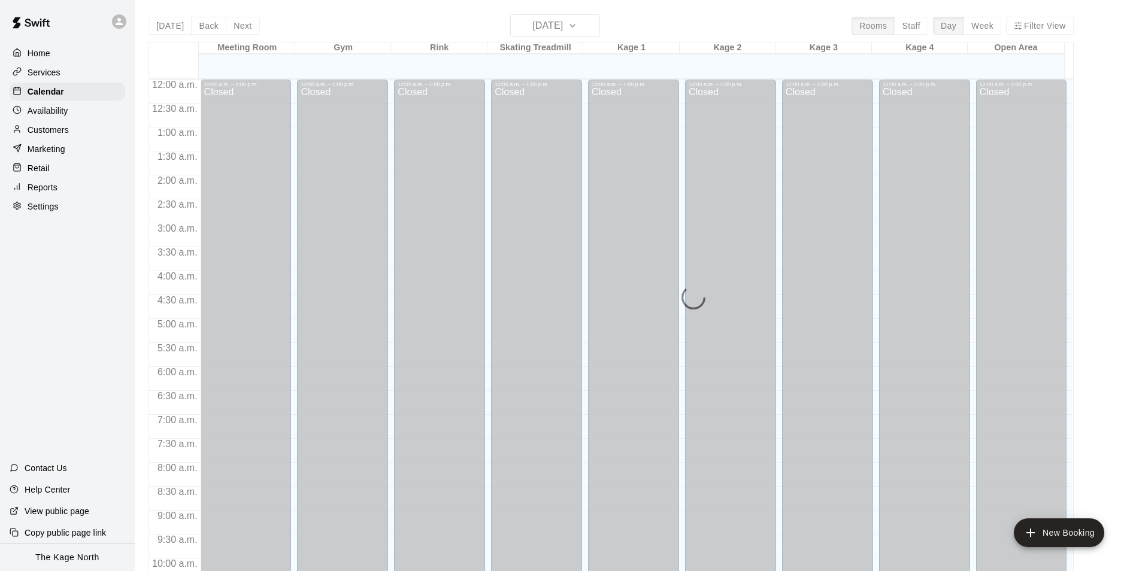
scroll to position [608, 0]
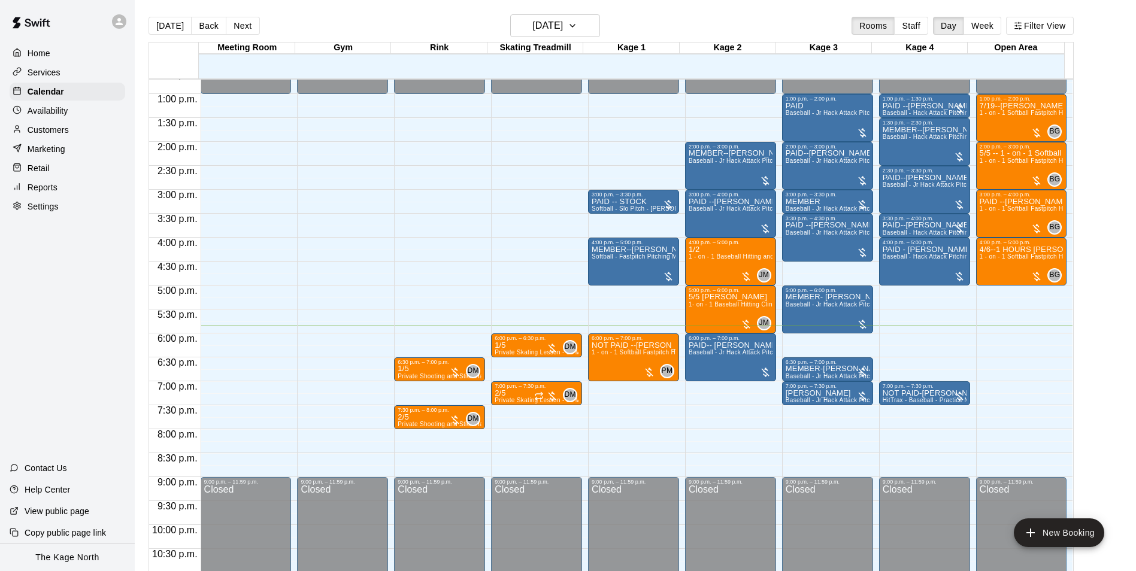
drag, startPoint x: 388, startPoint y: 17, endPoint x: 494, endPoint y: 26, distance: 106.3
click at [389, 17] on div "[DATE] Back [DATE][DATE] Rooms Staff Day Week Filter View" at bounding box center [610, 28] width 925 height 28
click at [563, 31] on h6 "[DATE]" at bounding box center [547, 25] width 31 height 17
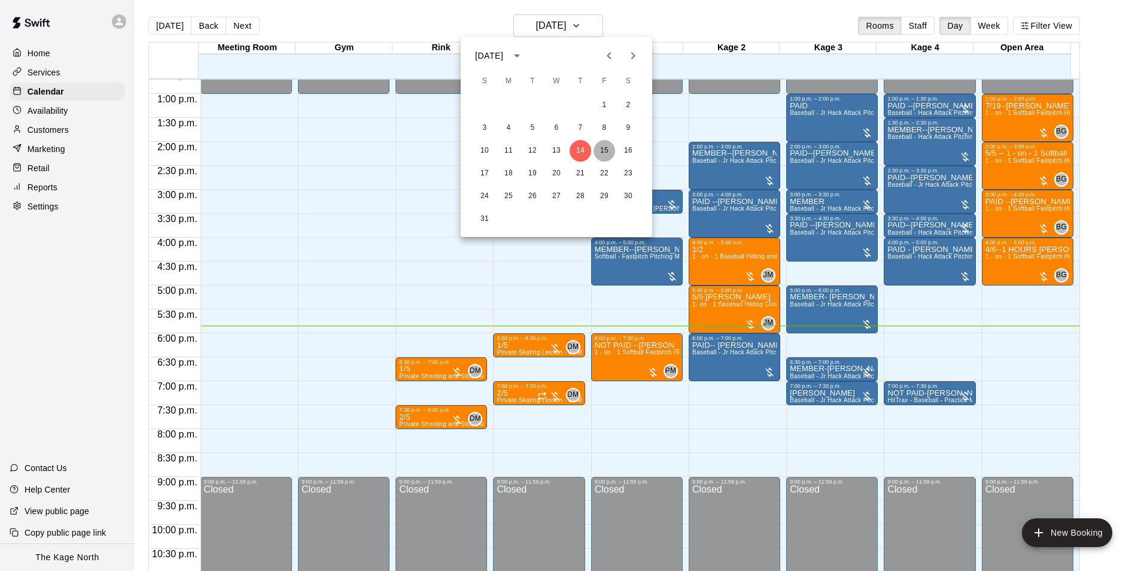
click at [606, 150] on button "15" at bounding box center [605, 151] width 22 height 22
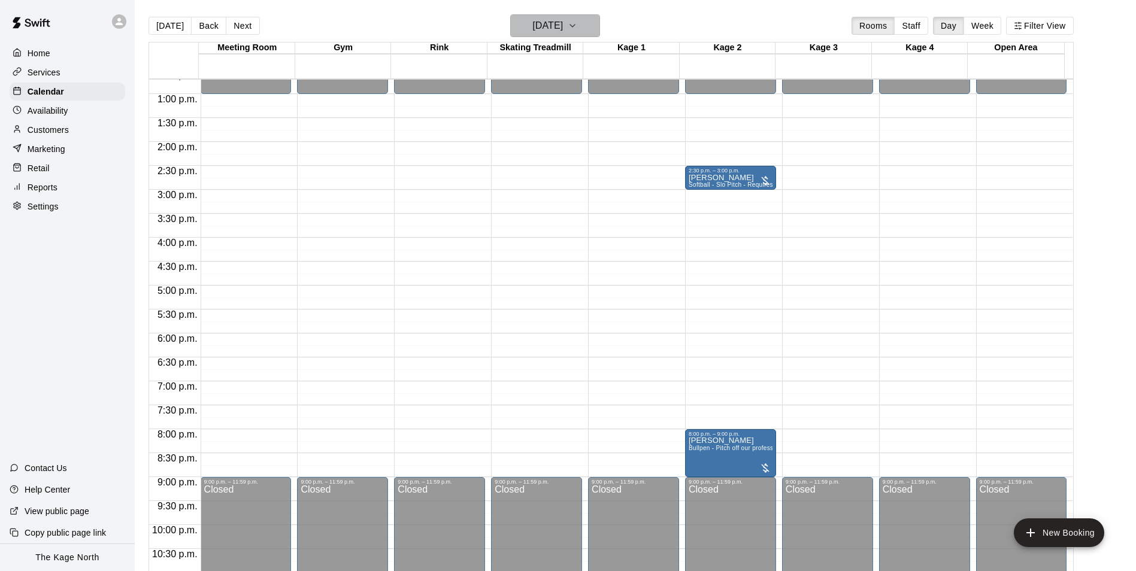
click at [563, 23] on h6 "[DATE]" at bounding box center [547, 25] width 31 height 17
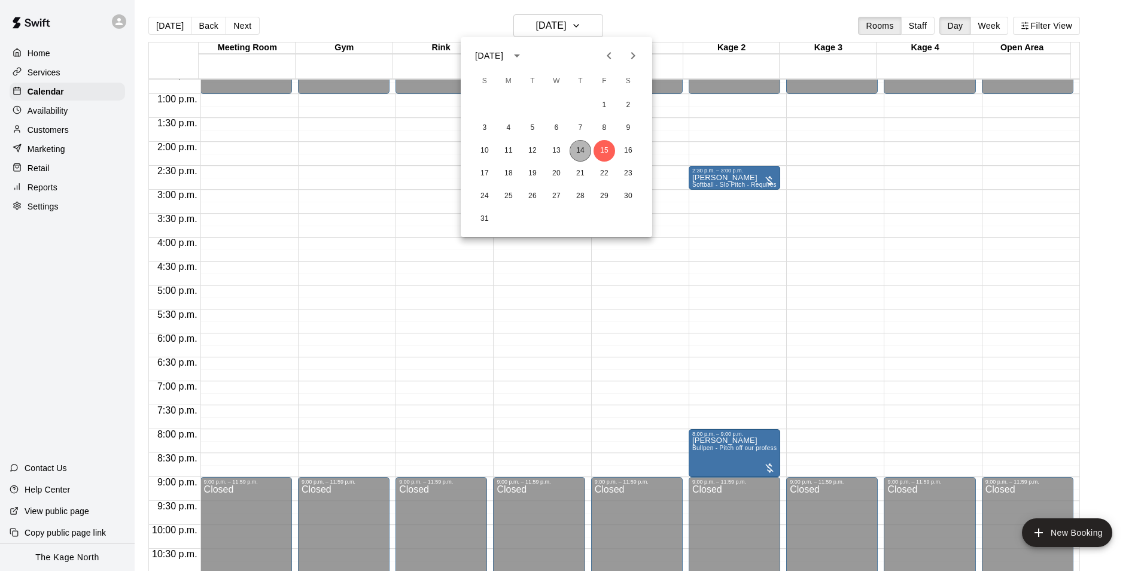
click at [585, 153] on button "14" at bounding box center [581, 151] width 22 height 22
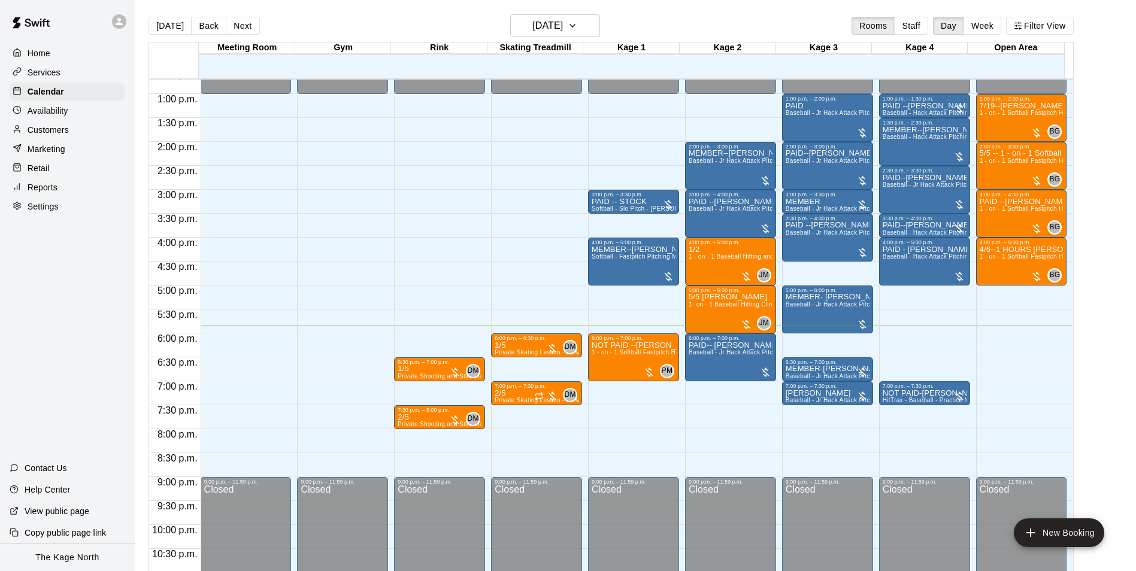
click at [53, 133] on p "Customers" at bounding box center [48, 130] width 41 height 12
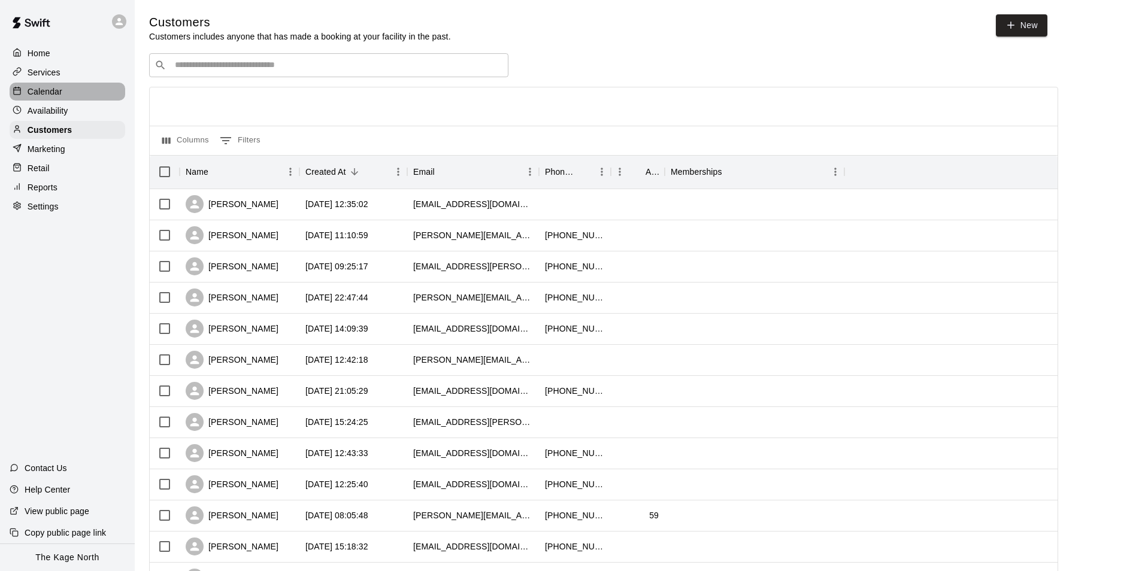
click at [56, 95] on p "Calendar" at bounding box center [45, 92] width 35 height 12
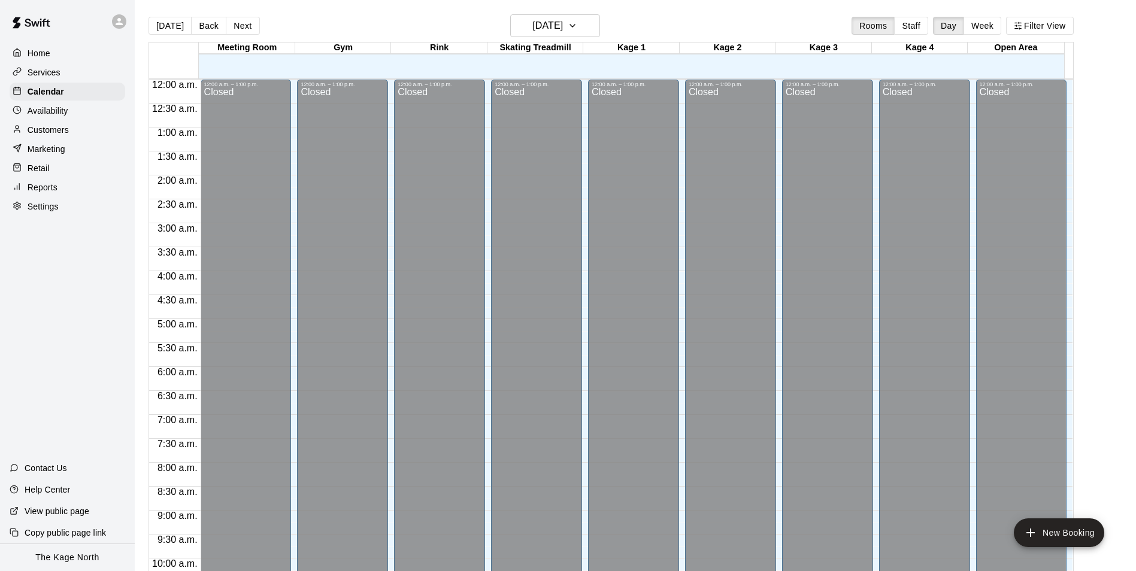
scroll to position [608, 0]
